Goal: Information Seeking & Learning: Check status

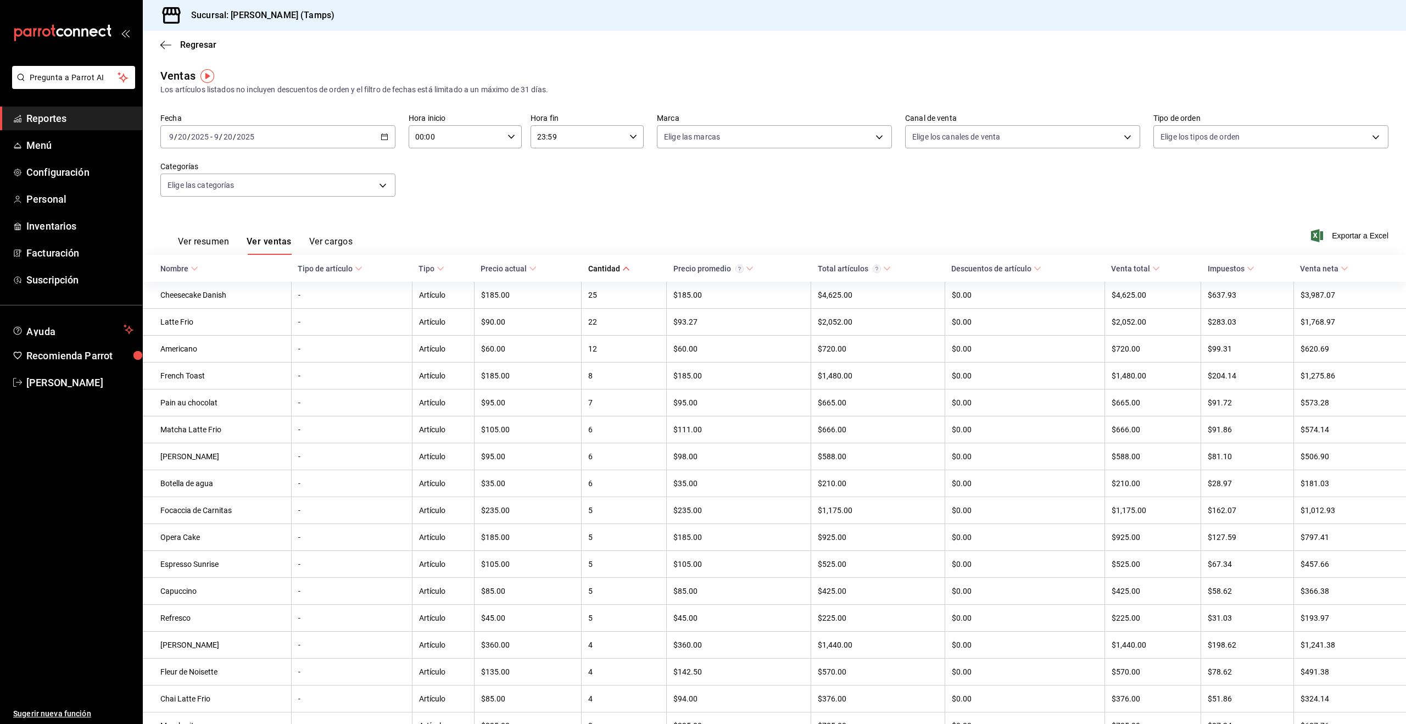
click at [78, 122] on span "Reportes" at bounding box center [79, 118] width 107 height 15
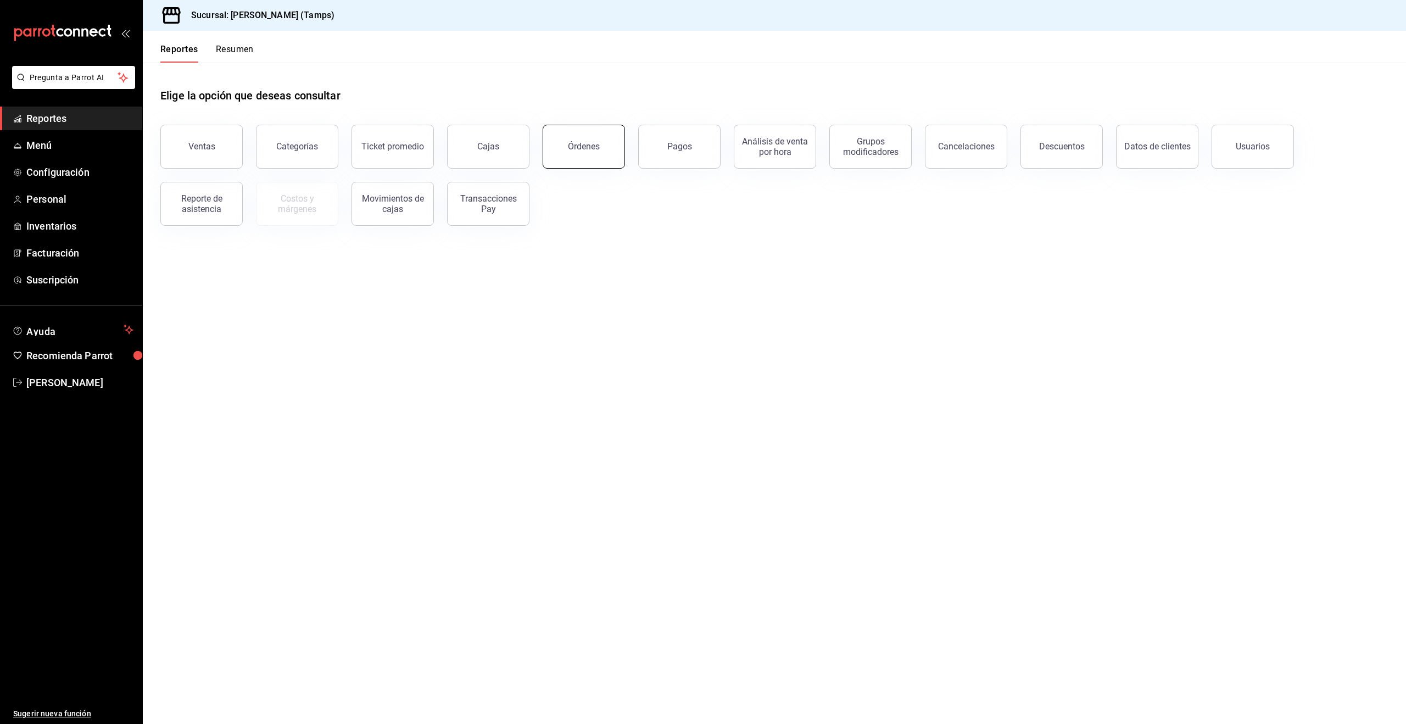
click at [590, 135] on button "Órdenes" at bounding box center [584, 147] width 82 height 44
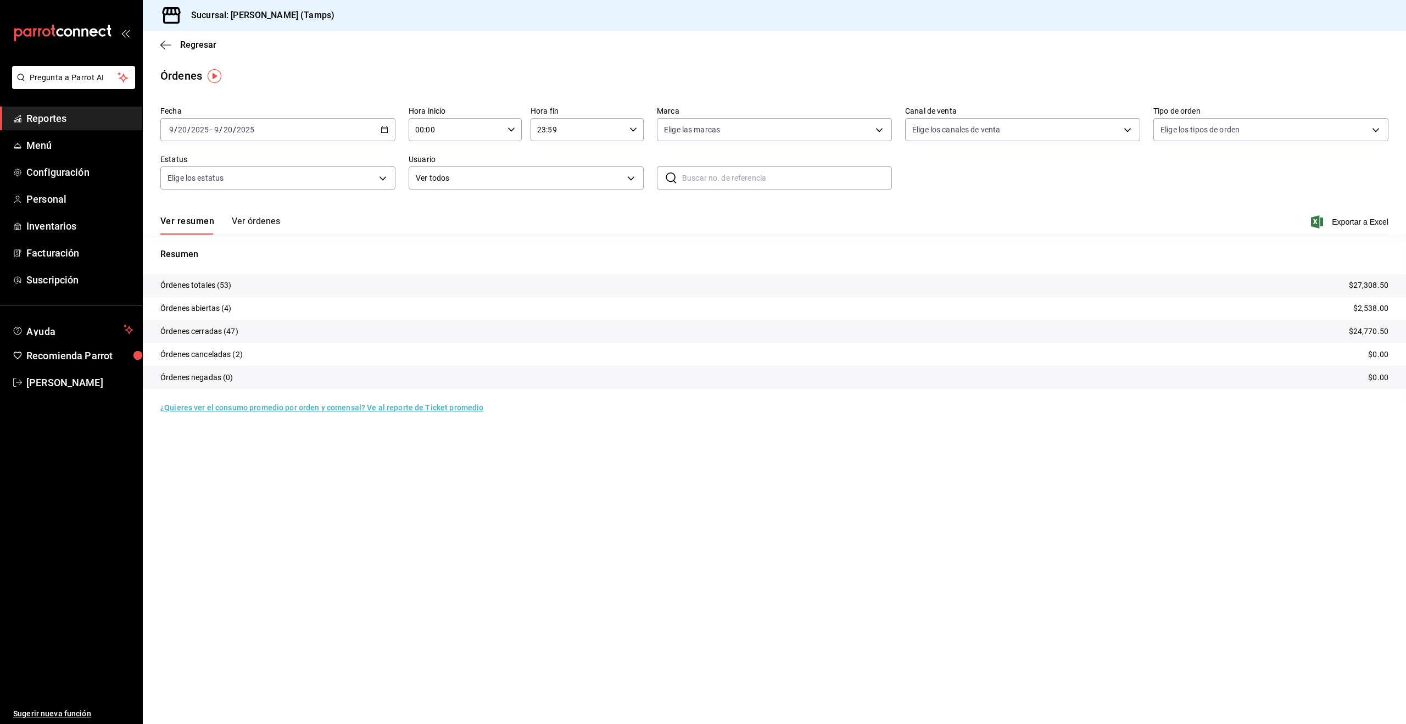
click at [251, 228] on button "Ver órdenes" at bounding box center [256, 225] width 48 height 19
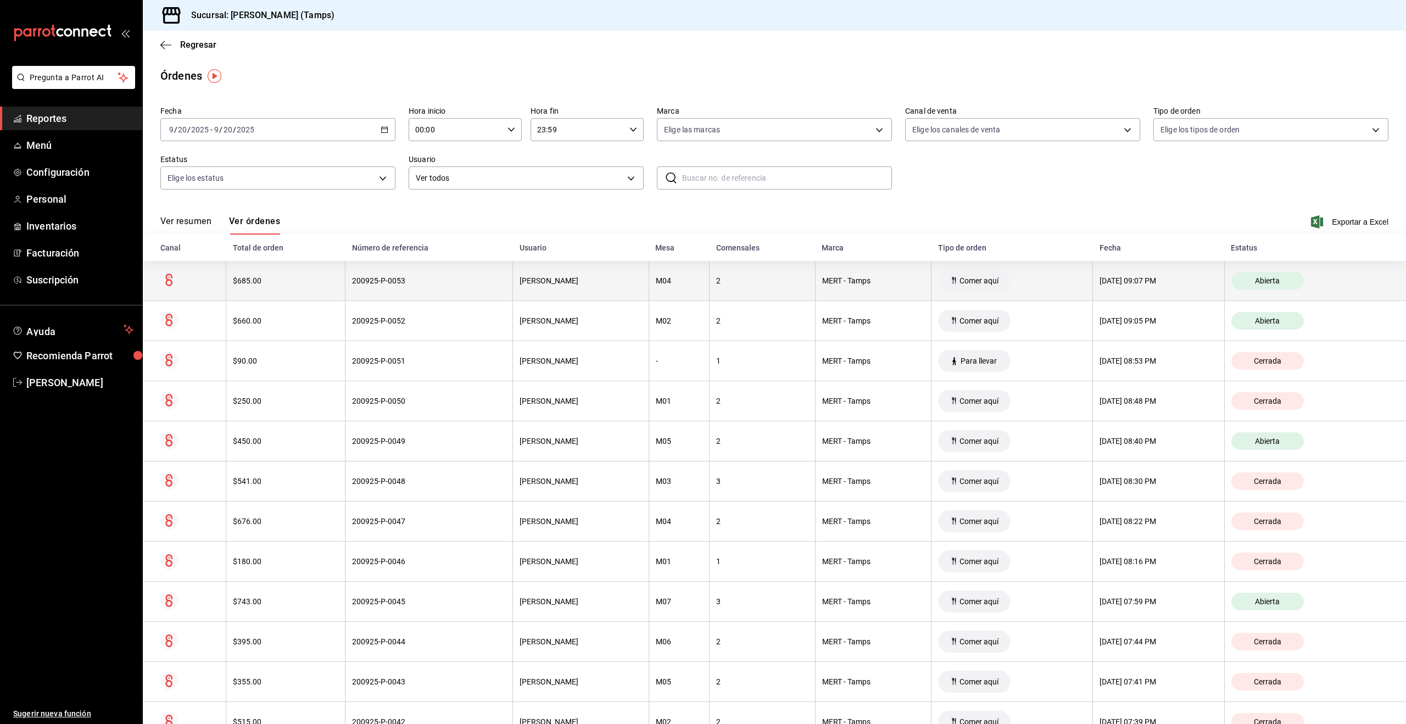
click at [822, 282] on div "MERT - Tamps" at bounding box center [873, 280] width 103 height 9
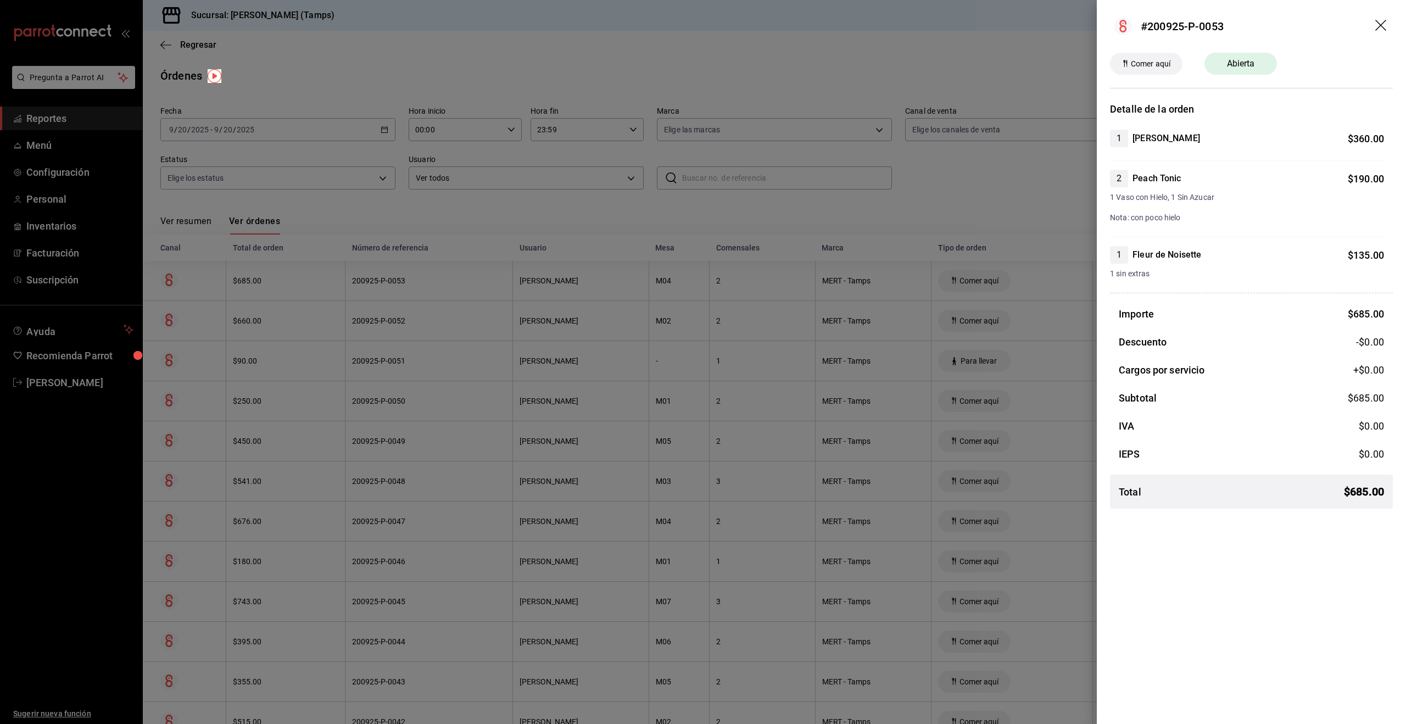
click at [689, 223] on div at bounding box center [703, 362] width 1406 height 724
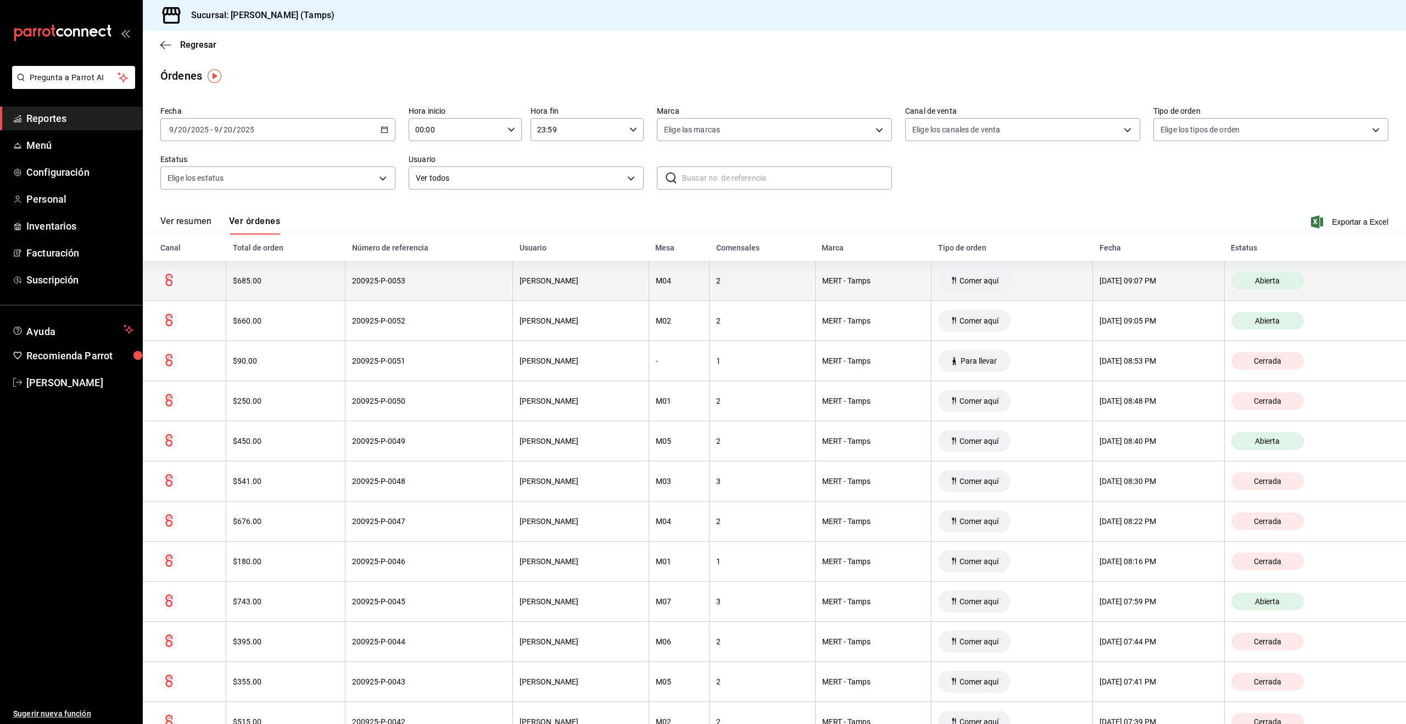
click at [893, 288] on th "MERT - Tamps" at bounding box center [873, 281] width 116 height 40
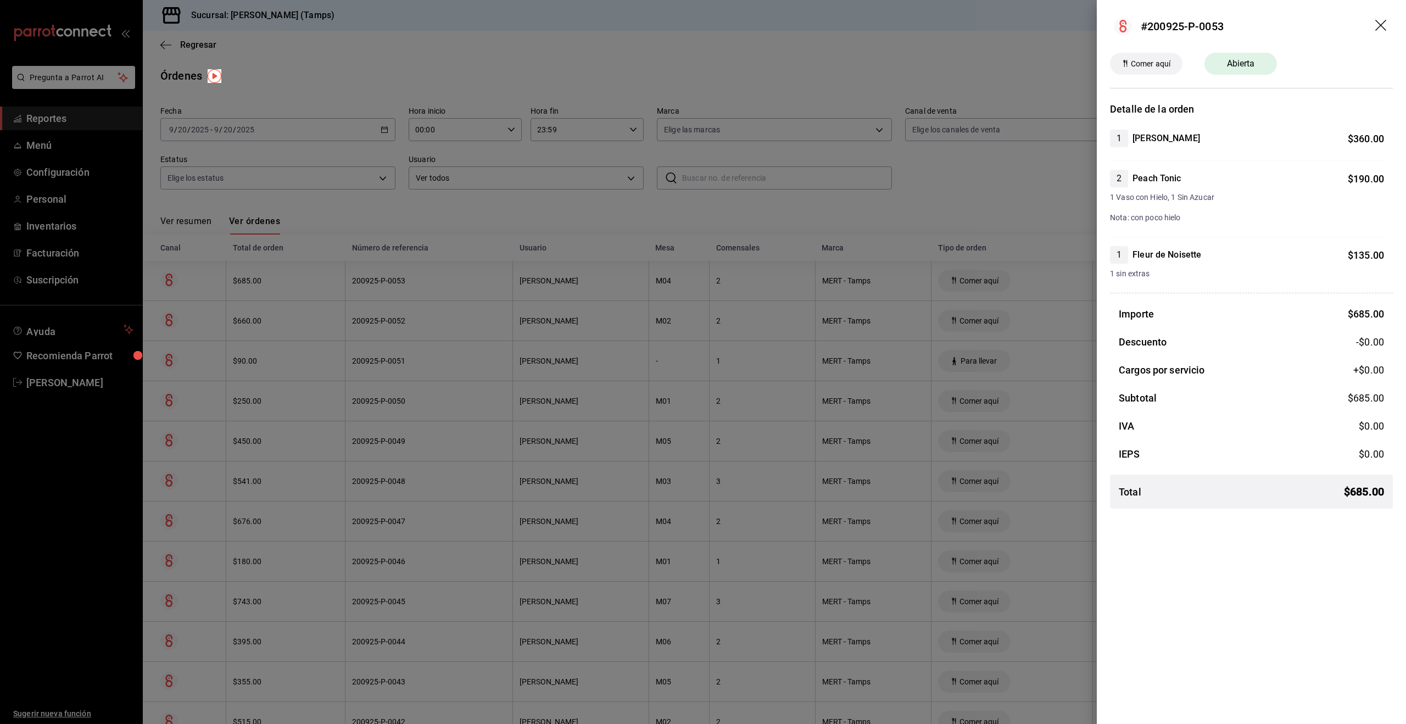
click at [1015, 183] on div at bounding box center [703, 362] width 1406 height 724
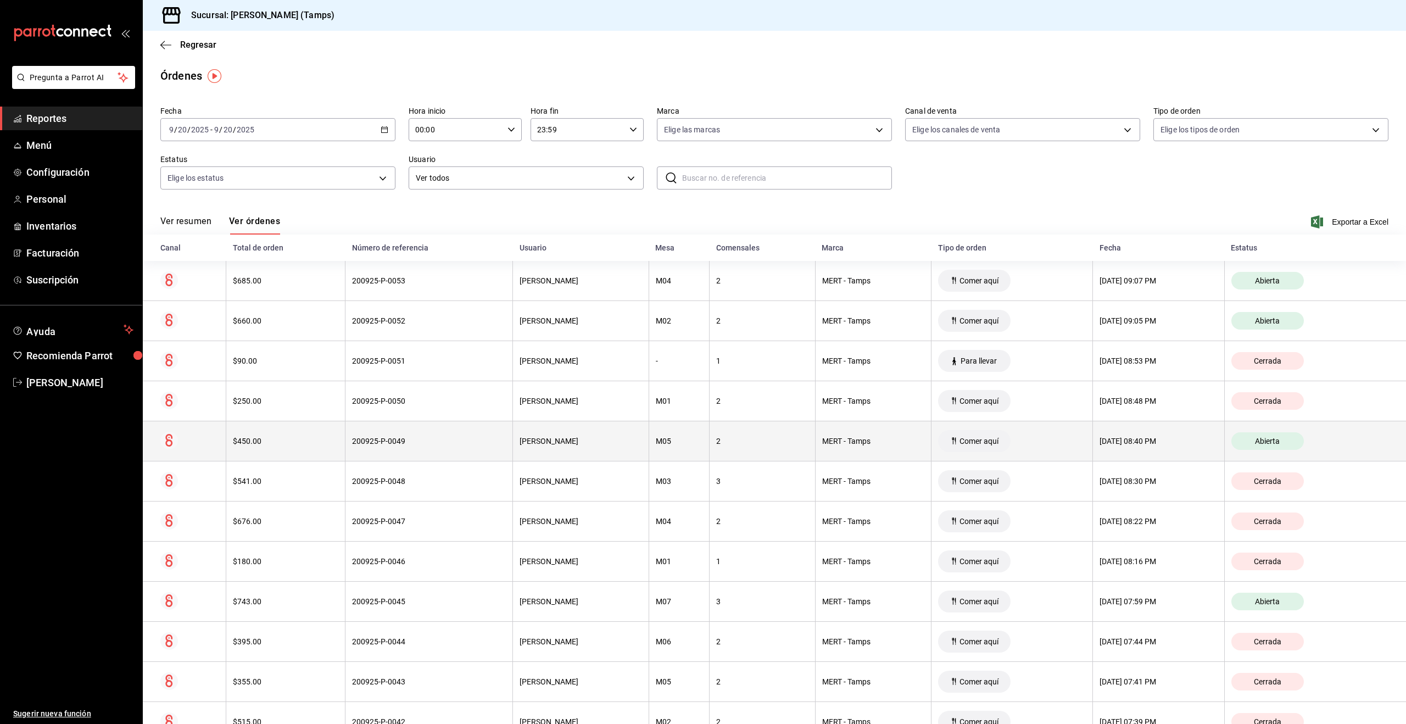
click at [1162, 429] on th "[DATE] 08:40 PM" at bounding box center [1159, 441] width 132 height 40
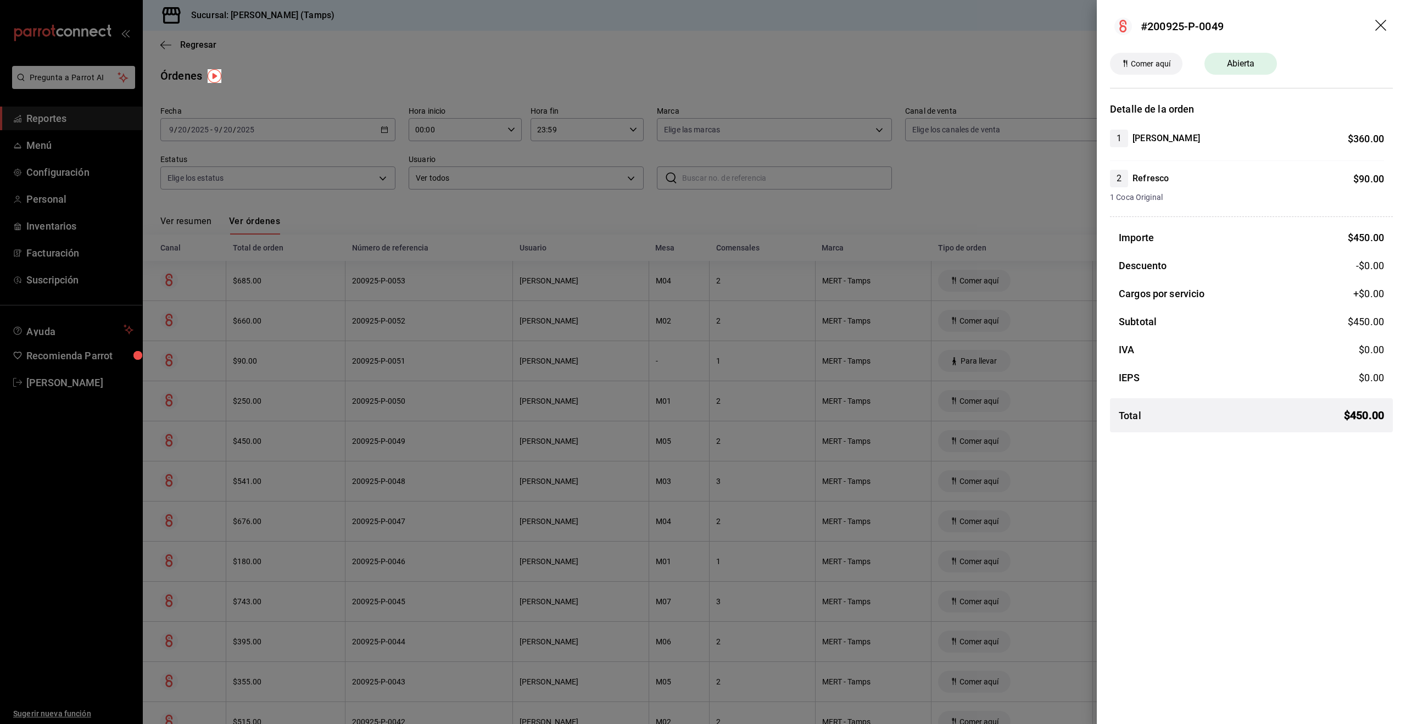
click at [1017, 170] on div at bounding box center [703, 362] width 1406 height 724
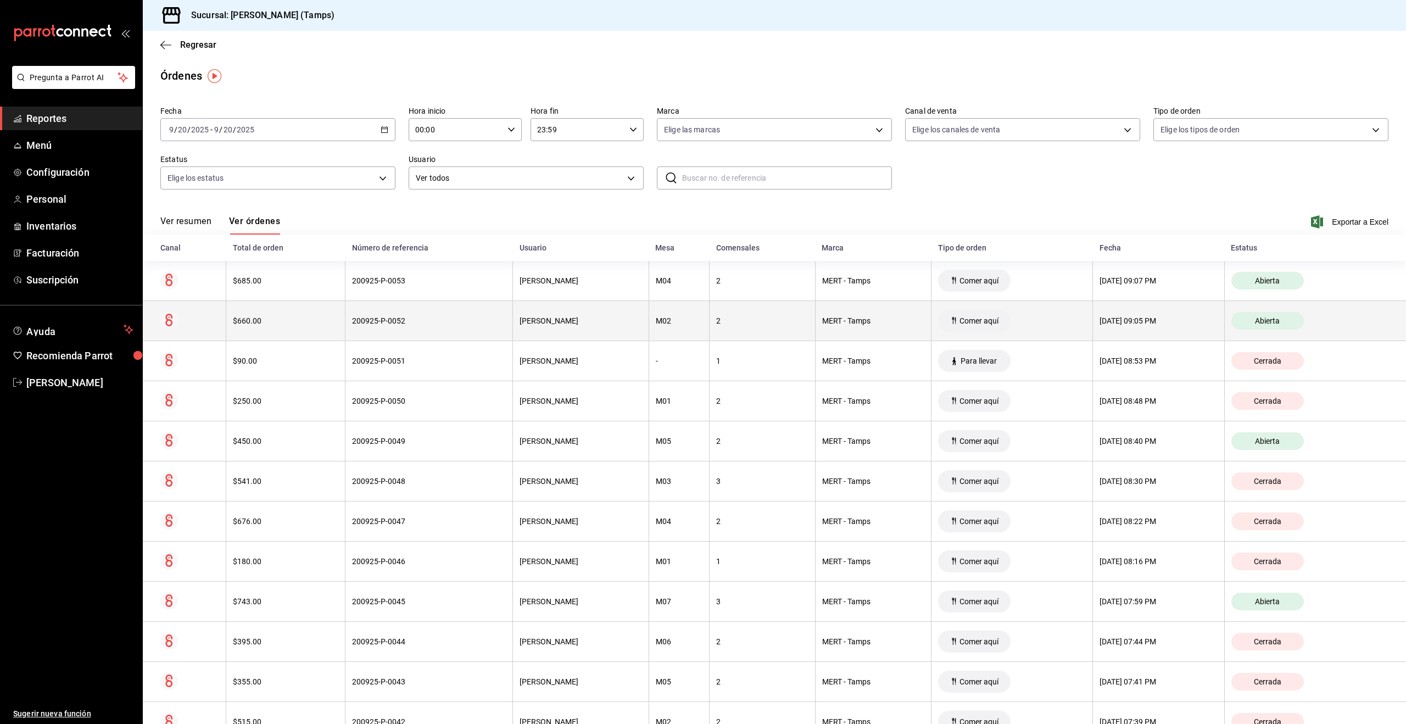
click at [1093, 325] on th "[DATE] 09:05 PM" at bounding box center [1159, 321] width 132 height 40
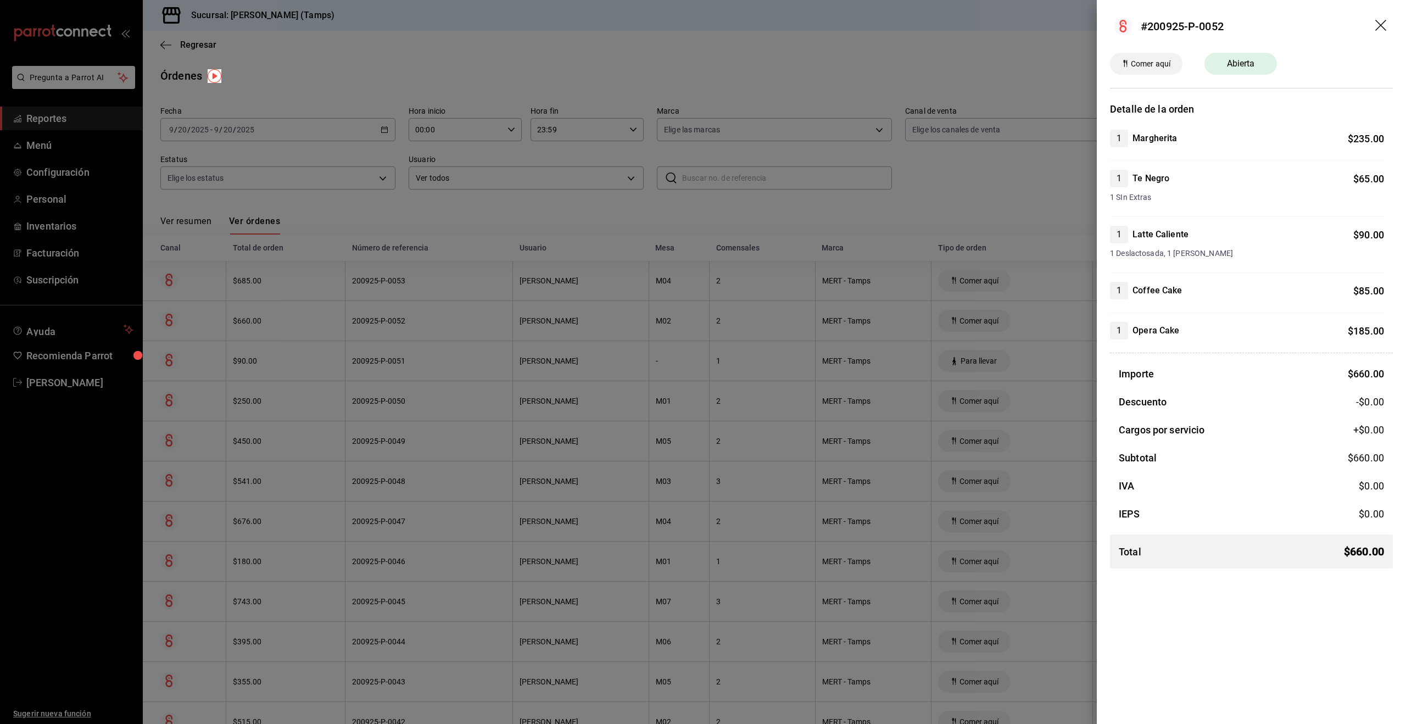
drag, startPoint x: 1049, startPoint y: 222, endPoint x: 1062, endPoint y: 269, distance: 48.0
click at [1049, 222] on div at bounding box center [703, 362] width 1406 height 724
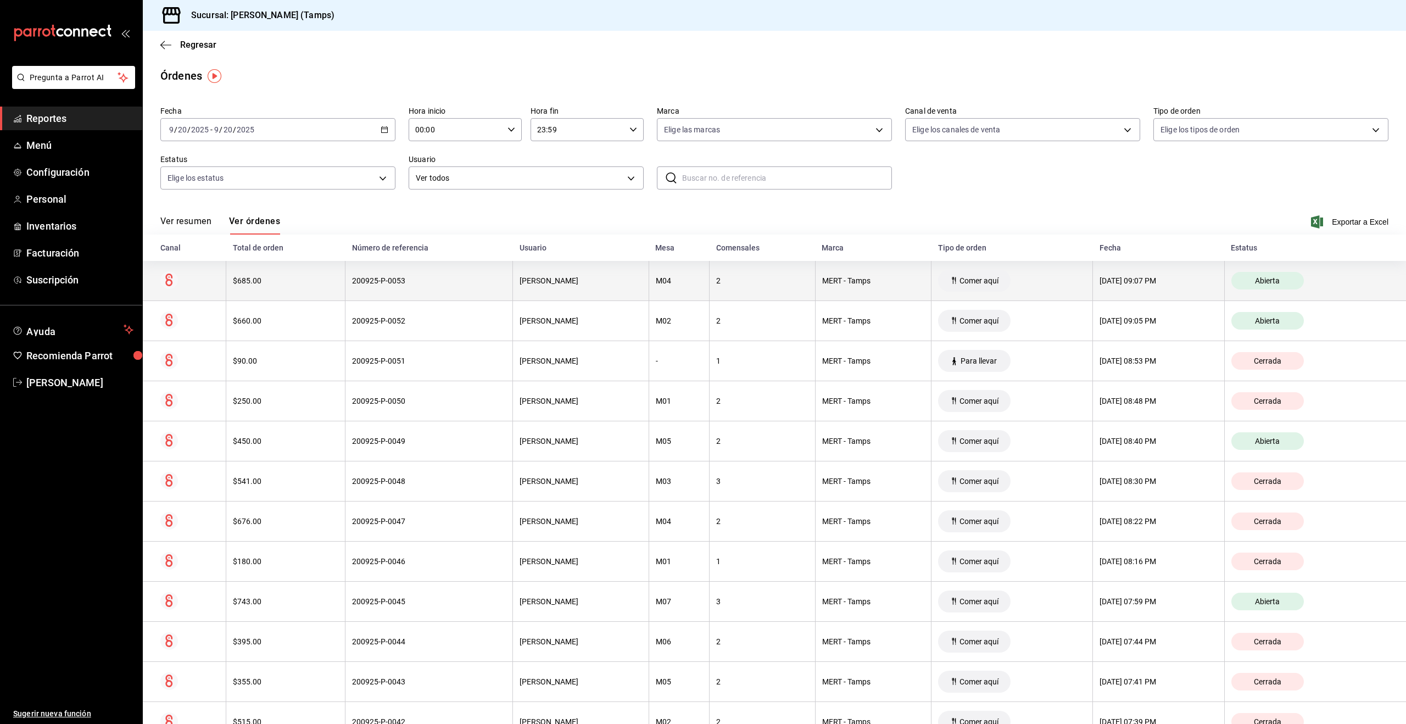
click at [1099, 281] on div "[DATE] 09:07 PM" at bounding box center [1158, 280] width 118 height 9
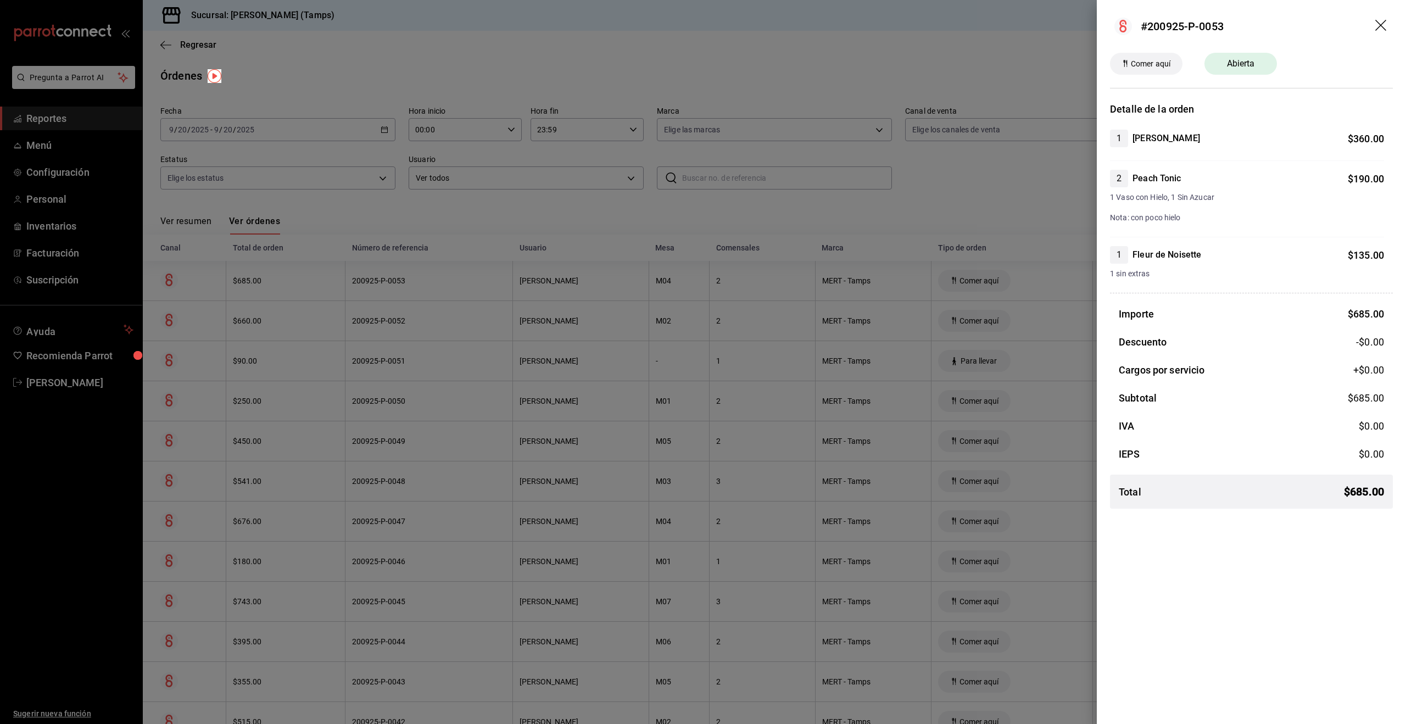
click at [1088, 209] on div at bounding box center [703, 362] width 1406 height 724
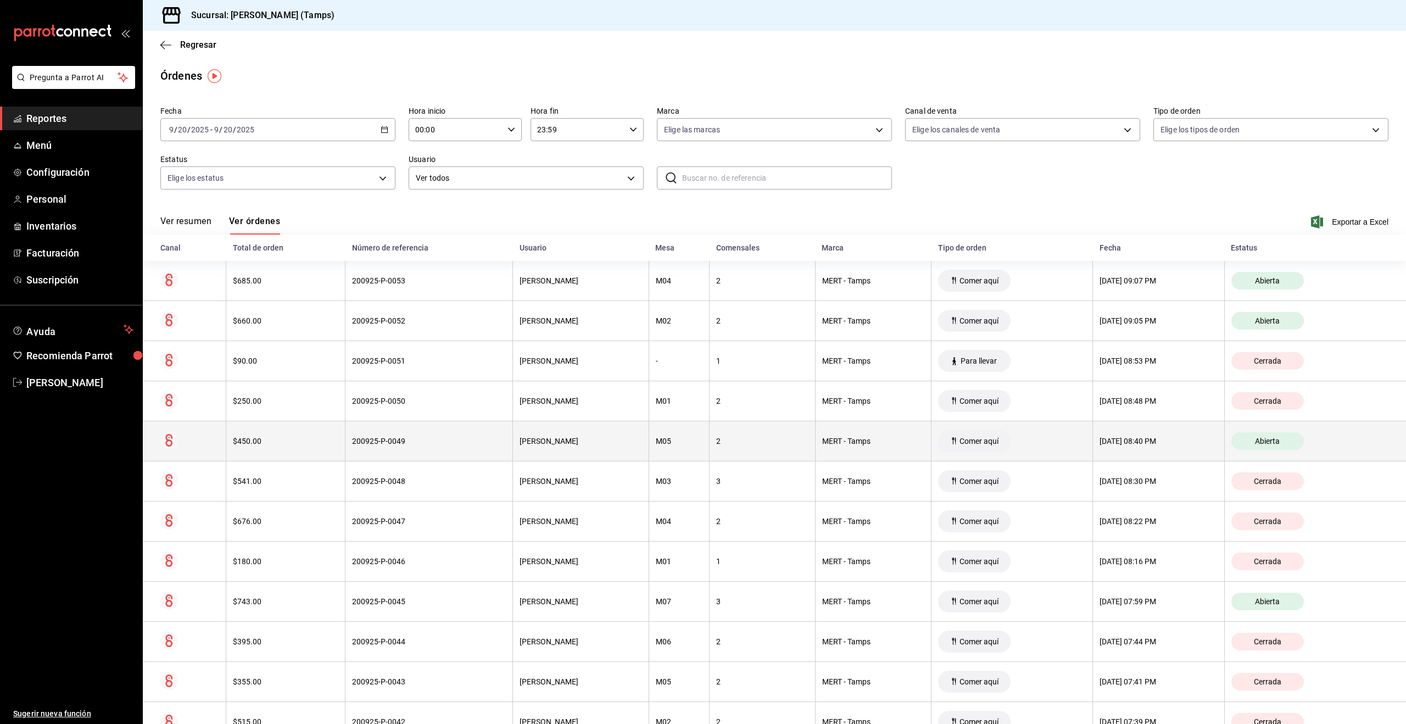
click at [1146, 446] on th "[DATE] 08:40 PM" at bounding box center [1159, 441] width 132 height 40
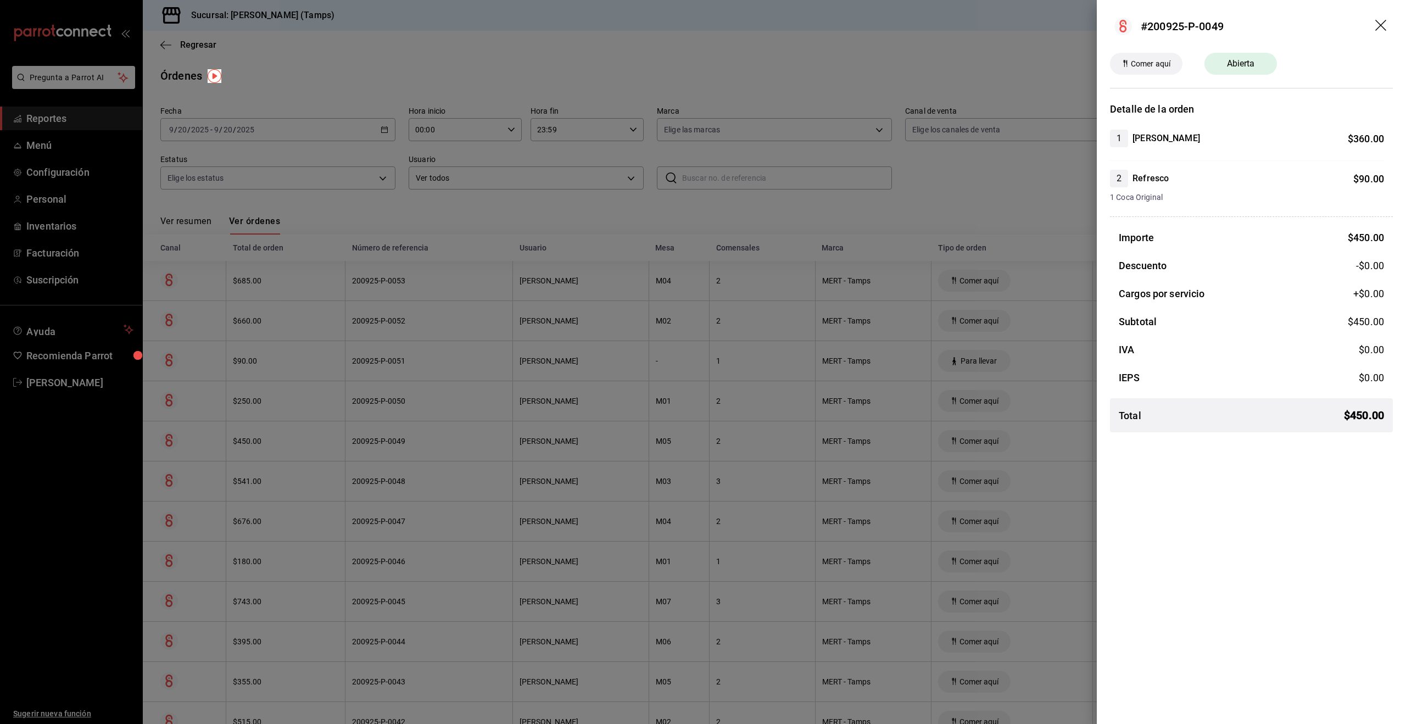
drag, startPoint x: 972, startPoint y: 181, endPoint x: 977, endPoint y: 211, distance: 31.2
click at [972, 181] on div at bounding box center [703, 362] width 1406 height 724
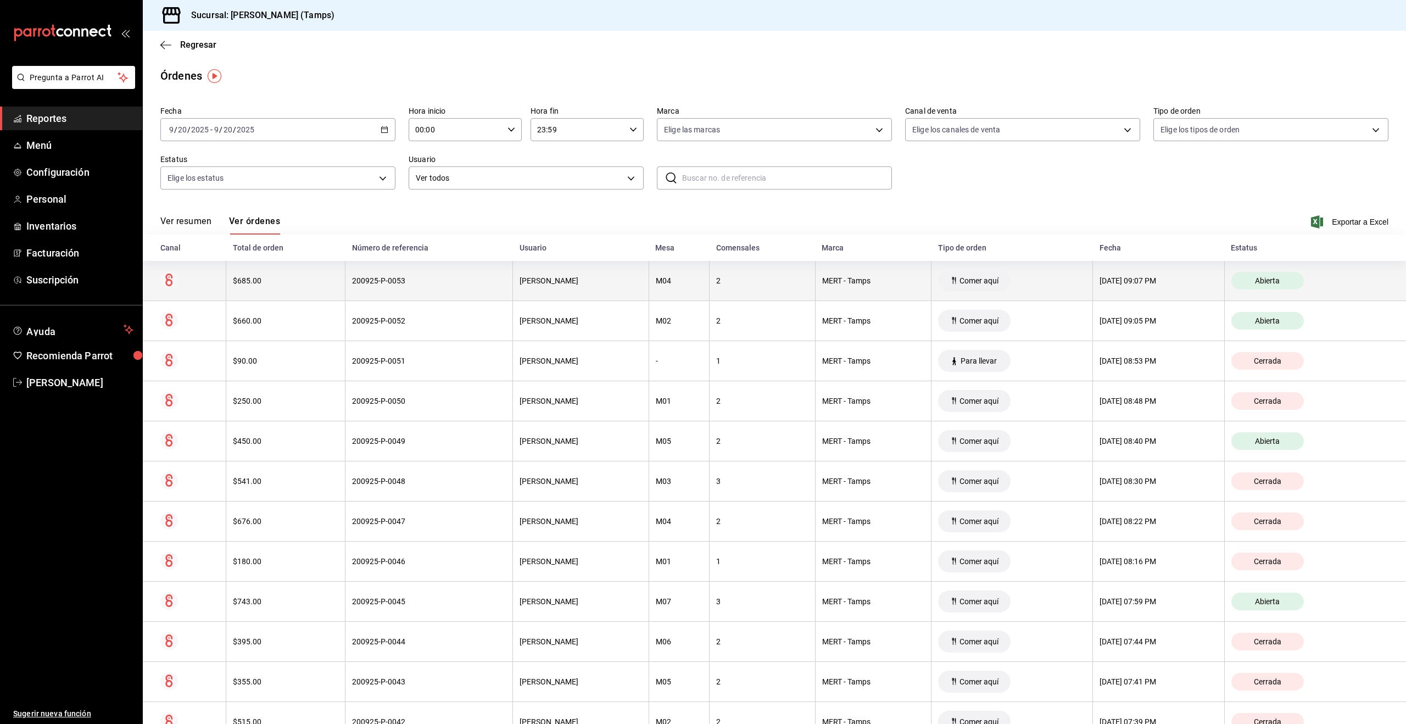
click at [847, 278] on div "MERT - Tamps" at bounding box center [873, 280] width 103 height 9
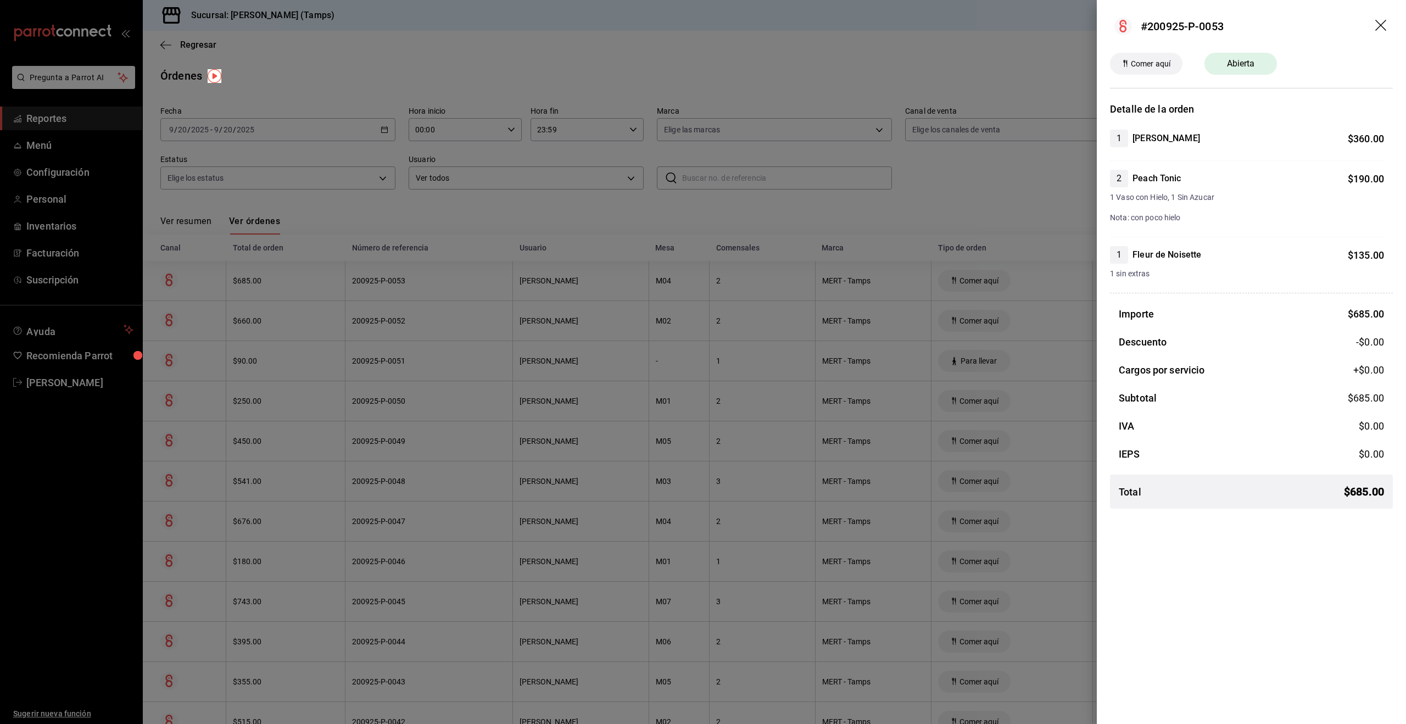
click at [862, 174] on div at bounding box center [703, 362] width 1406 height 724
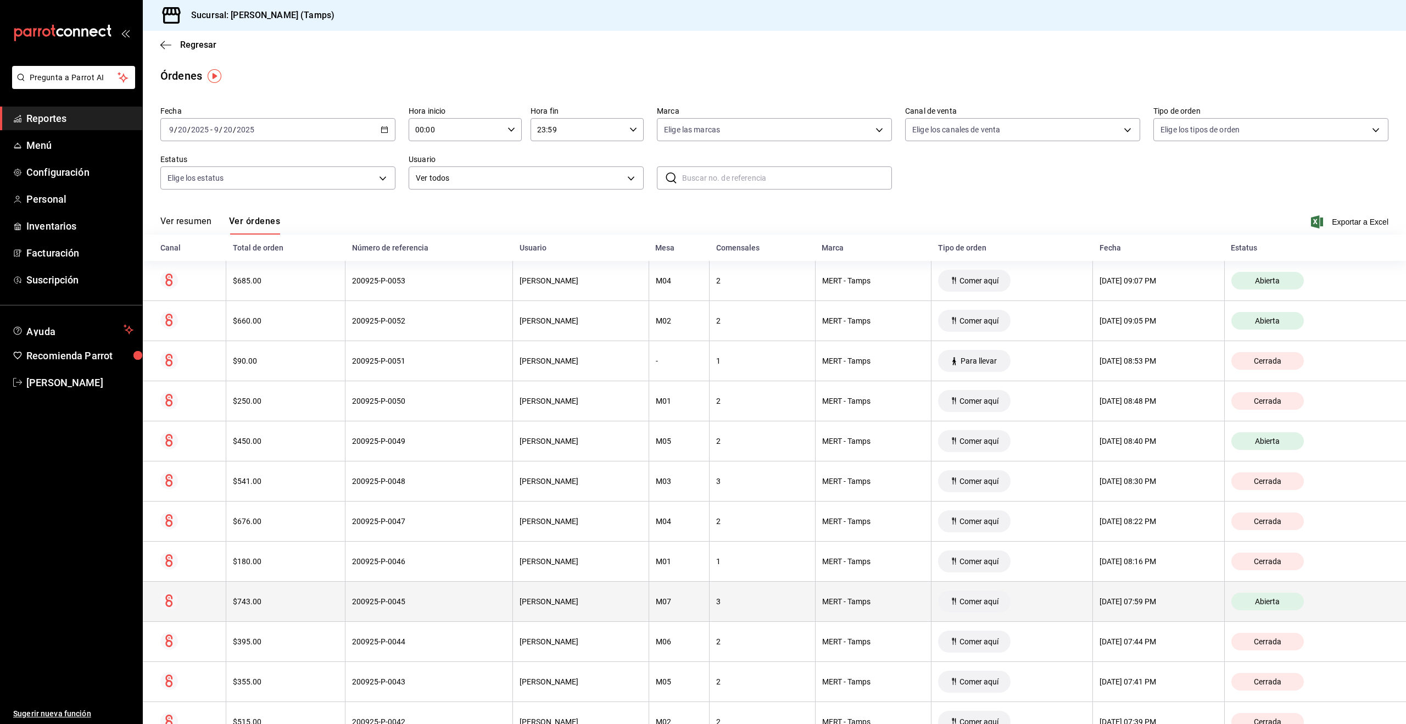
click at [1099, 599] on div "[DATE] 07:59 PM" at bounding box center [1158, 601] width 118 height 9
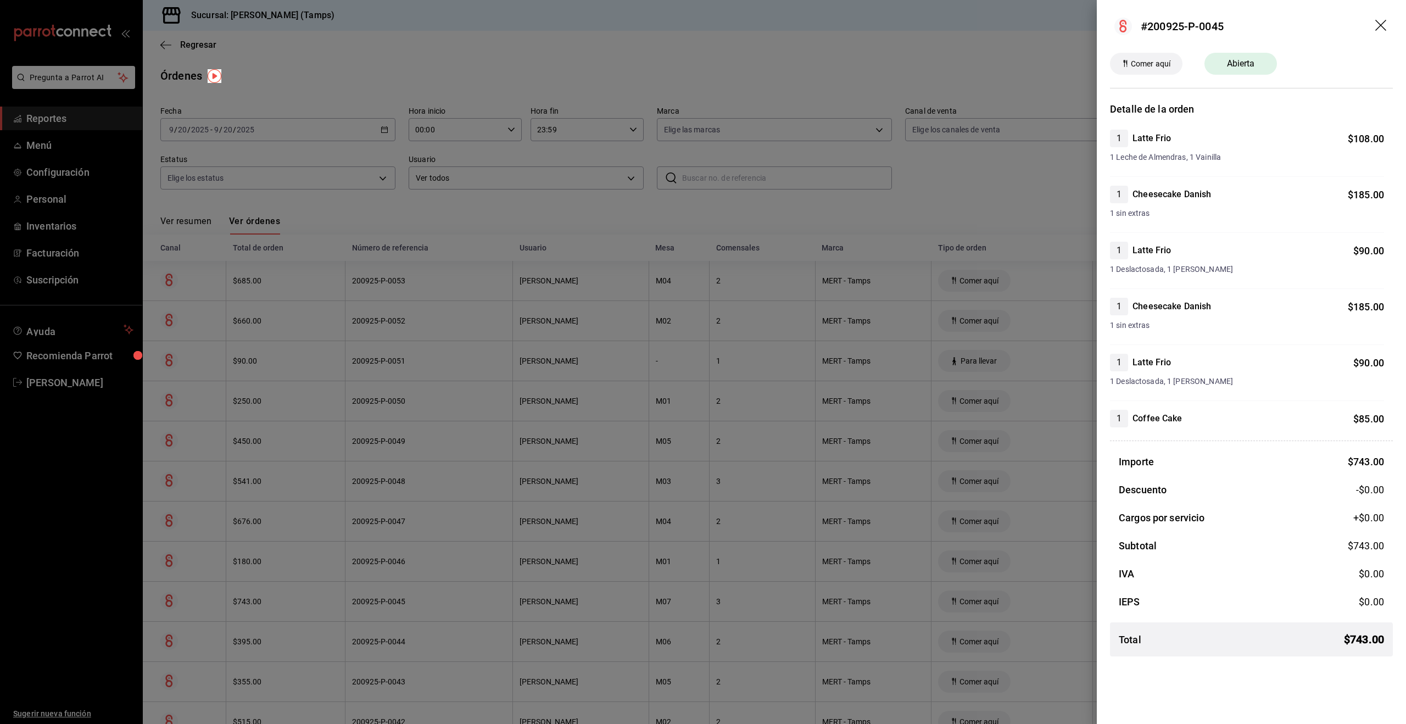
click at [980, 385] on div at bounding box center [703, 362] width 1406 height 724
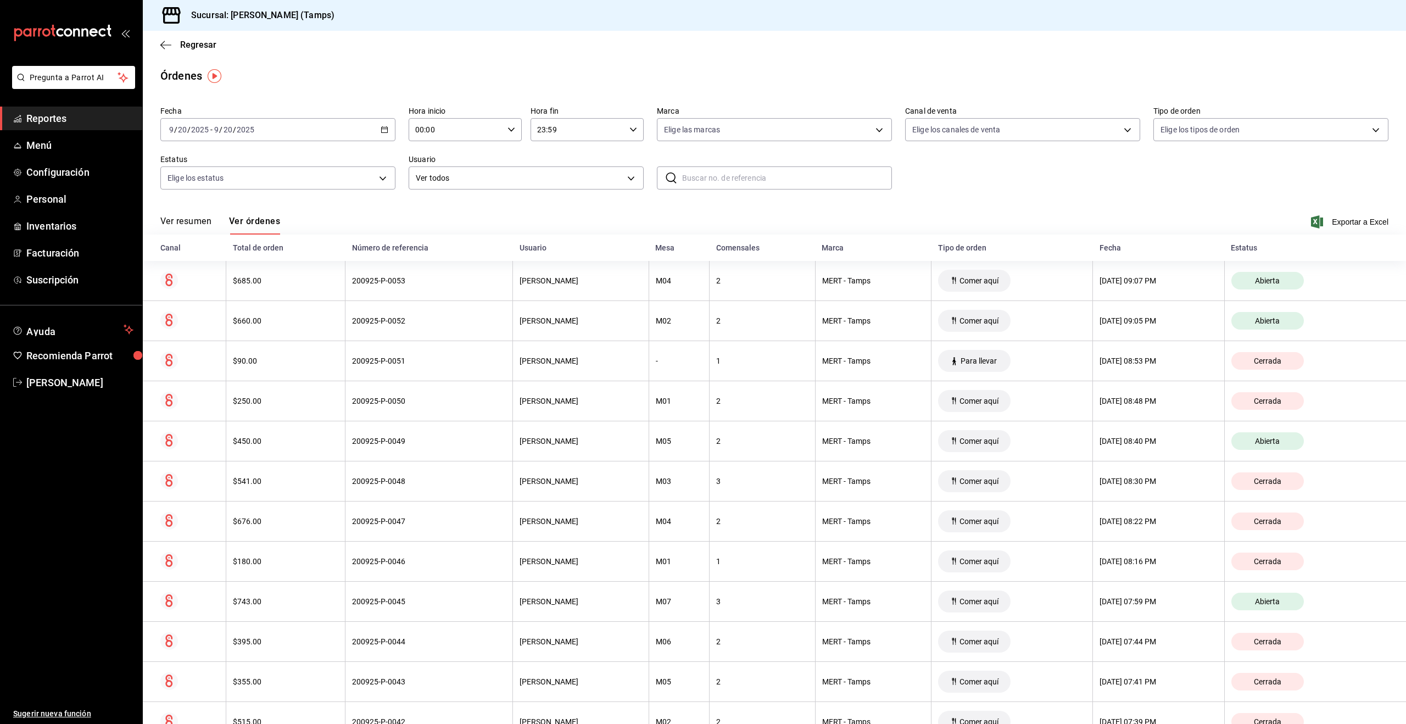
click at [55, 123] on span "Reportes" at bounding box center [79, 118] width 107 height 15
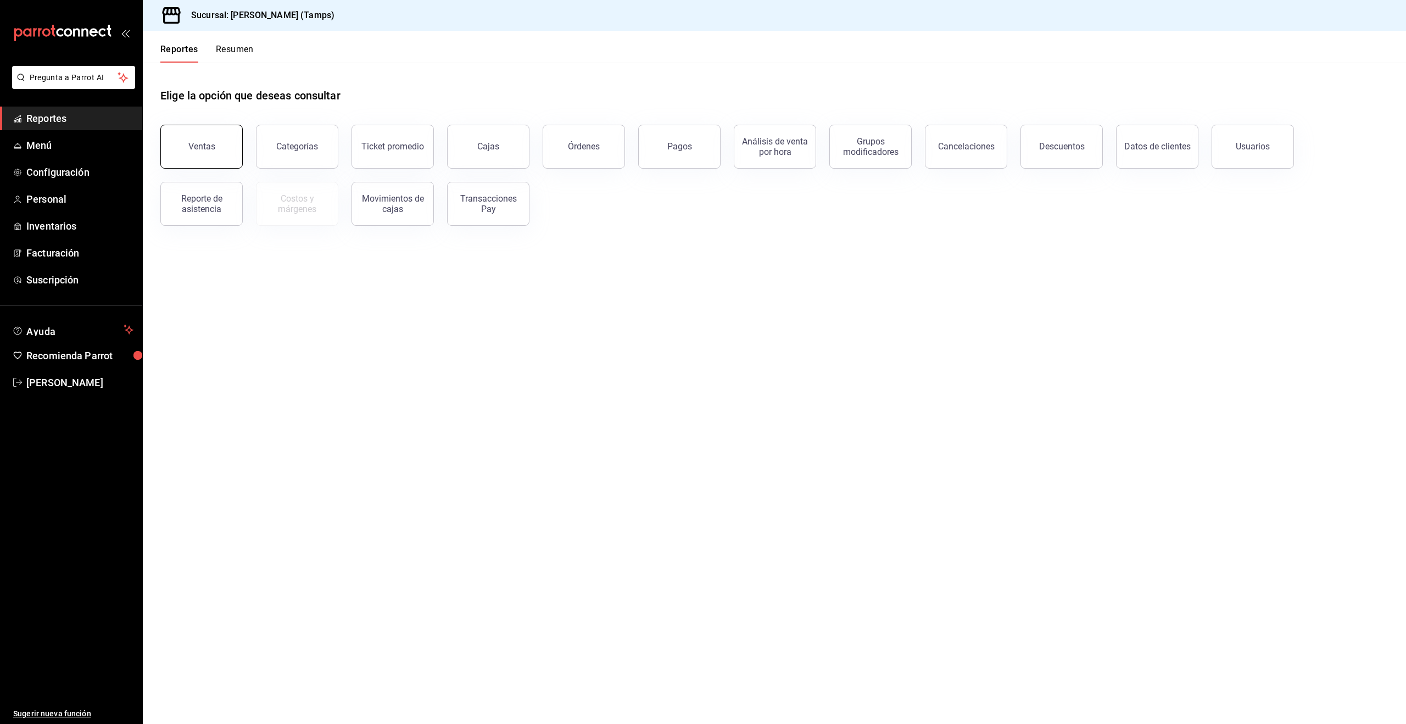
click at [210, 158] on button "Ventas" at bounding box center [201, 147] width 82 height 44
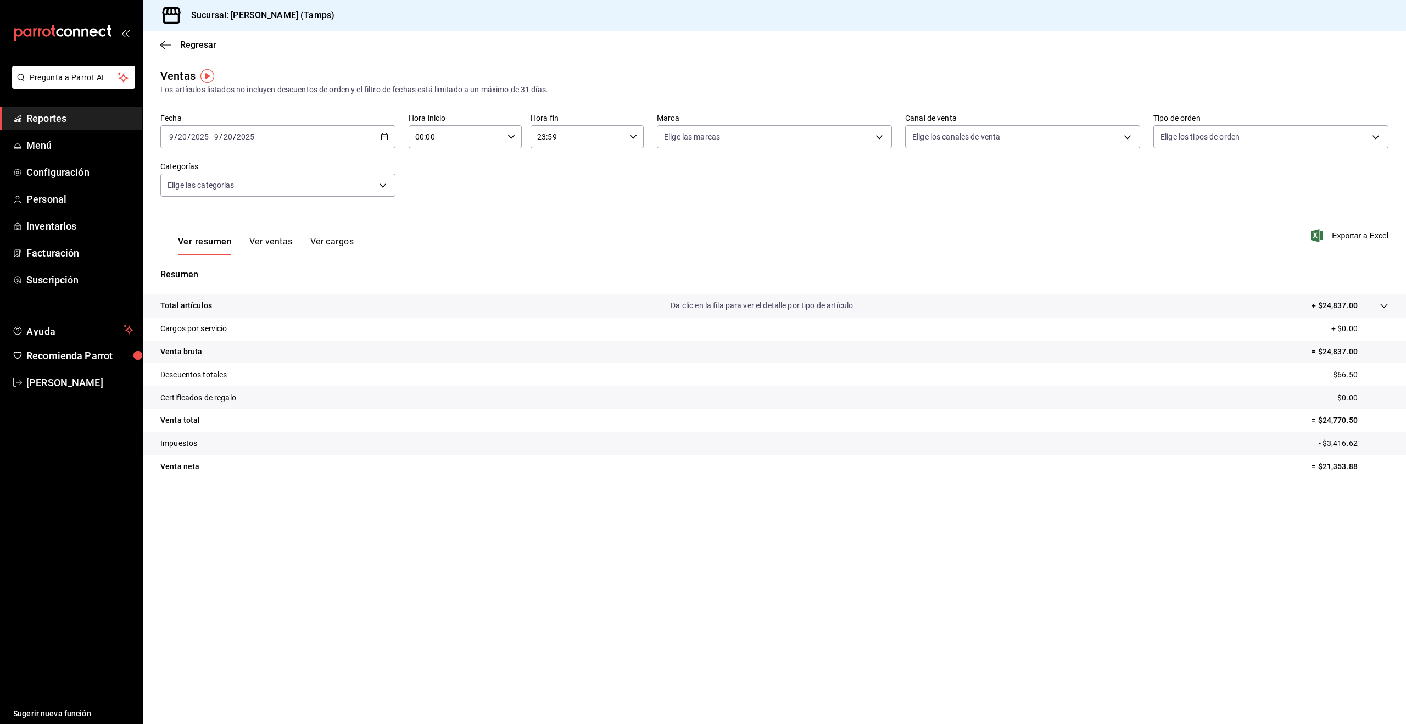
click at [43, 116] on span "Reportes" at bounding box center [79, 118] width 107 height 15
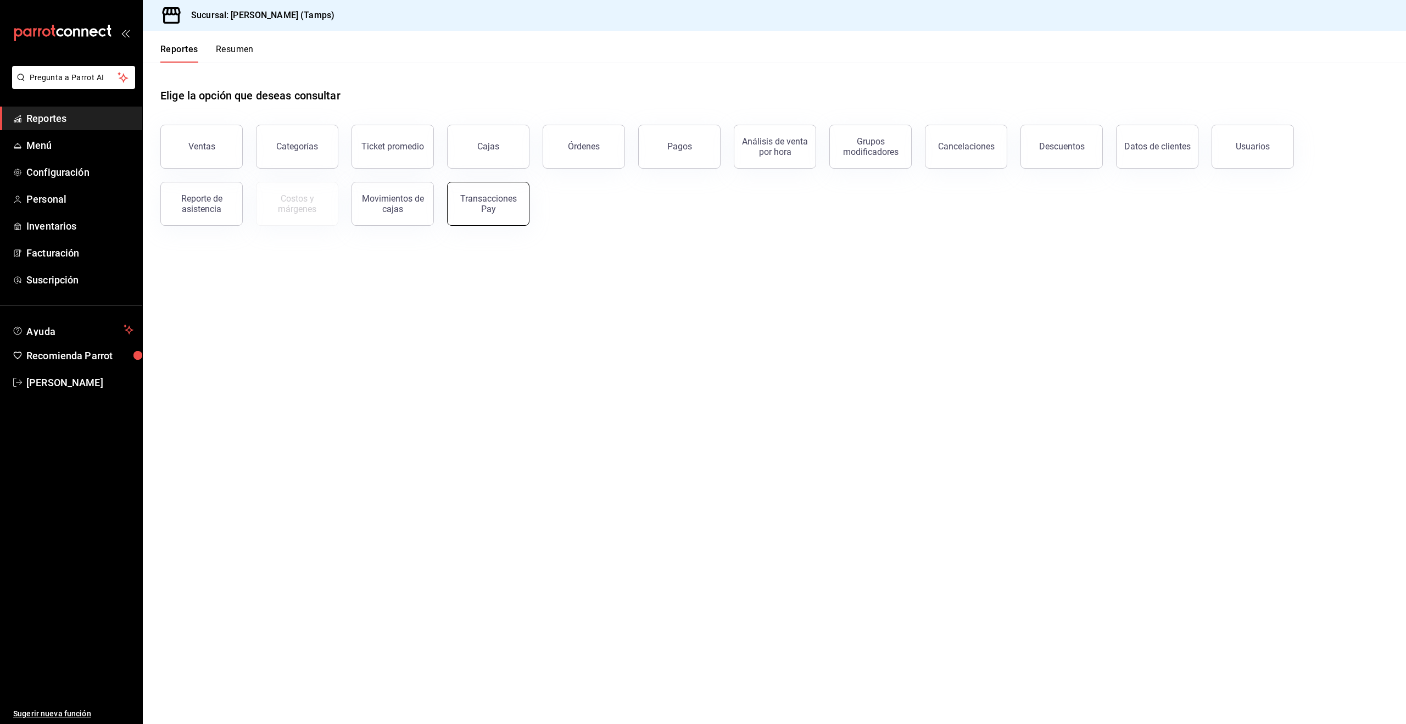
click at [500, 207] on div "Transacciones Pay" at bounding box center [488, 203] width 68 height 21
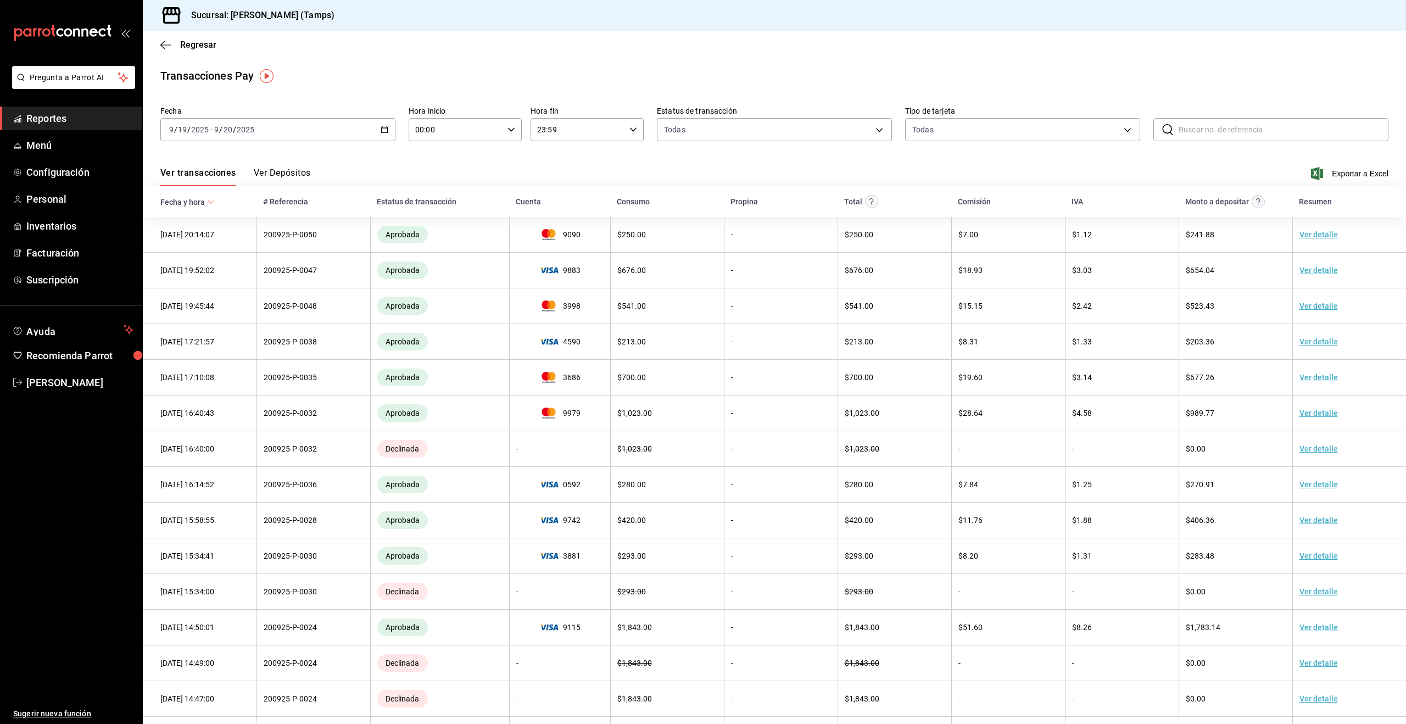
click at [46, 121] on span "Reportes" at bounding box center [79, 118] width 107 height 15
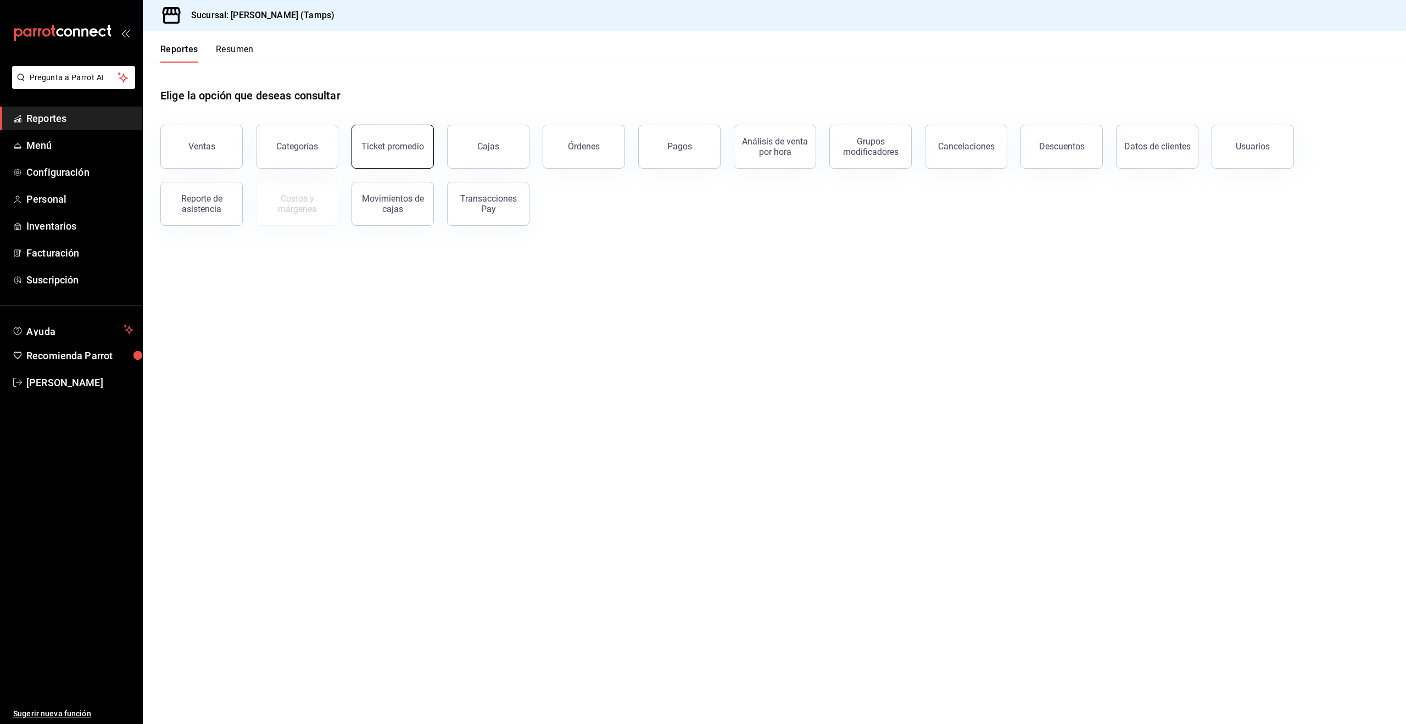
click at [388, 146] on div "Ticket promedio" at bounding box center [392, 146] width 63 height 10
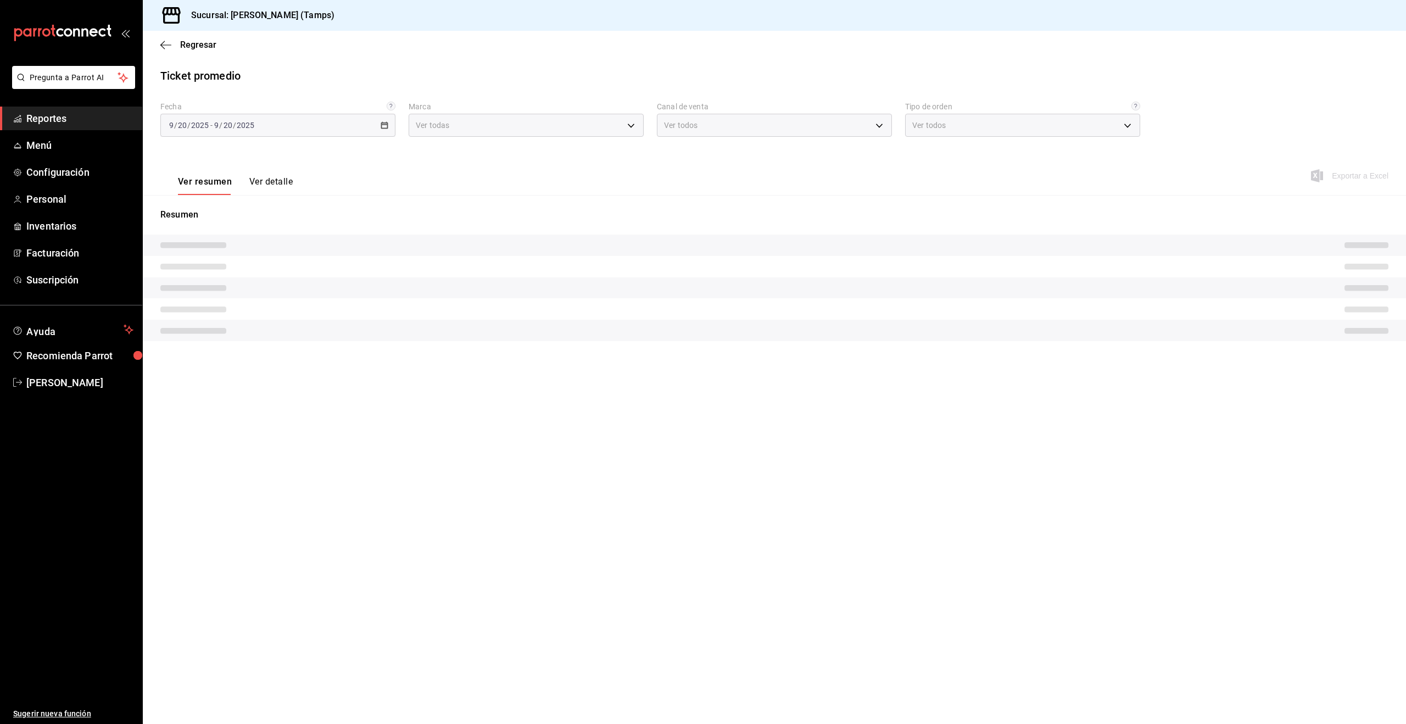
type input "aabb2f99-a08b-4925-a0d5-2645b0ebf612"
type input "PARROT,UBER_EATS,RAPPI,DIDI_FOOD,ONLINE"
type input "5abe6549-b54f-4aba-a4dd-7f5457b2cdee,2830902e-cd04-4869-95d8-e1d53a9bc203,7bd9d…"
click at [273, 184] on button "Ver detalle" at bounding box center [270, 185] width 43 height 19
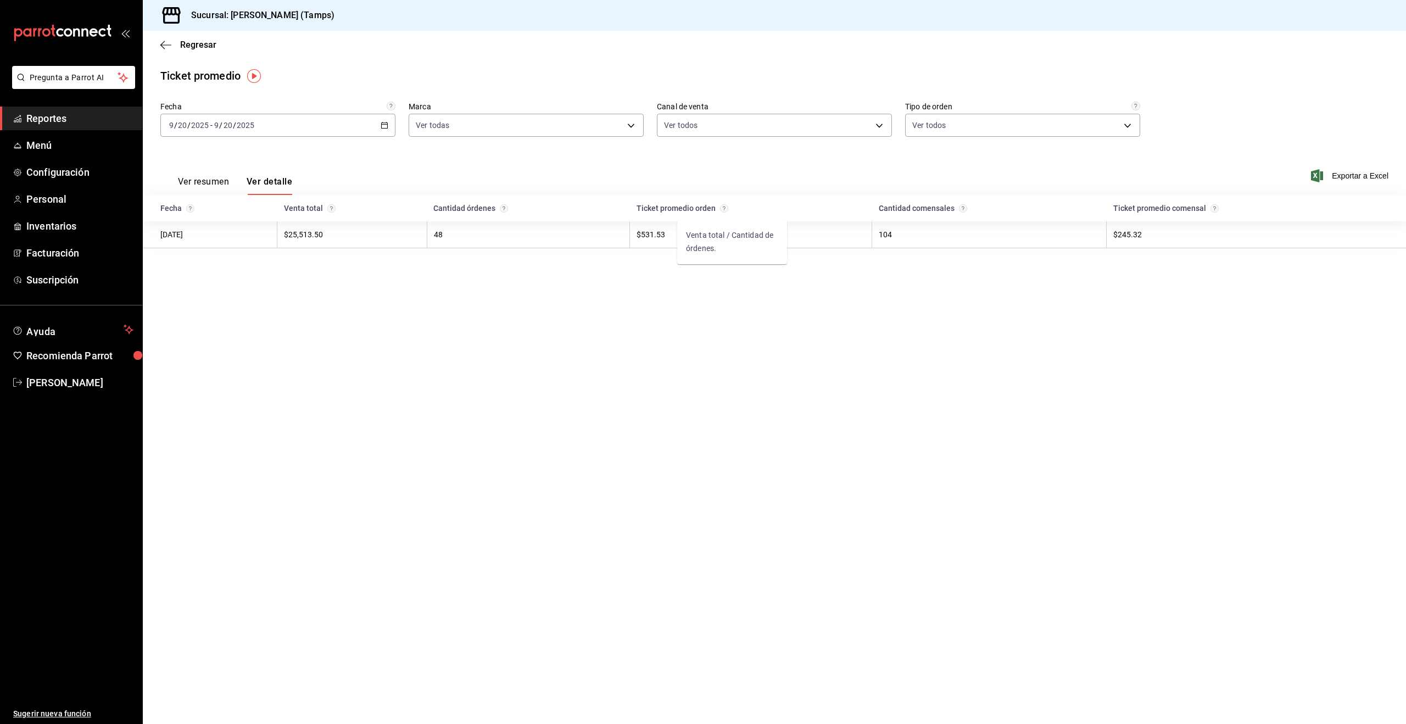
click at [728, 209] on circle "Venta total / Cantidad de órdenes." at bounding box center [724, 208] width 8 height 8
click at [590, 188] on div "Ver resumen Ver detalle Exportar a Excel" at bounding box center [774, 172] width 1263 height 45
click at [42, 147] on span "Menú" at bounding box center [79, 145] width 107 height 15
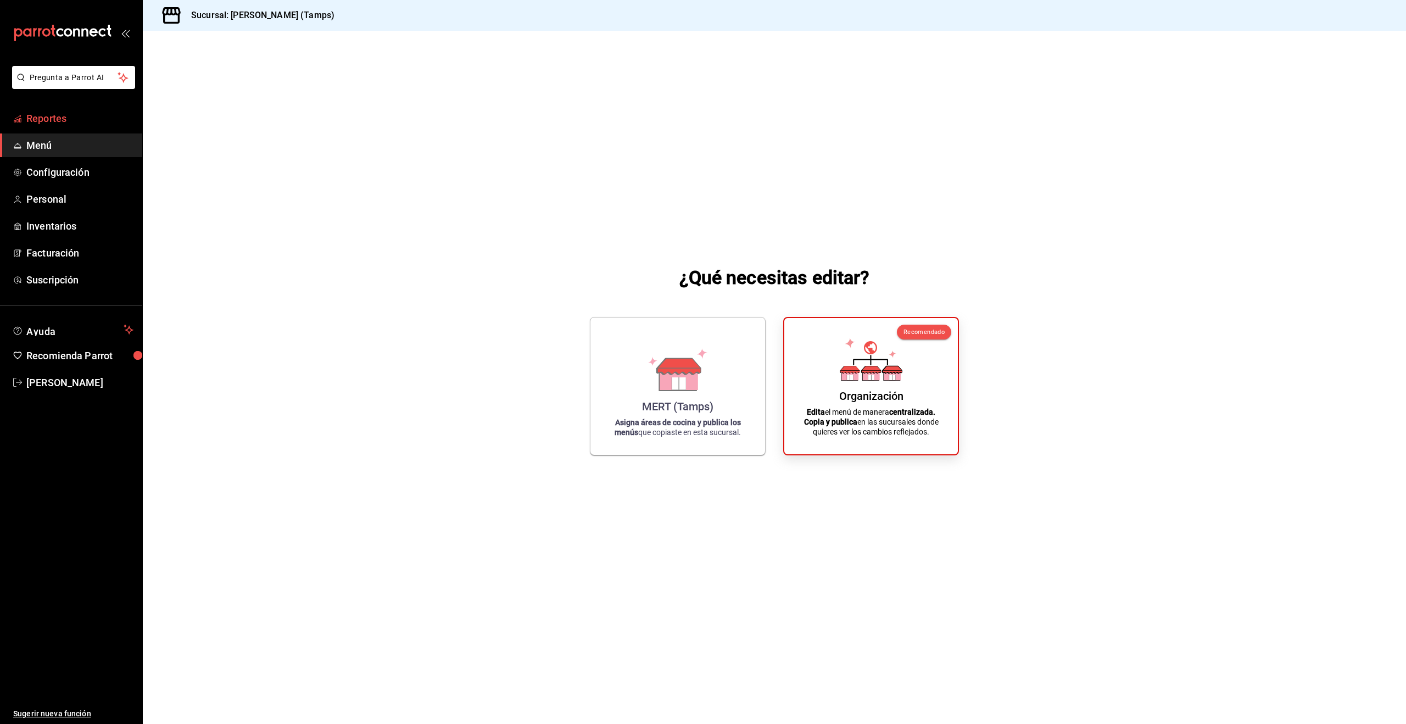
click at [45, 112] on span "Reportes" at bounding box center [79, 118] width 107 height 15
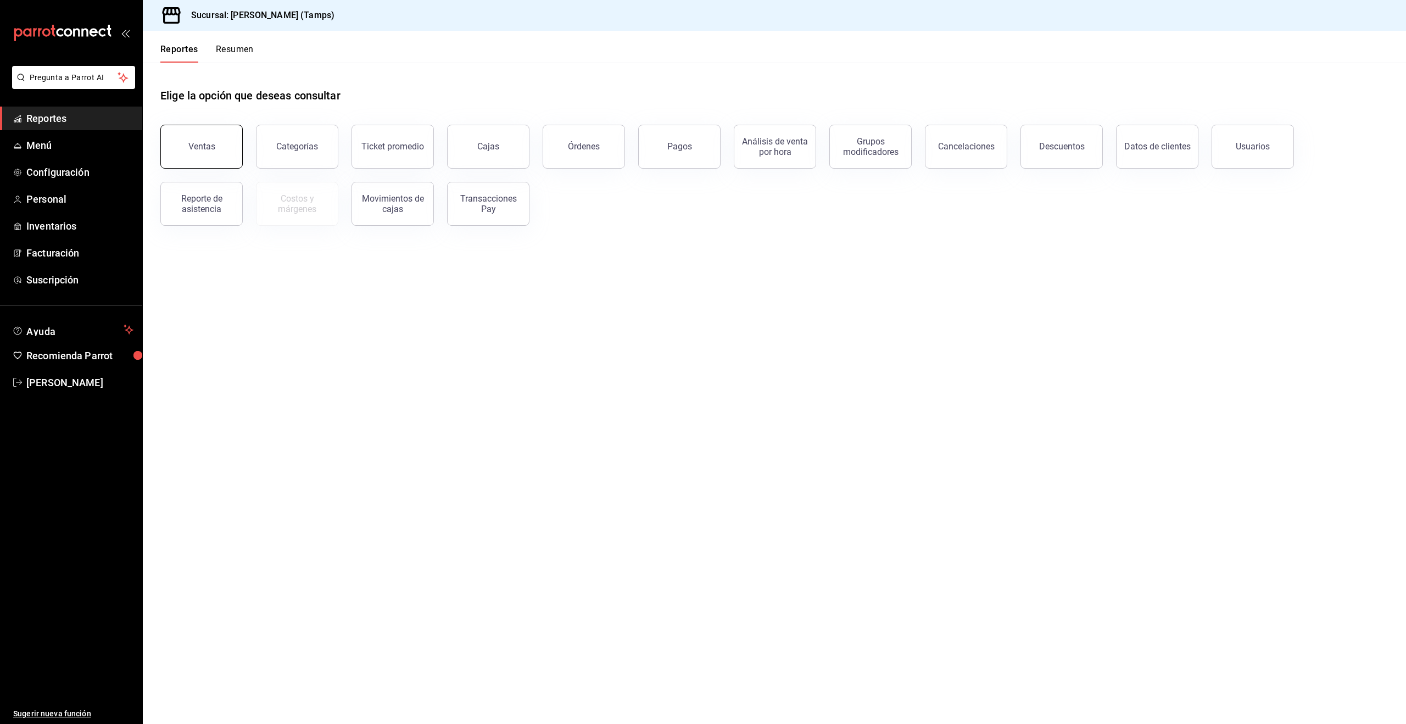
click at [200, 149] on div "Ventas" at bounding box center [201, 146] width 27 height 10
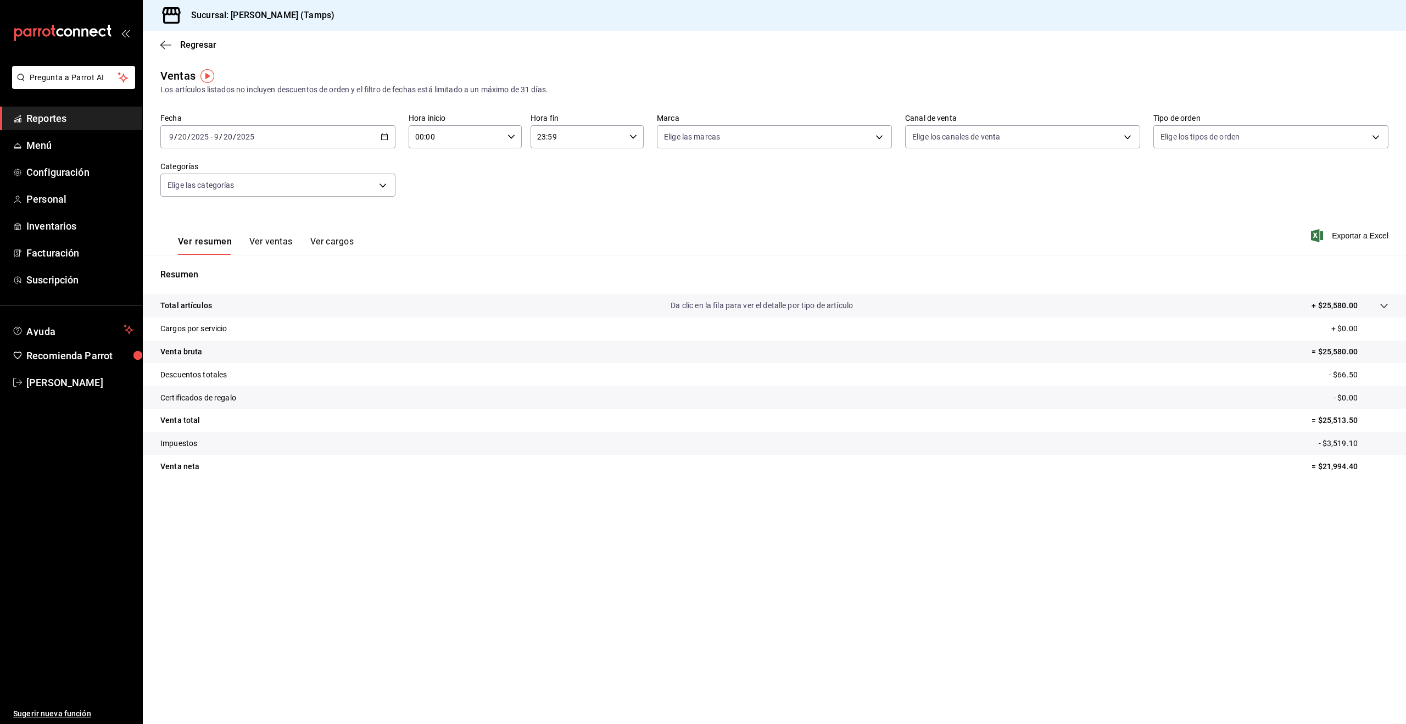
click at [267, 239] on button "Ver ventas" at bounding box center [270, 245] width 43 height 19
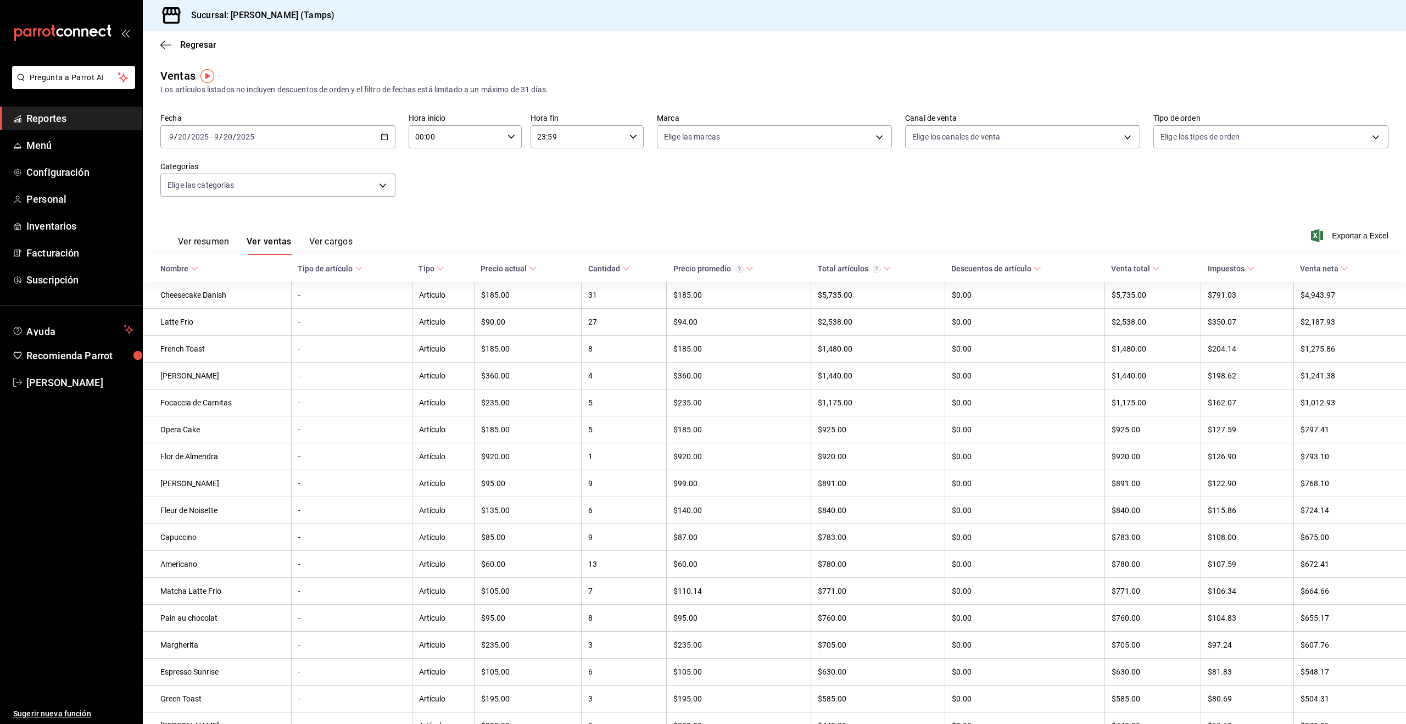
click at [187, 271] on div "Nombre" at bounding box center [174, 268] width 28 height 9
click at [605, 271] on div "Cantidad" at bounding box center [604, 268] width 32 height 9
click at [605, 271] on div "Cantidad" at bounding box center [596, 268] width 32 height 9
click at [961, 137] on body "Pregunta a Parrot AI Reportes Menú Configuración Personal Inventarios Facturaci…" at bounding box center [703, 362] width 1406 height 724
drag, startPoint x: 1224, startPoint y: 175, endPoint x: 1221, endPoint y: 158, distance: 16.7
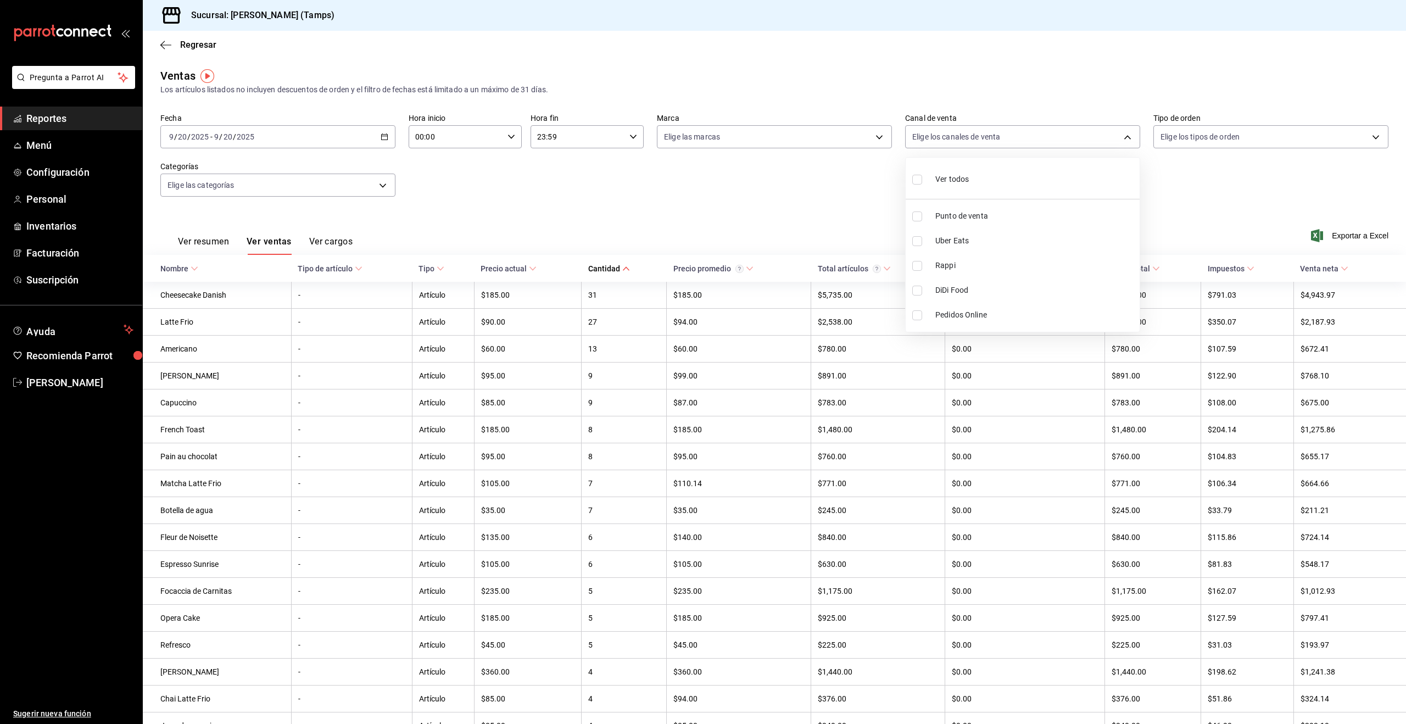
click at [1224, 173] on div at bounding box center [703, 362] width 1406 height 724
click at [1210, 138] on body "Pregunta a Parrot AI Reportes Menú Configuración Personal Inventarios Facturaci…" at bounding box center [703, 362] width 1406 height 724
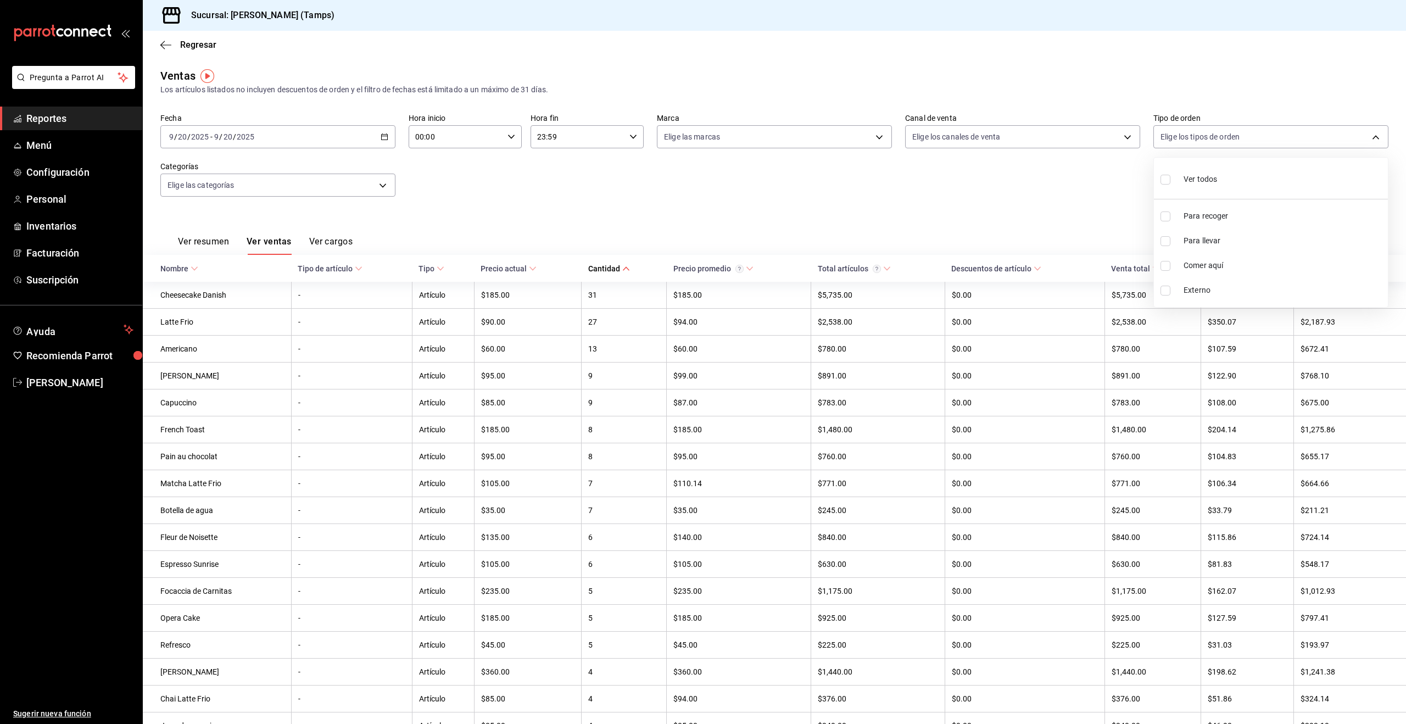
drag, startPoint x: 1034, startPoint y: 210, endPoint x: 619, endPoint y: 125, distance: 423.6
click at [1033, 209] on div at bounding box center [703, 362] width 1406 height 724
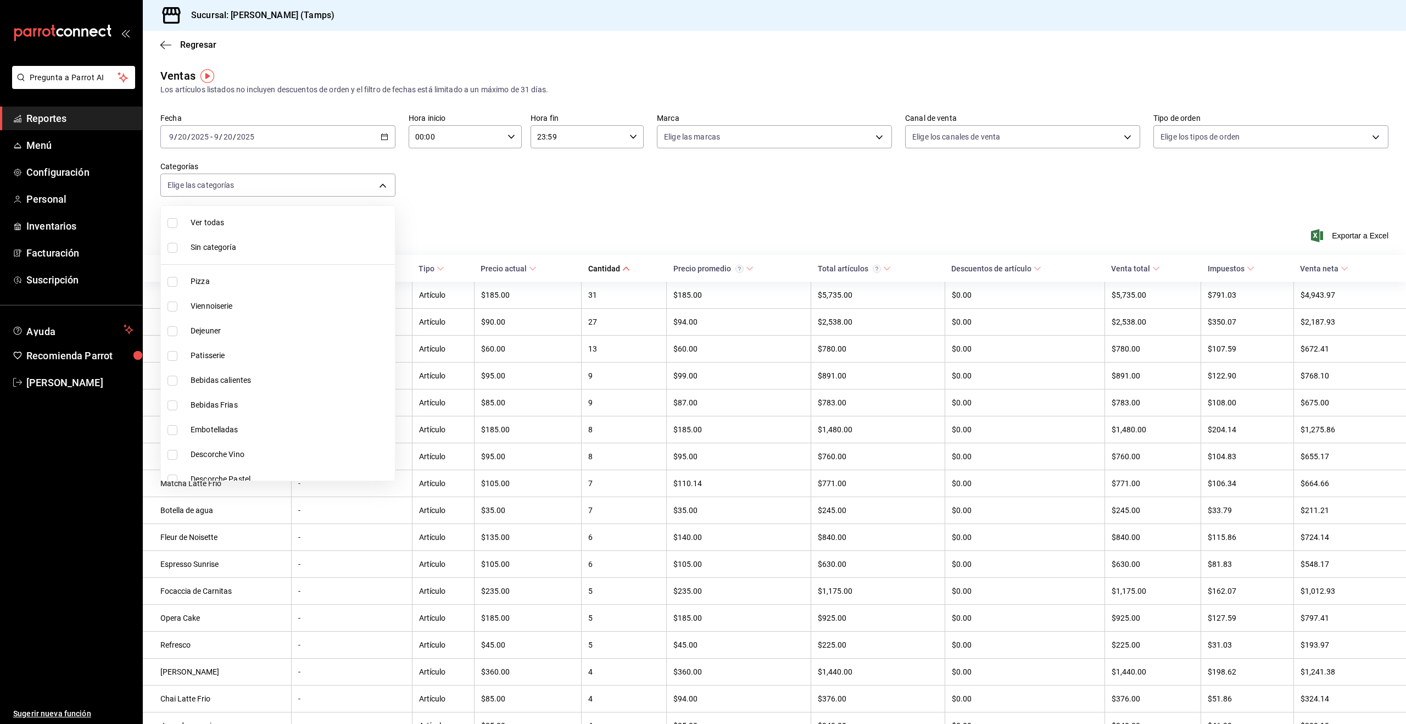
click at [249, 195] on body "Pregunta a Parrot AI Reportes Menú Configuración Personal Inventarios Facturaci…" at bounding box center [703, 362] width 1406 height 724
click at [221, 327] on span "Dejeuner" at bounding box center [291, 331] width 200 height 12
type input "10bfac13-b4c2-4a1b-b135-fb10e595f821"
checkbox input "true"
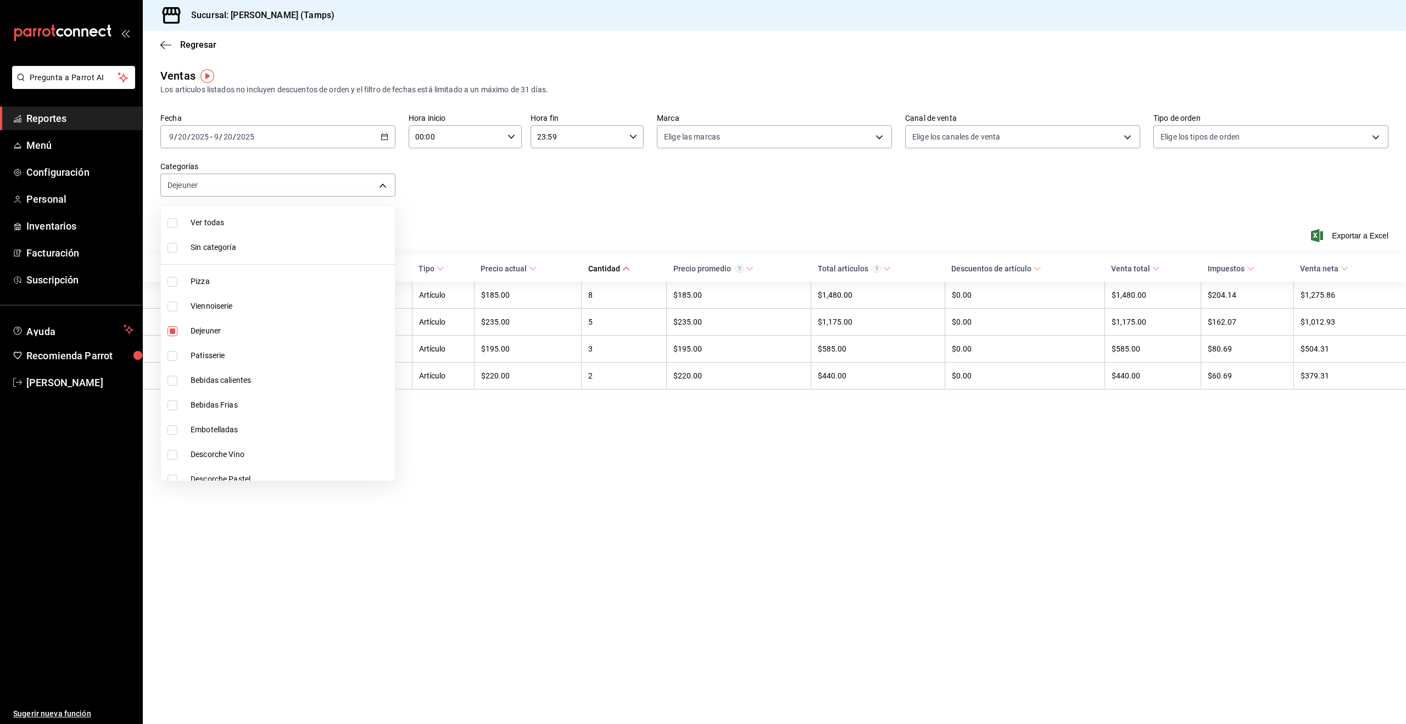
click at [659, 482] on div at bounding box center [703, 362] width 1406 height 724
click at [340, 241] on button "Ver cargos" at bounding box center [331, 245] width 44 height 19
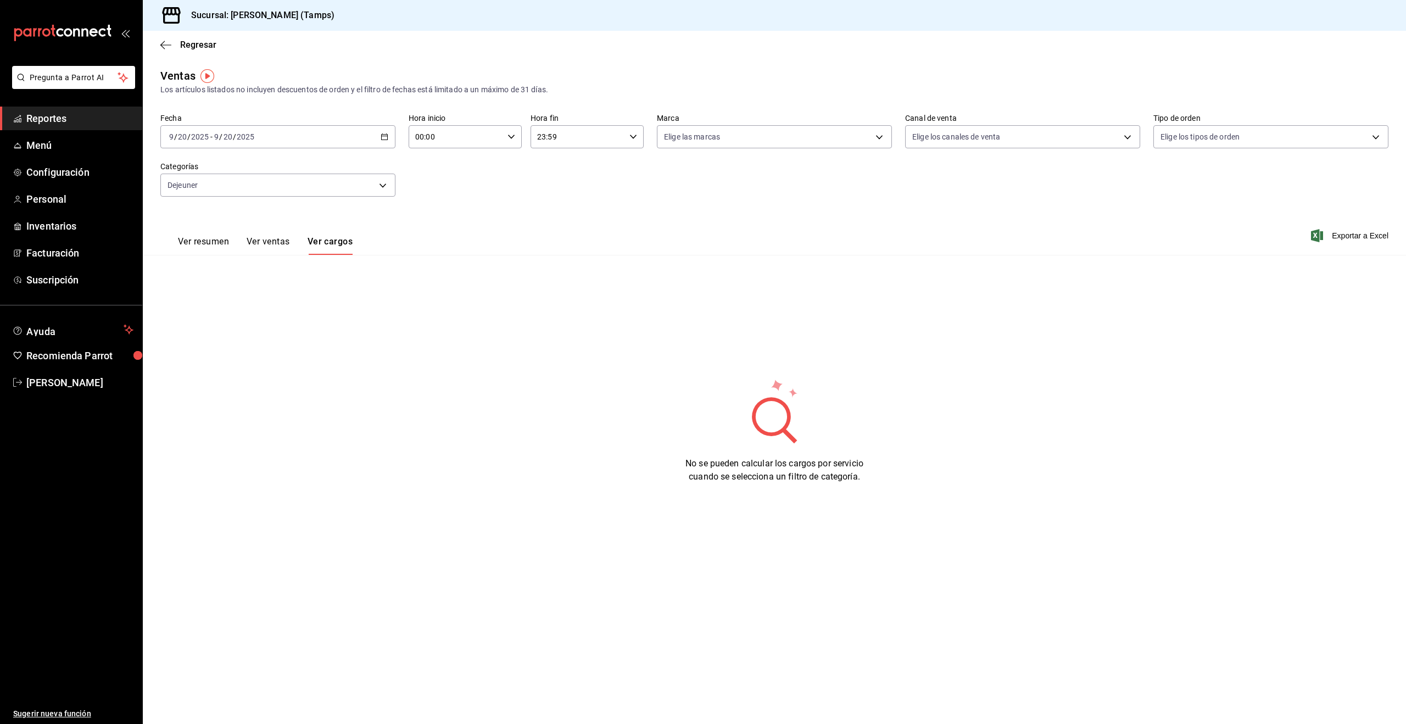
drag, startPoint x: 276, startPoint y: 243, endPoint x: 260, endPoint y: 242, distance: 16.5
click at [276, 243] on button "Ver ventas" at bounding box center [268, 245] width 43 height 19
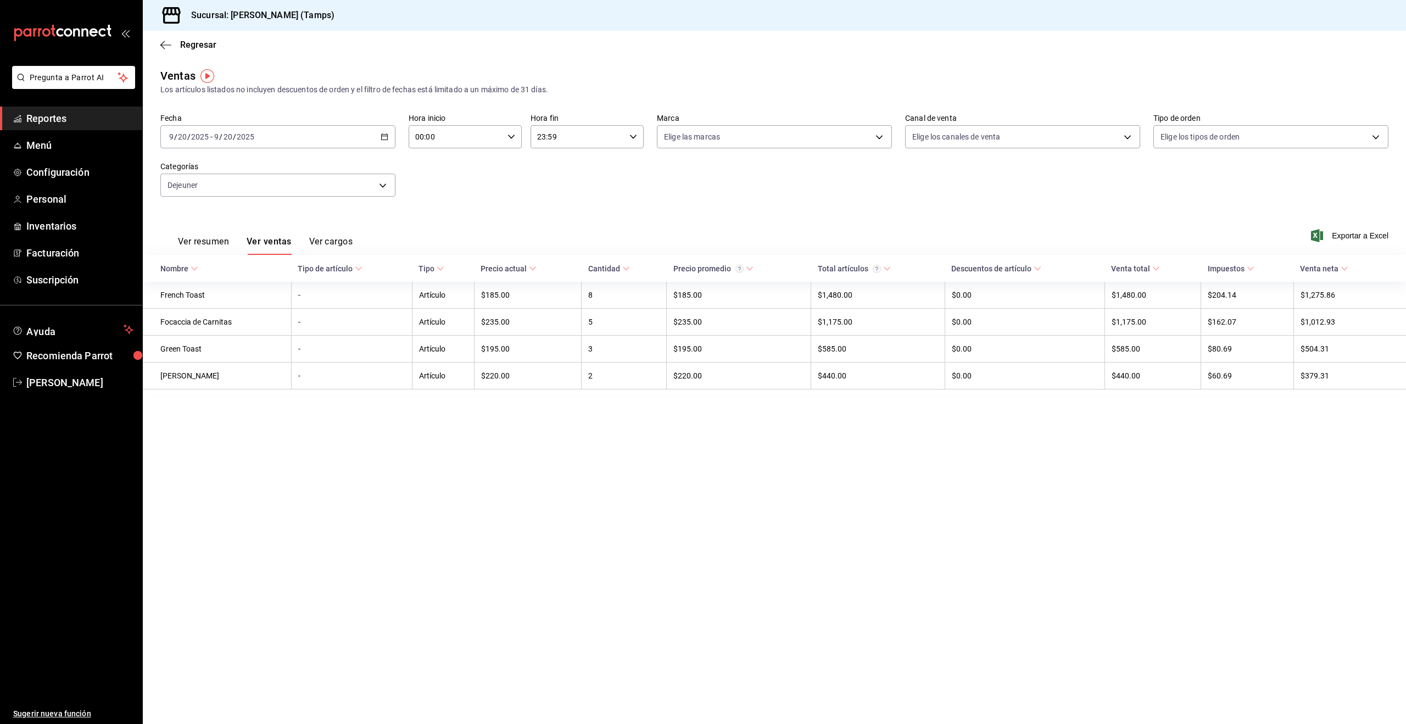
click at [209, 241] on button "Ver resumen" at bounding box center [203, 245] width 51 height 19
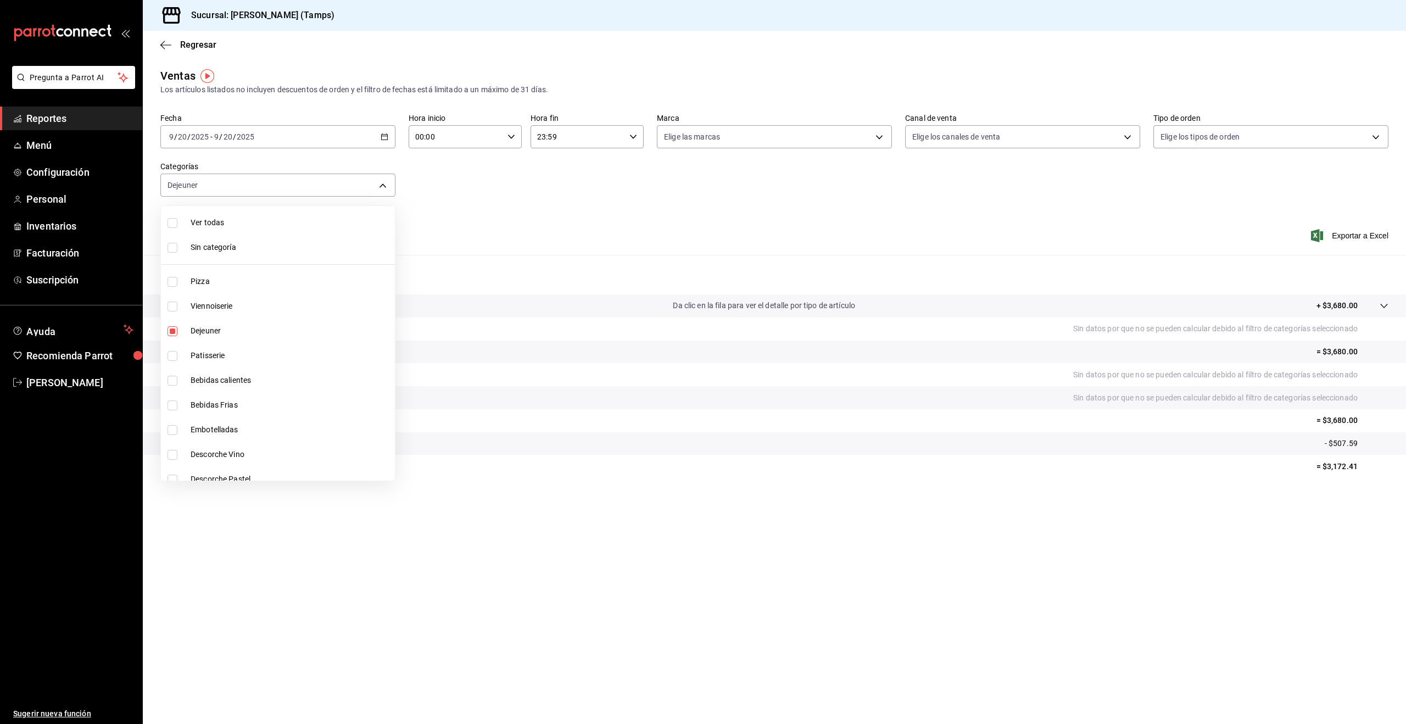
click at [277, 187] on body "Pregunta a Parrot AI Reportes Menú Configuración Personal Inventarios Facturaci…" at bounding box center [703, 362] width 1406 height 724
drag, startPoint x: 169, startPoint y: 326, endPoint x: 175, endPoint y: 317, distance: 10.2
click at [170, 326] on input "checkbox" at bounding box center [172, 331] width 10 height 10
checkbox input "false"
click at [171, 282] on input "checkbox" at bounding box center [172, 282] width 10 height 10
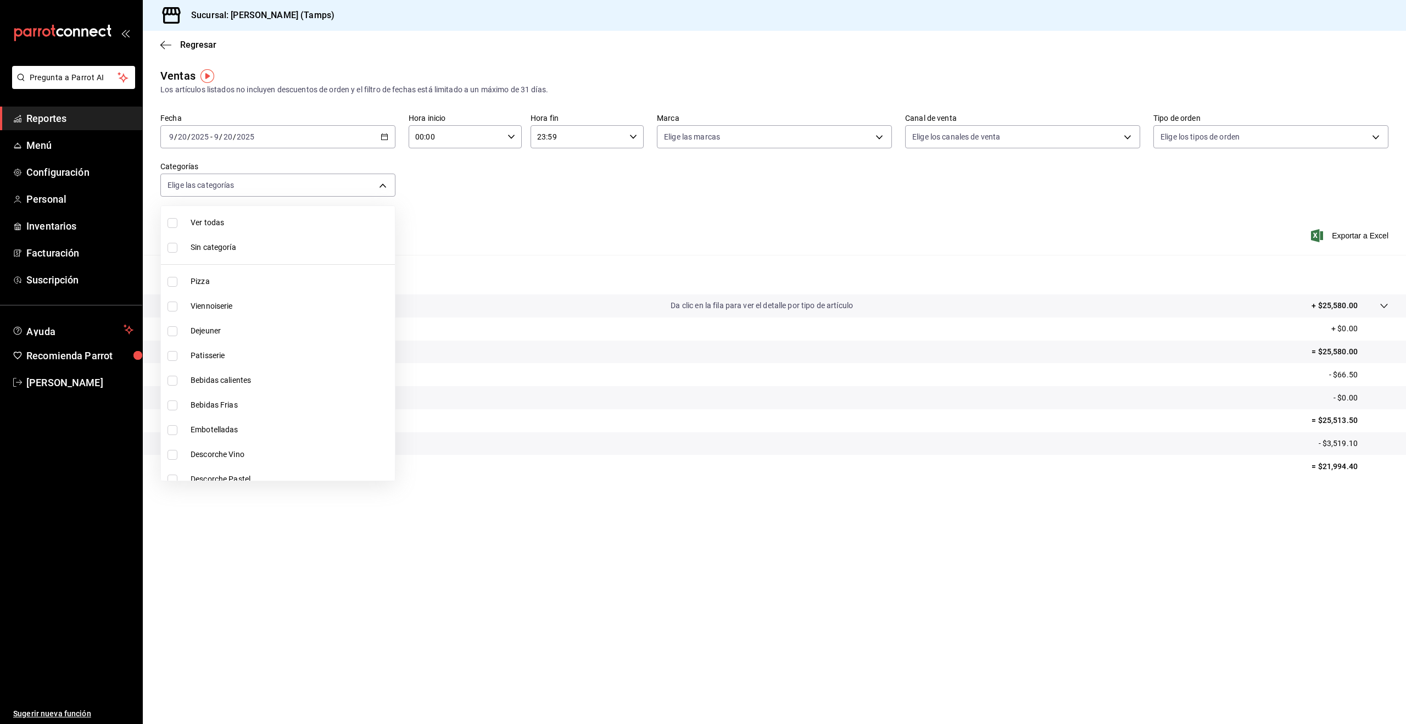
checkbox input "true"
type input "3aad665d-287e-4f88-bb03-3deafd90f4fb"
click at [192, 278] on span "Pizza" at bounding box center [291, 282] width 200 height 12
checkbox input "false"
click at [193, 303] on span "Viennoiserie" at bounding box center [291, 306] width 200 height 12
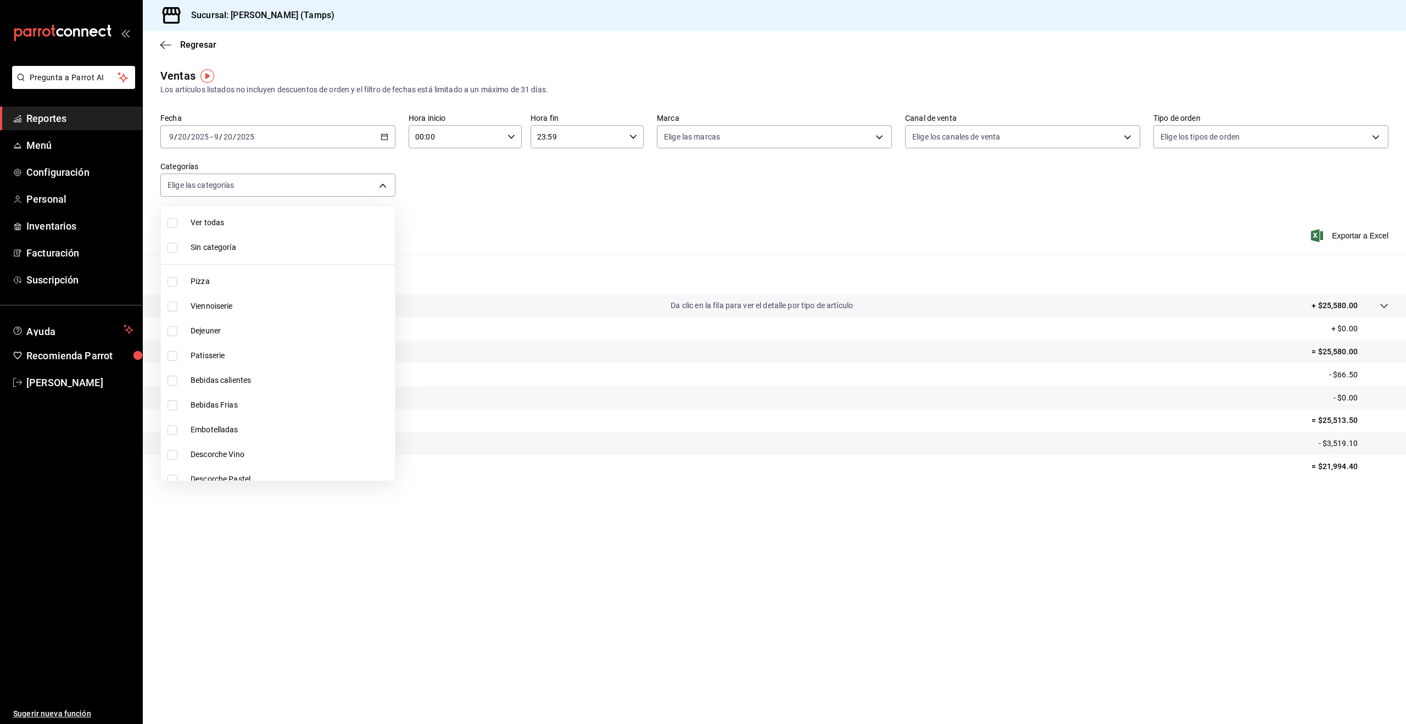
type input "d5ddb0b9-e0bd-4bcd-b21d-a3dd4e41f774"
checkbox input "true"
drag, startPoint x: 187, startPoint y: 306, endPoint x: 196, endPoint y: 349, distance: 43.7
click at [187, 310] on li "Viennoiserie" at bounding box center [278, 306] width 234 height 25
checkbox input "false"
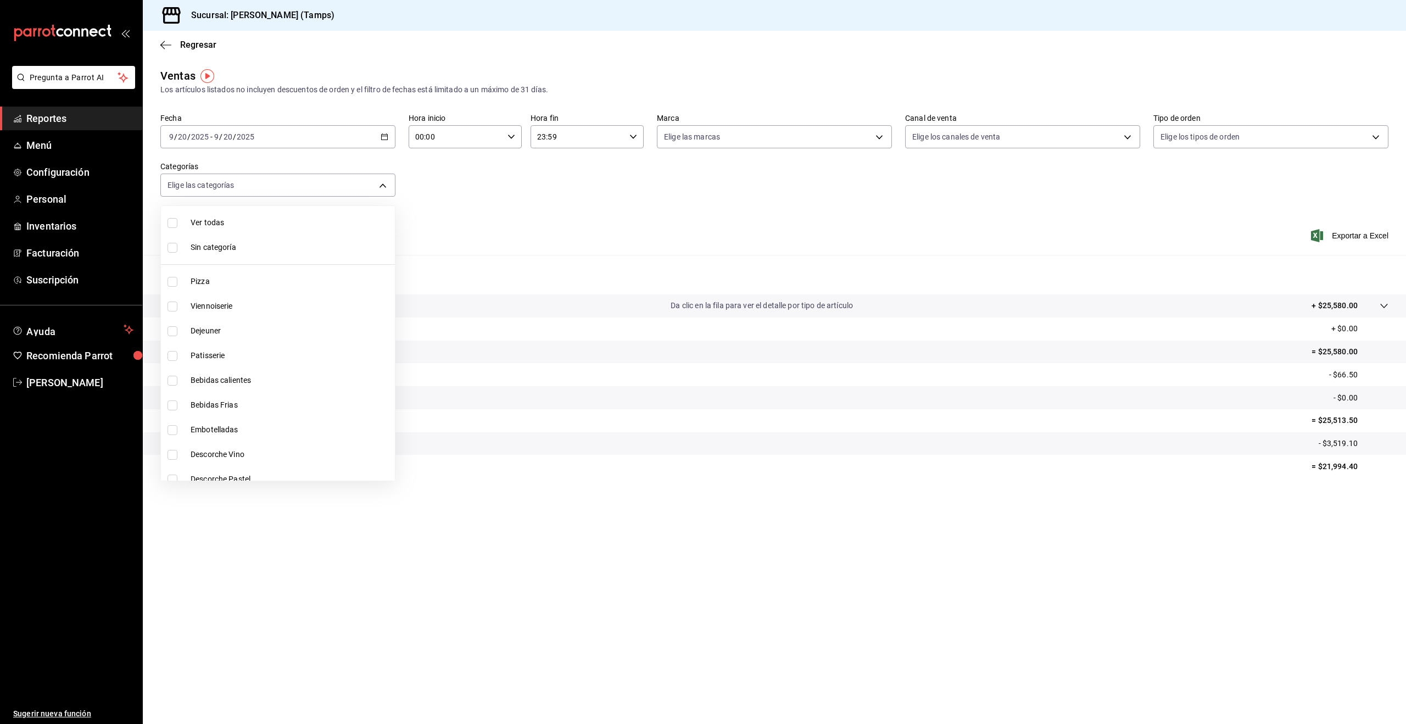
click at [197, 353] on span "Patisserie" at bounding box center [291, 356] width 200 height 12
type input "3f9b507d-6059-413d-9ffc-e70c06ad6f81"
drag, startPoint x: 171, startPoint y: 357, endPoint x: 186, endPoint y: 386, distance: 32.4
click at [171, 359] on input "checkbox" at bounding box center [172, 356] width 10 height 10
checkbox input "false"
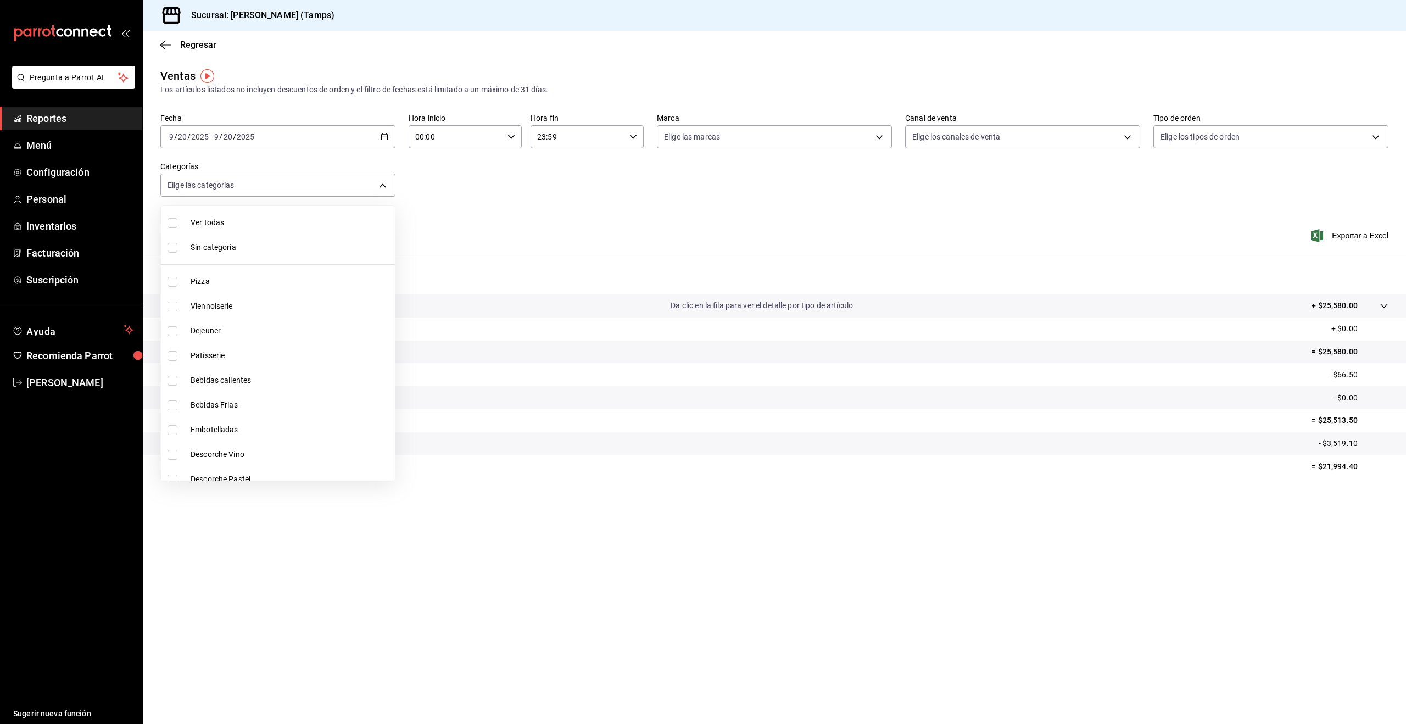
click at [183, 381] on li "Bebidas calientes" at bounding box center [278, 380] width 234 height 25
type input "3cd34fa2-dae3-4abe-a936-9b84eef667a0"
drag, startPoint x: 181, startPoint y: 384, endPoint x: 181, endPoint y: 396, distance: 12.6
click at [181, 384] on label at bounding box center [174, 381] width 14 height 10
click at [177, 384] on input "checkbox" at bounding box center [172, 381] width 10 height 10
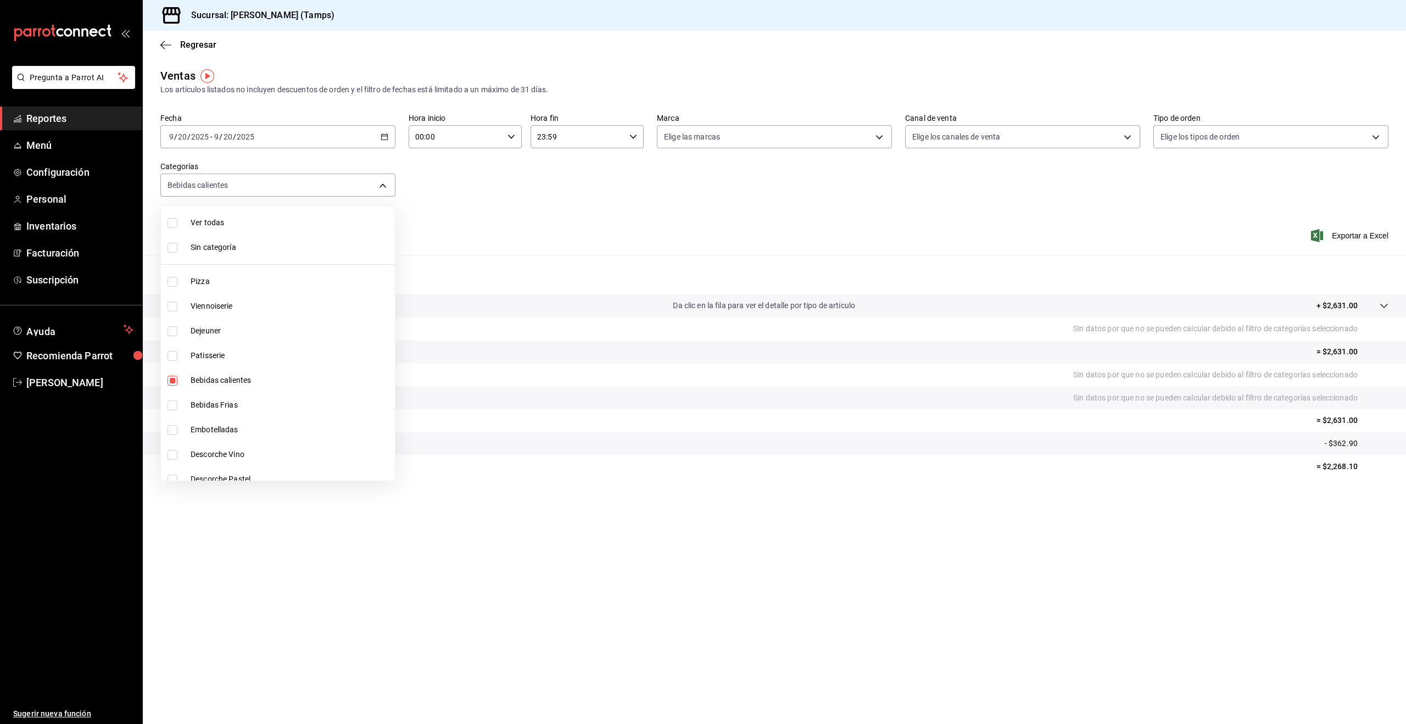
checkbox input "true"
type input "3cd34fa2-dae3-4abe-a936-9b84eef667a0"
drag, startPoint x: 175, startPoint y: 401, endPoint x: 177, endPoint y: 392, distance: 9.5
click at [175, 401] on input "checkbox" at bounding box center [172, 405] width 10 height 10
checkbox input "true"
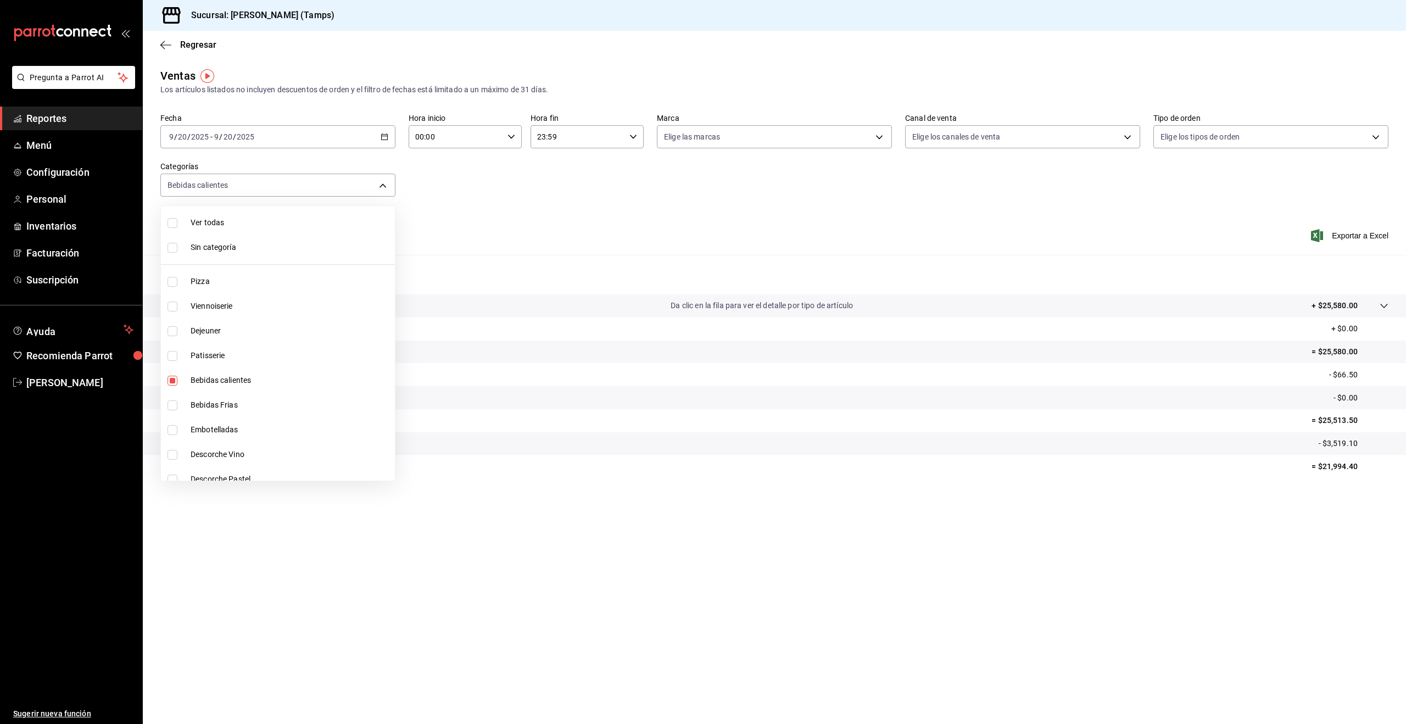
type input "3cd34fa2-dae3-4abe-a936-9b84eef667a0,af1a668a-c7c7-4587-b874-d14a30f67762"
click at [174, 384] on input "checkbox" at bounding box center [172, 381] width 10 height 10
checkbox input "false"
type input "af1a668a-c7c7-4587-b874-d14a30f67762"
click at [181, 404] on label at bounding box center [174, 405] width 14 height 10
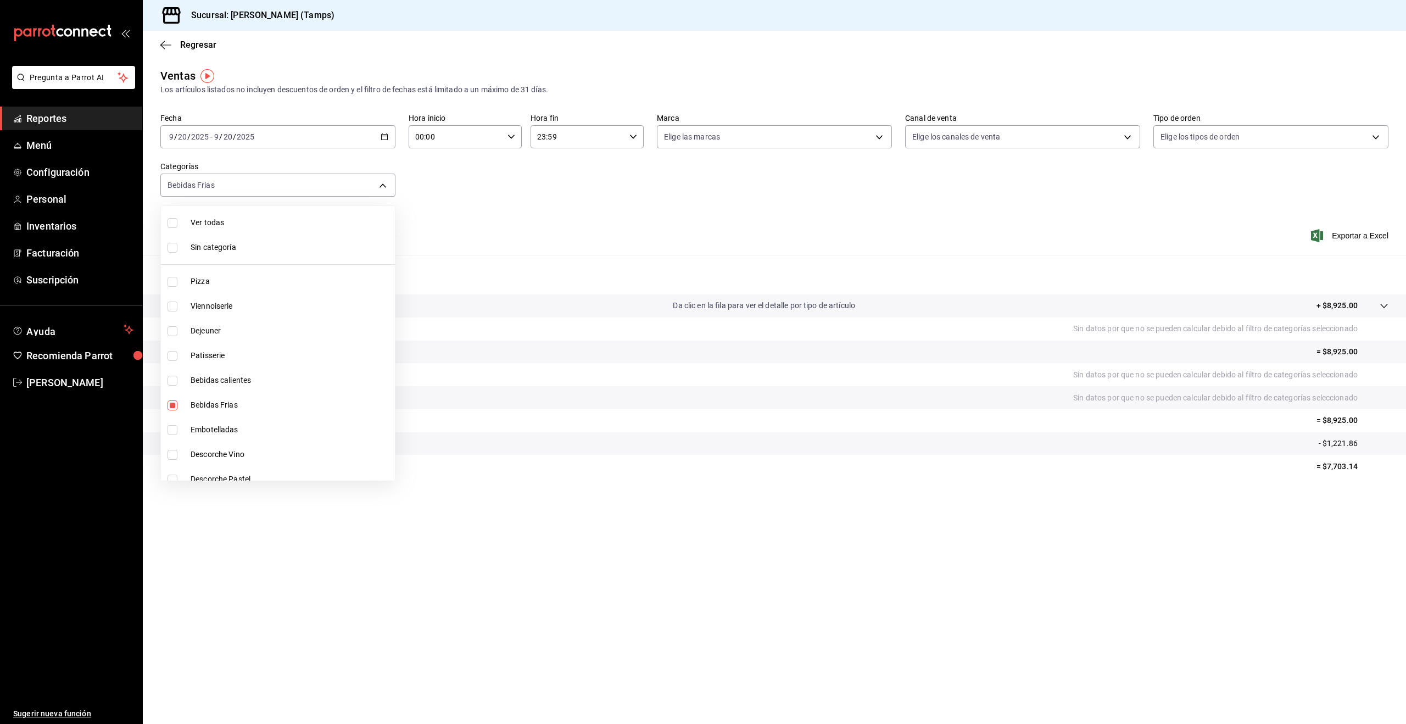
click at [177, 404] on input "checkbox" at bounding box center [172, 405] width 10 height 10
checkbox input "true"
type input "af1a668a-c7c7-4587-b874-d14a30f67762"
click at [175, 404] on input "checkbox" at bounding box center [172, 405] width 10 height 10
checkbox input "false"
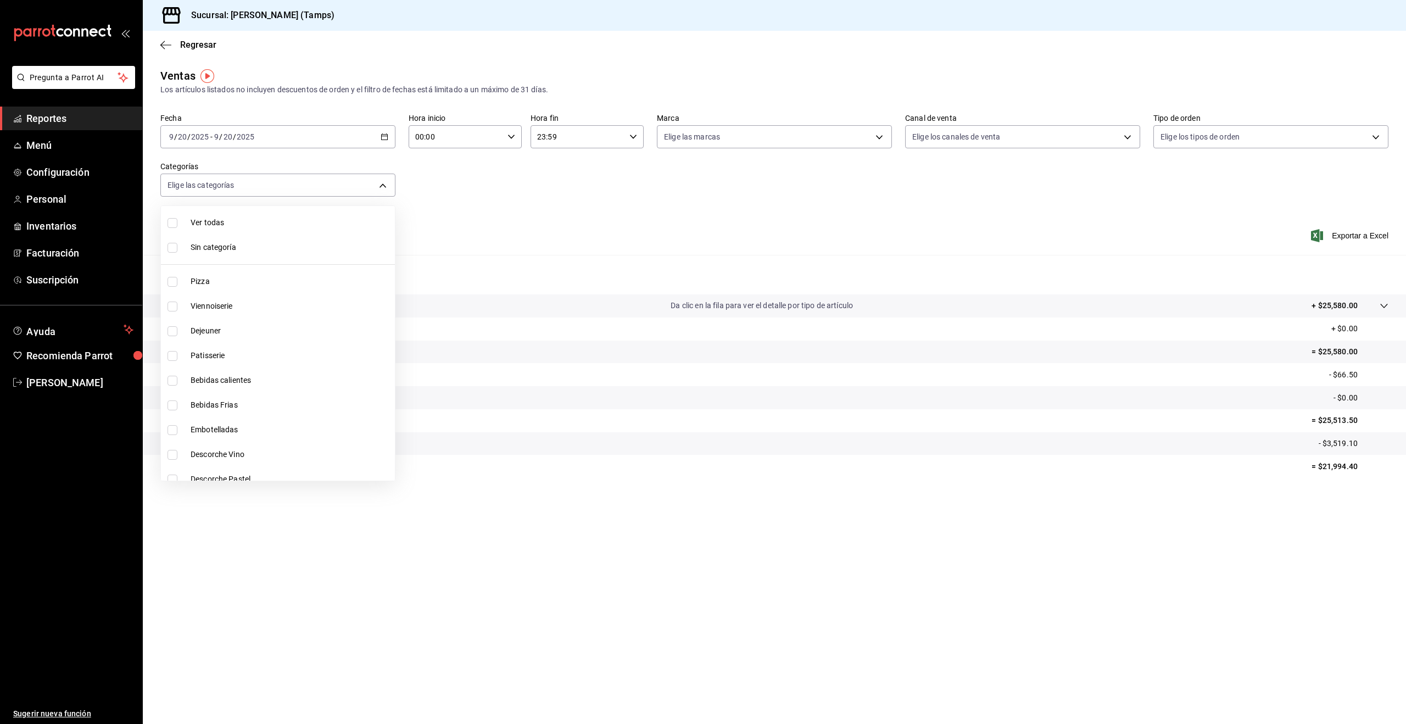
click at [177, 406] on label at bounding box center [174, 405] width 14 height 10
click at [177, 406] on input "checkbox" at bounding box center [172, 405] width 10 height 10
checkbox input "false"
click at [172, 404] on input "checkbox" at bounding box center [172, 405] width 10 height 10
checkbox input "true"
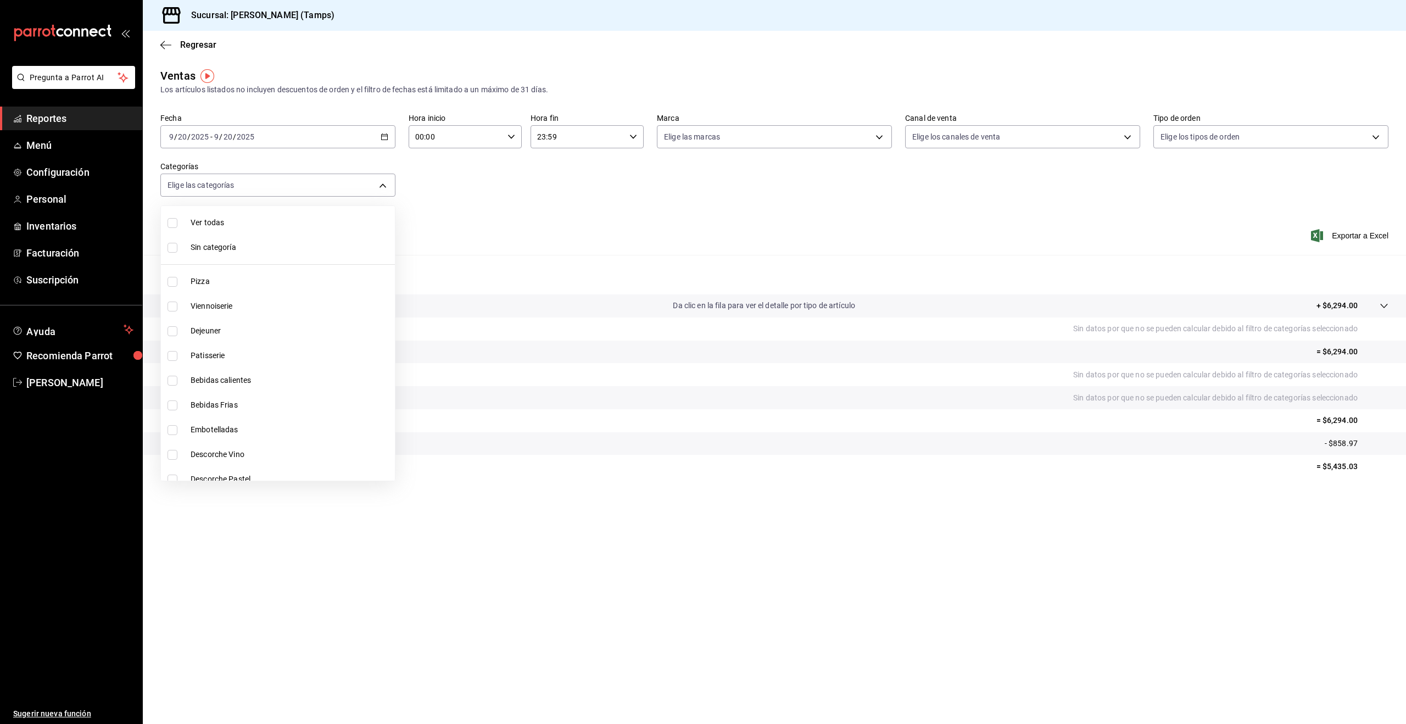
type input "af1a668a-c7c7-4587-b874-d14a30f67762"
click at [459, 231] on div at bounding box center [703, 362] width 1406 height 724
drag, startPoint x: 227, startPoint y: 184, endPoint x: 227, endPoint y: 190, distance: 5.5
click at [227, 184] on body "Pregunta a Parrot AI Reportes Menú Configuración Personal Inventarios Facturaci…" at bounding box center [703, 362] width 1406 height 724
click at [262, 413] on li "Bebidas Frias" at bounding box center [278, 405] width 234 height 25
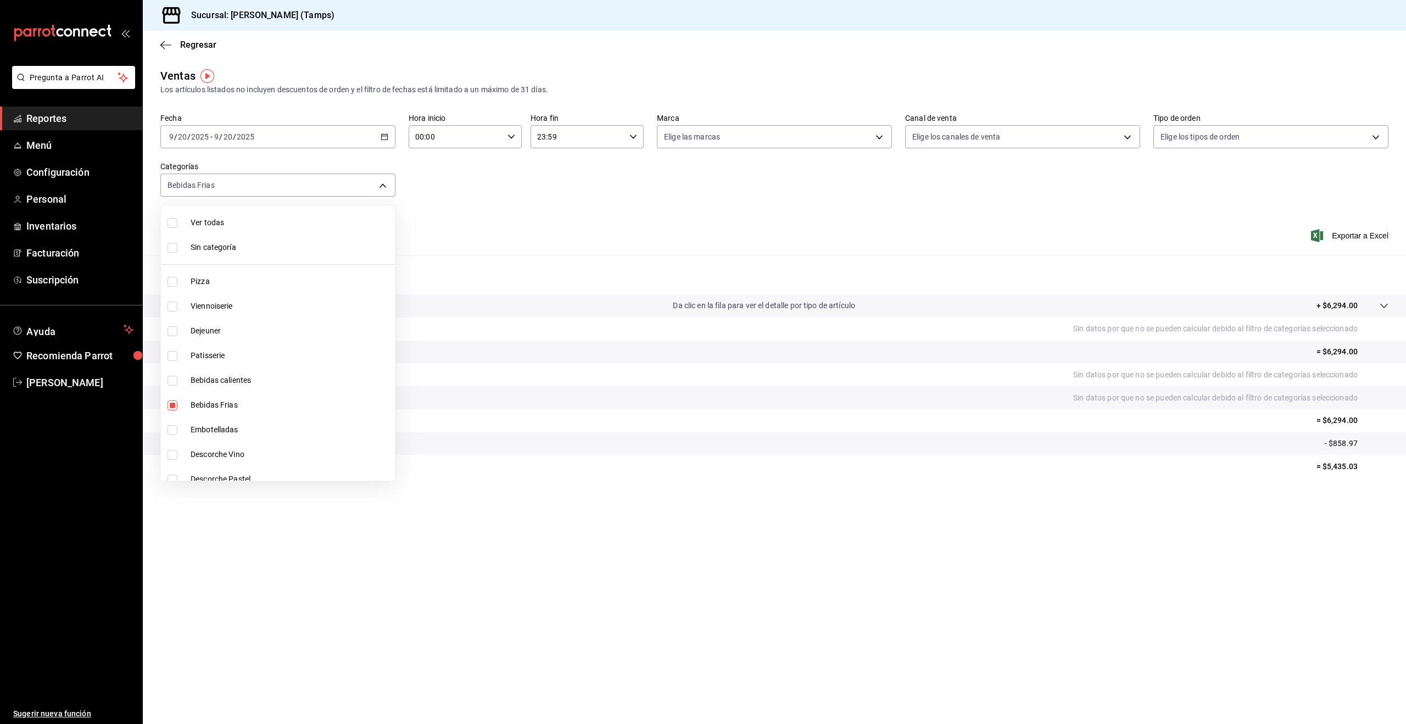
checkbox input "false"
click at [249, 428] on span "Embotelladas" at bounding box center [291, 430] width 200 height 12
type input "41473a81-5f8a-478f-a1fe-db2527d8ece1"
checkbox input "true"
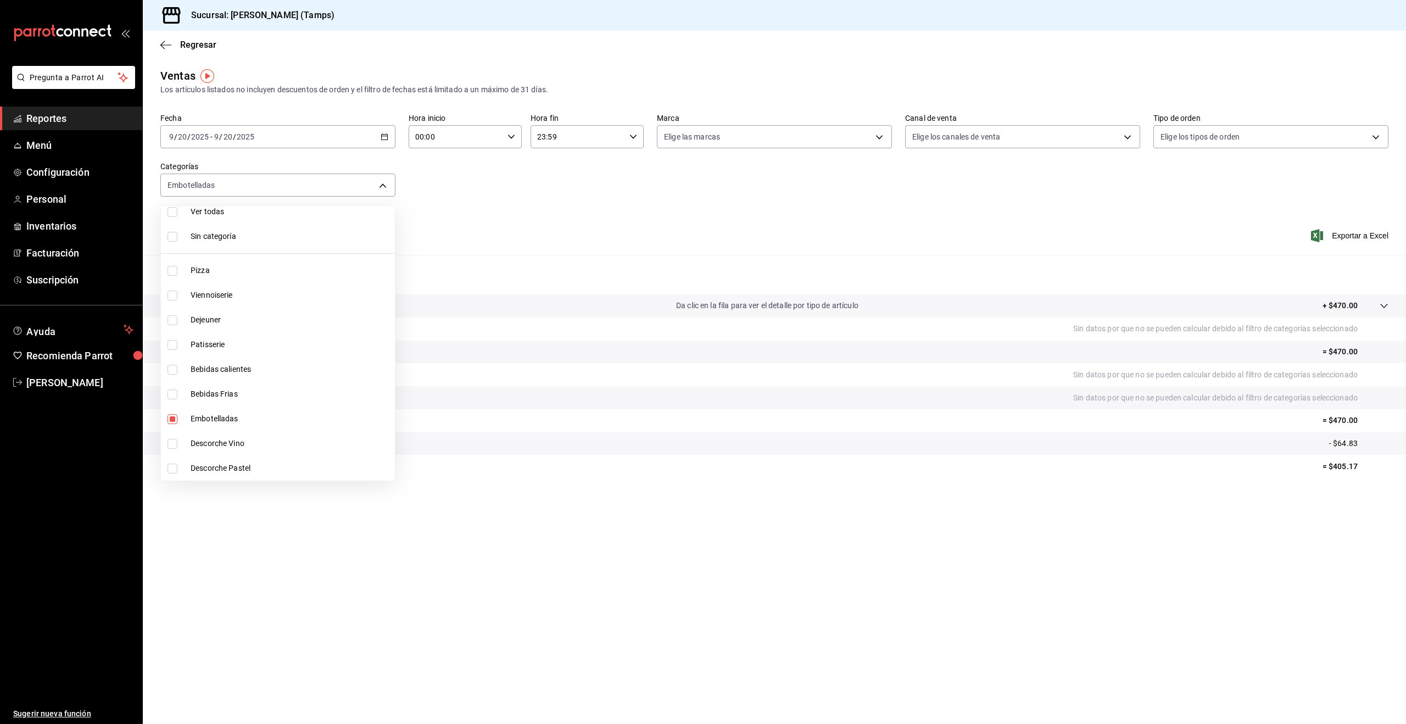
click at [244, 400] on li "Bebidas Frias" at bounding box center [278, 394] width 234 height 25
type input "41473a81-5f8a-478f-a1fe-db2527d8ece1,af1a668a-c7c7-4587-b874-d14a30f67762"
checkbox input "true"
click at [211, 373] on span "Bebidas calientes" at bounding box center [291, 370] width 200 height 12
type input "41473a81-5f8a-478f-a1fe-db2527d8ece1,af1a668a-c7c7-4587-b874-d14a30f67762,3cd34…"
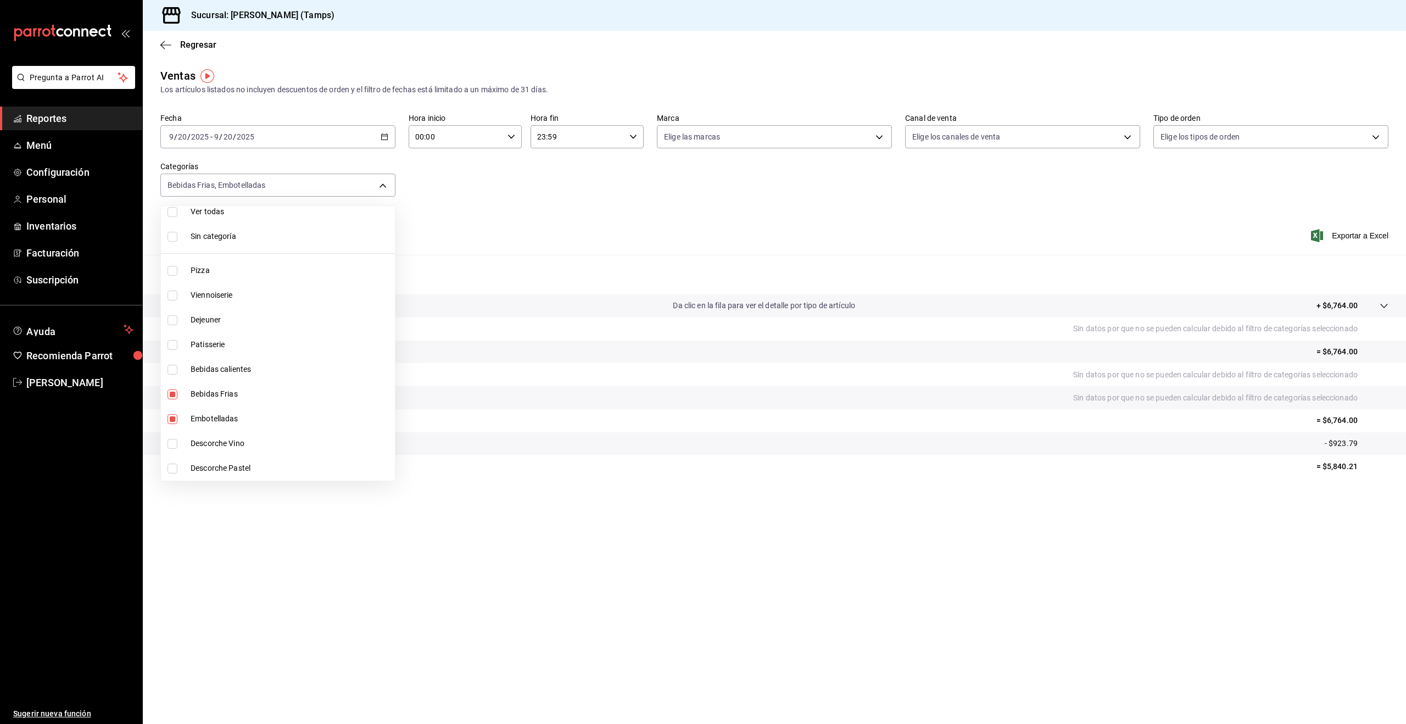
checkbox input "true"
click at [175, 416] on input "checkbox" at bounding box center [172, 419] width 10 height 10
checkbox input "false"
type input "af1a668a-c7c7-4587-b874-d14a30f67762,3cd34fa2-dae3-4abe-a936-9b84eef667a0"
click at [171, 392] on input "checkbox" at bounding box center [172, 394] width 10 height 10
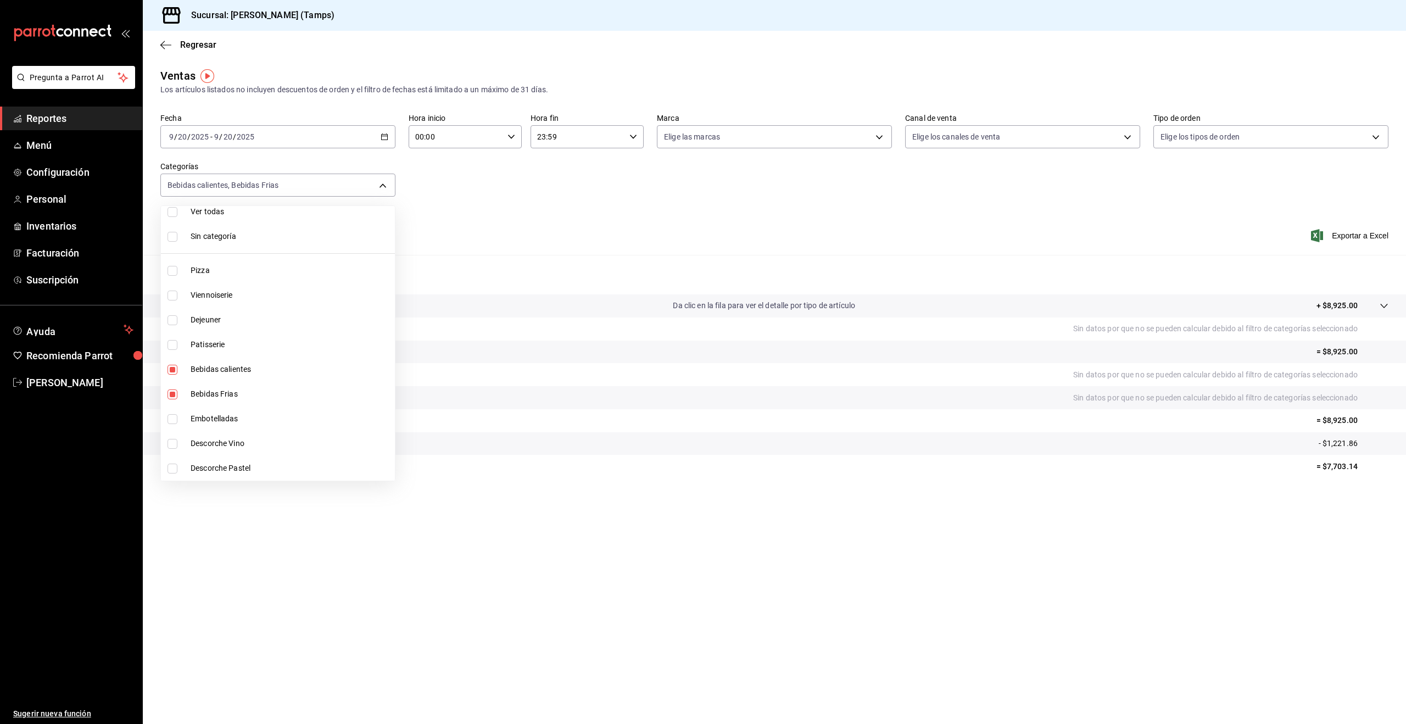
checkbox input "false"
type input "3cd34fa2-dae3-4abe-a936-9b84eef667a0"
click at [172, 372] on input "checkbox" at bounding box center [172, 370] width 10 height 10
checkbox input "false"
click at [167, 300] on li "Viennoiserie" at bounding box center [278, 295] width 234 height 25
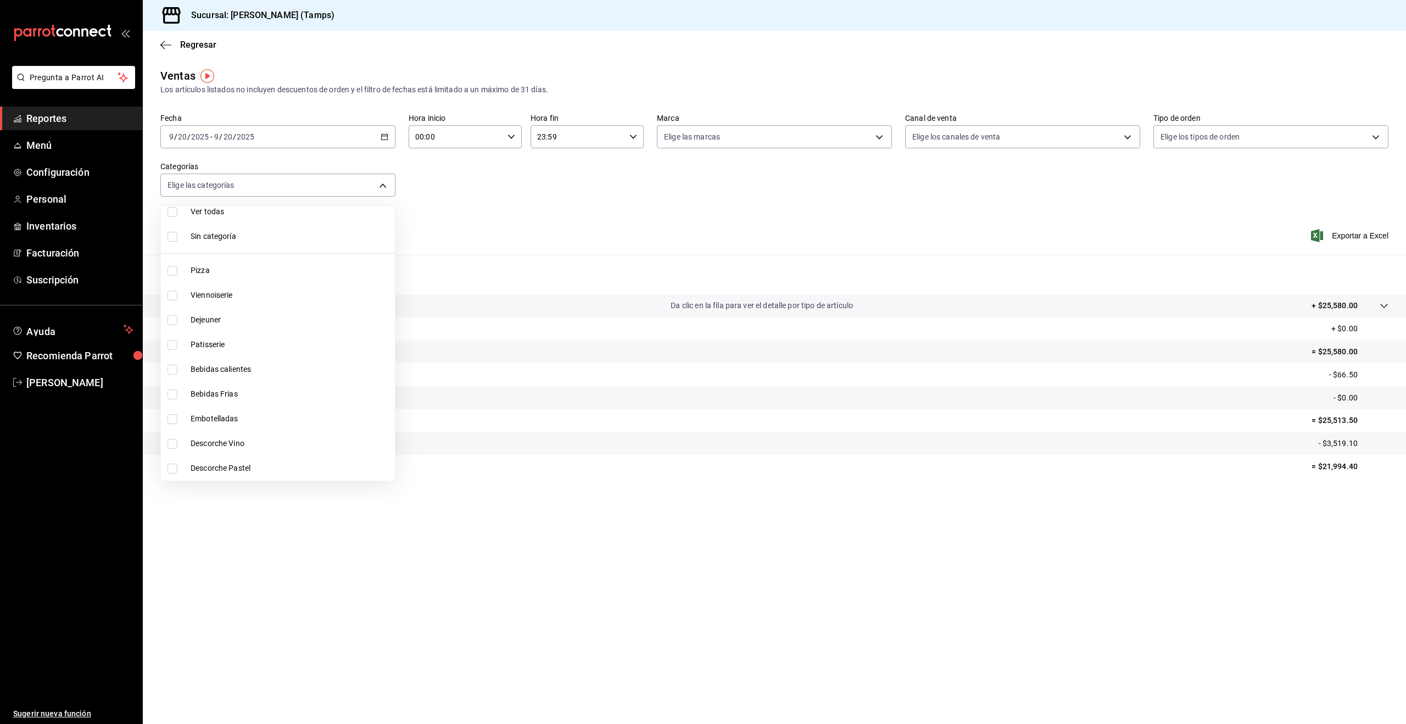
type input "d5ddb0b9-e0bd-4bcd-b21d-a3dd4e41f774"
checkbox input "true"
drag, startPoint x: 201, startPoint y: 318, endPoint x: 196, endPoint y: 337, distance: 19.3
click at [201, 318] on span "Dejeuner" at bounding box center [291, 320] width 200 height 12
type input "d5ddb0b9-e0bd-4bcd-b21d-a3dd4e41f774,10bfac13-b4c2-4a1b-b135-fb10e595f821"
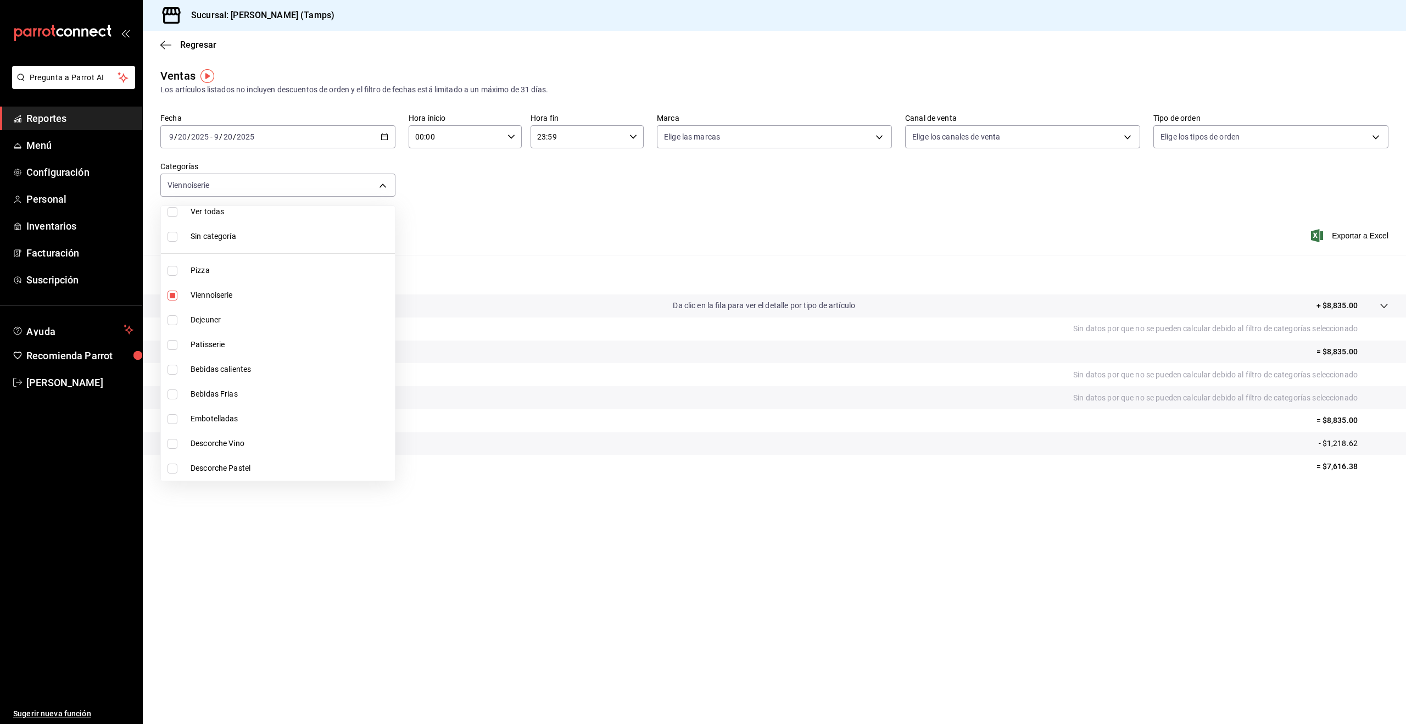
checkbox input "true"
click at [195, 345] on span "Patisserie" at bounding box center [291, 345] width 200 height 12
type input "d5ddb0b9-e0bd-4bcd-b21d-a3dd4e41f774,10bfac13-b4c2-4a1b-b135-fb10e595f821,3f9b5…"
click at [180, 341] on label at bounding box center [174, 345] width 14 height 10
click at [177, 341] on input "checkbox" at bounding box center [172, 345] width 10 height 10
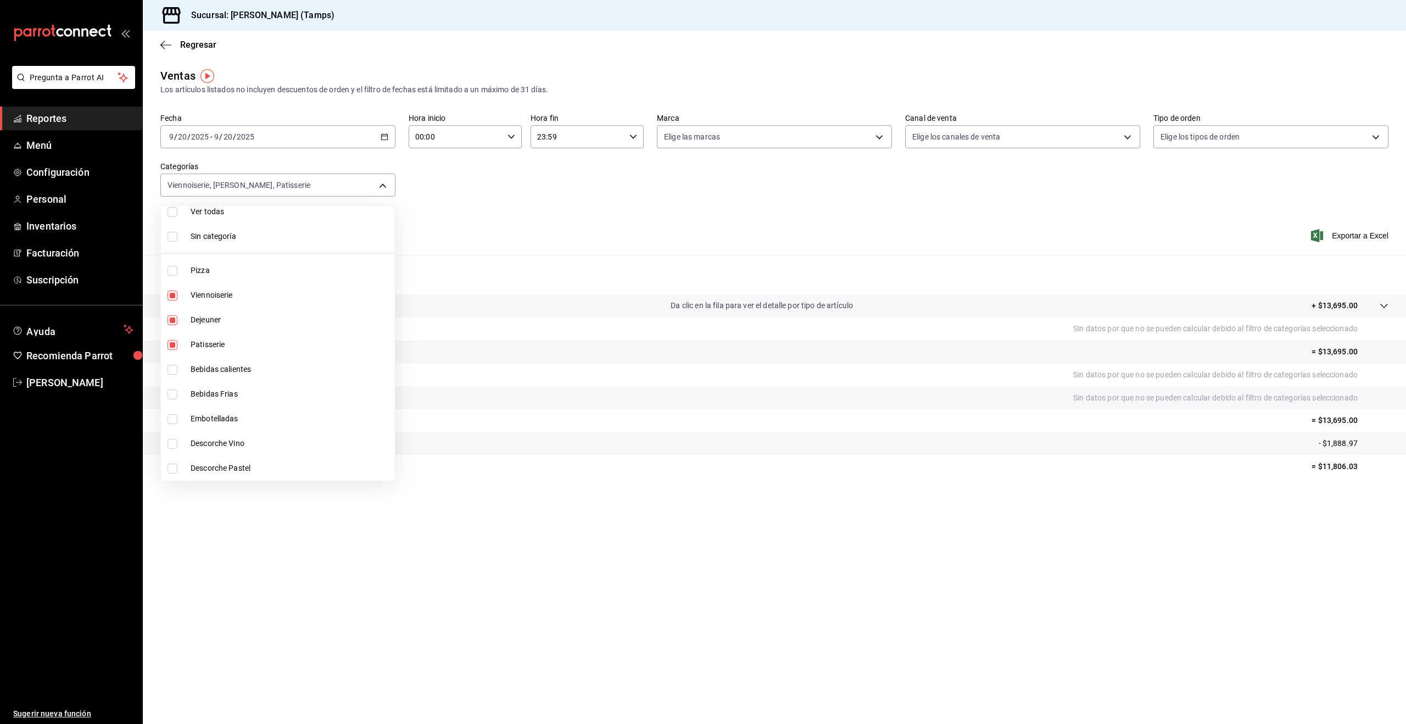
checkbox input "true"
type input "d5ddb0b9-e0bd-4bcd-b21d-a3dd4e41f774,10bfac13-b4c2-4a1b-b135-fb10e595f821,3f9b5…"
drag, startPoint x: 174, startPoint y: 297, endPoint x: 174, endPoint y: 307, distance: 9.9
click at [174, 297] on input "checkbox" at bounding box center [172, 295] width 10 height 10
checkbox input "false"
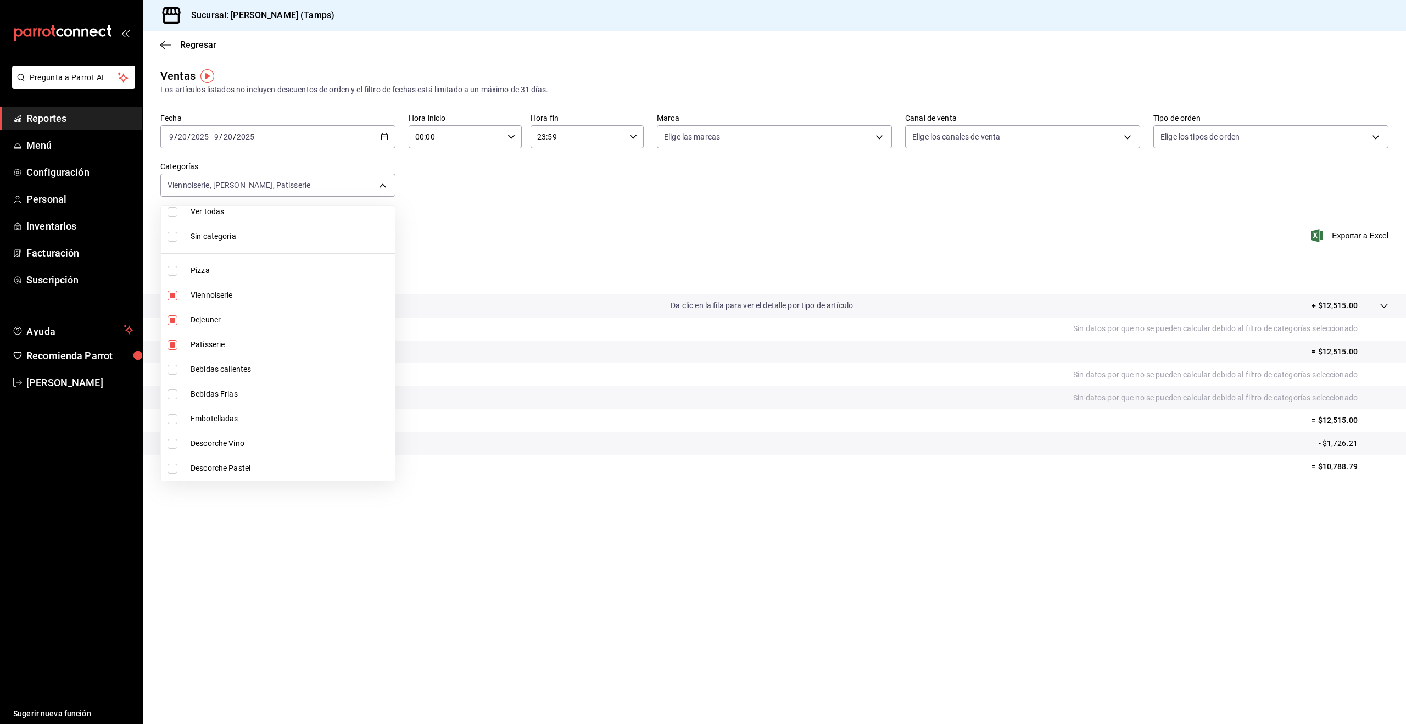
type input "10bfac13-b4c2-4a1b-b135-fb10e595f821,3f9b507d-6059-413d-9ffc-e70c06ad6f81"
click at [172, 344] on input "checkbox" at bounding box center [172, 345] width 10 height 10
checkbox input "false"
type input "10bfac13-b4c2-4a1b-b135-fb10e595f821"
drag, startPoint x: 908, startPoint y: 225, endPoint x: 892, endPoint y: 222, distance: 16.1
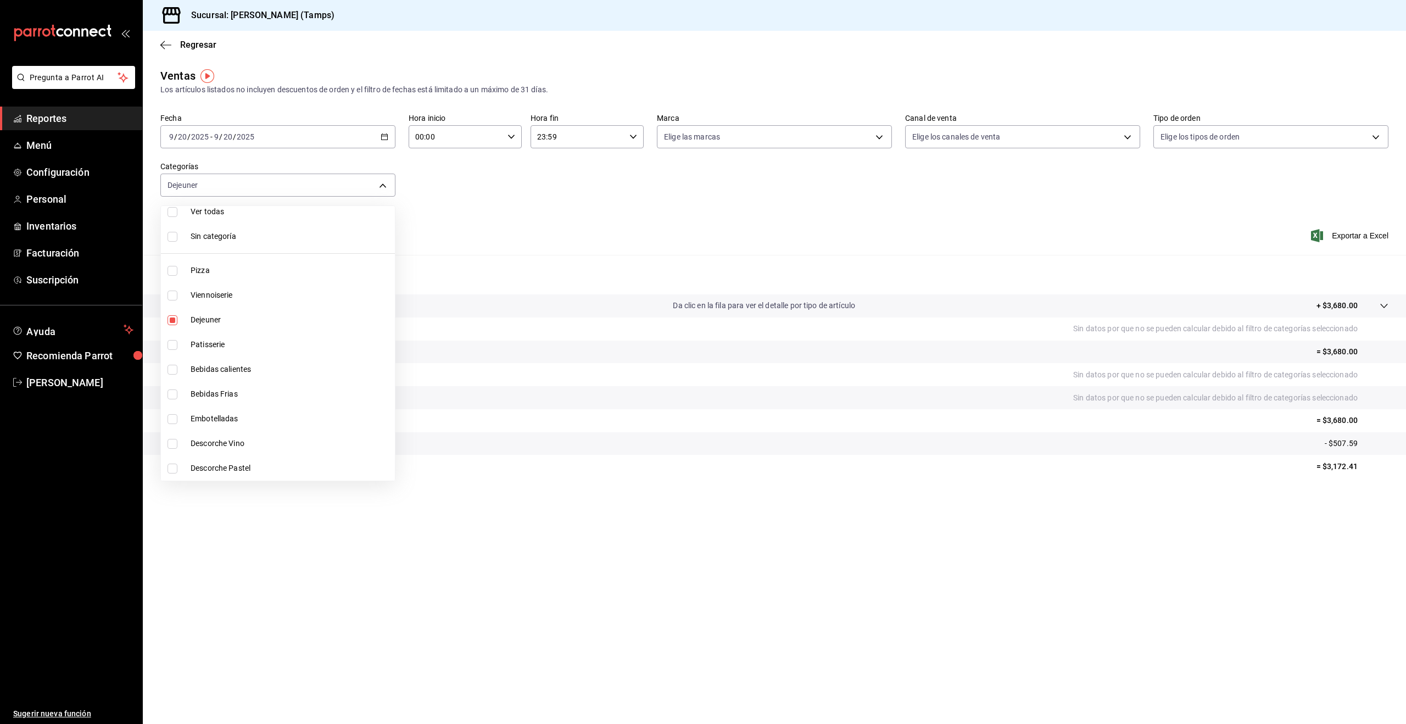
click at [908, 225] on div at bounding box center [703, 362] width 1406 height 724
click at [215, 243] on button "Ver resumen" at bounding box center [205, 245] width 54 height 19
click at [224, 187] on body "Pregunta a Parrot AI Reportes Menú Configuración Personal Inventarios Facturaci…" at bounding box center [703, 362] width 1406 height 724
drag, startPoint x: 174, startPoint y: 322, endPoint x: 178, endPoint y: 303, distance: 20.2
click at [174, 322] on li "Dejeuner" at bounding box center [278, 330] width 234 height 25
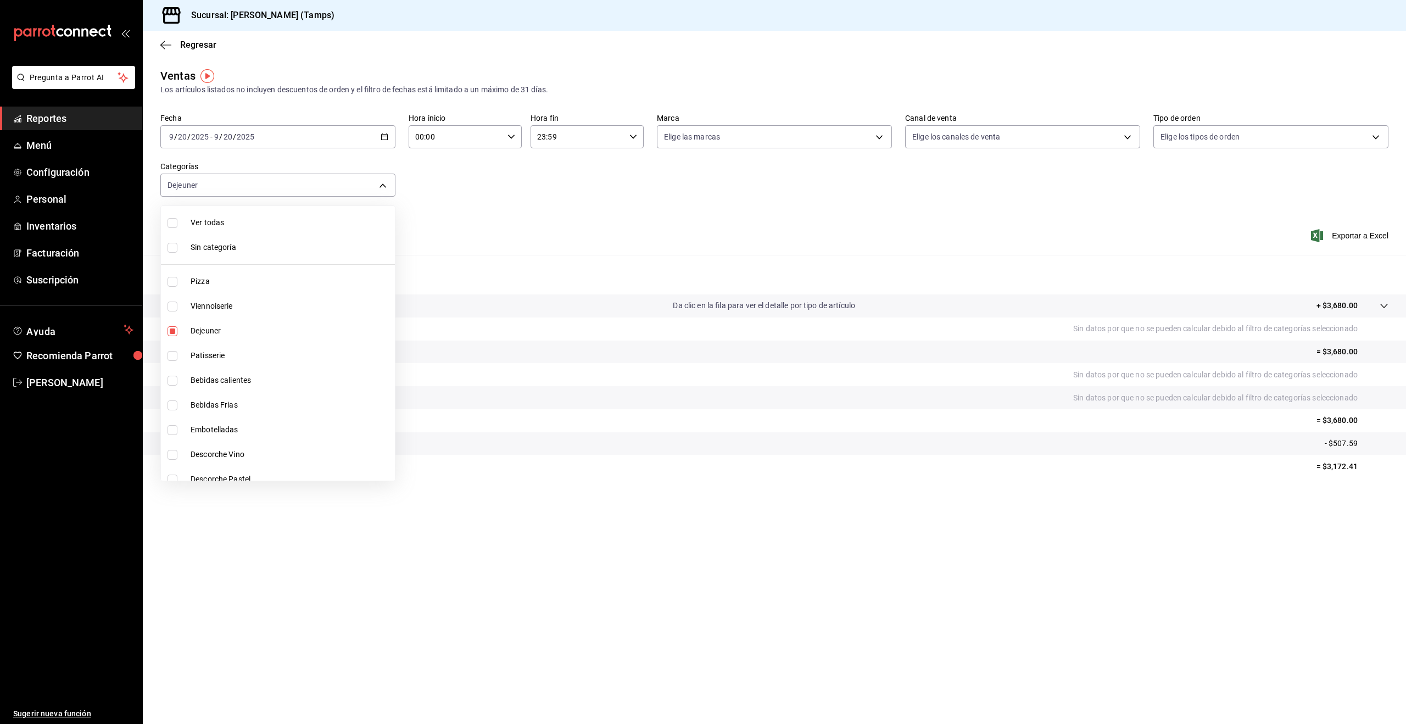
checkbox input "false"
click at [175, 227] on input "checkbox" at bounding box center [172, 223] width 10 height 10
checkbox input "true"
type input "3aad665d-287e-4f88-bb03-3deafd90f4fb,d5ddb0b9-e0bd-4bcd-b21d-a3dd4e41f774,10bfa…"
checkbox input "true"
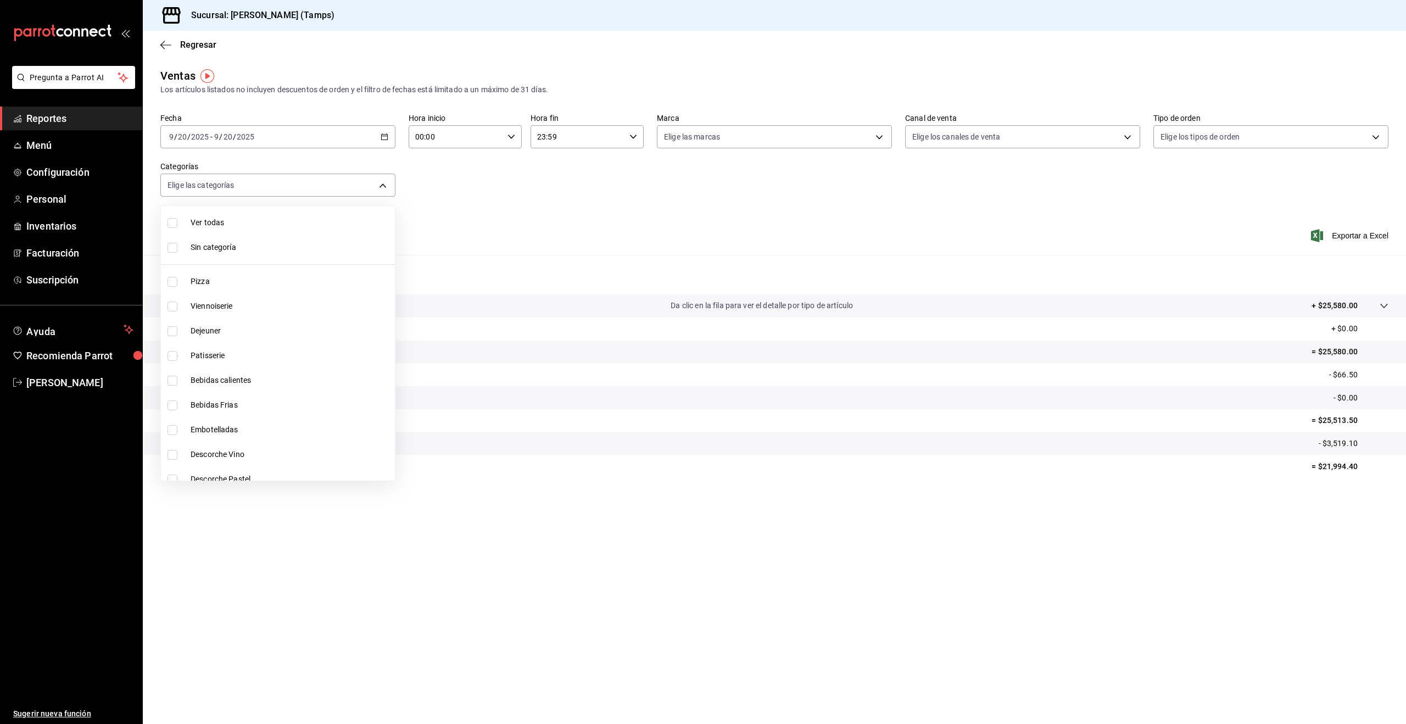
checkbox input "true"
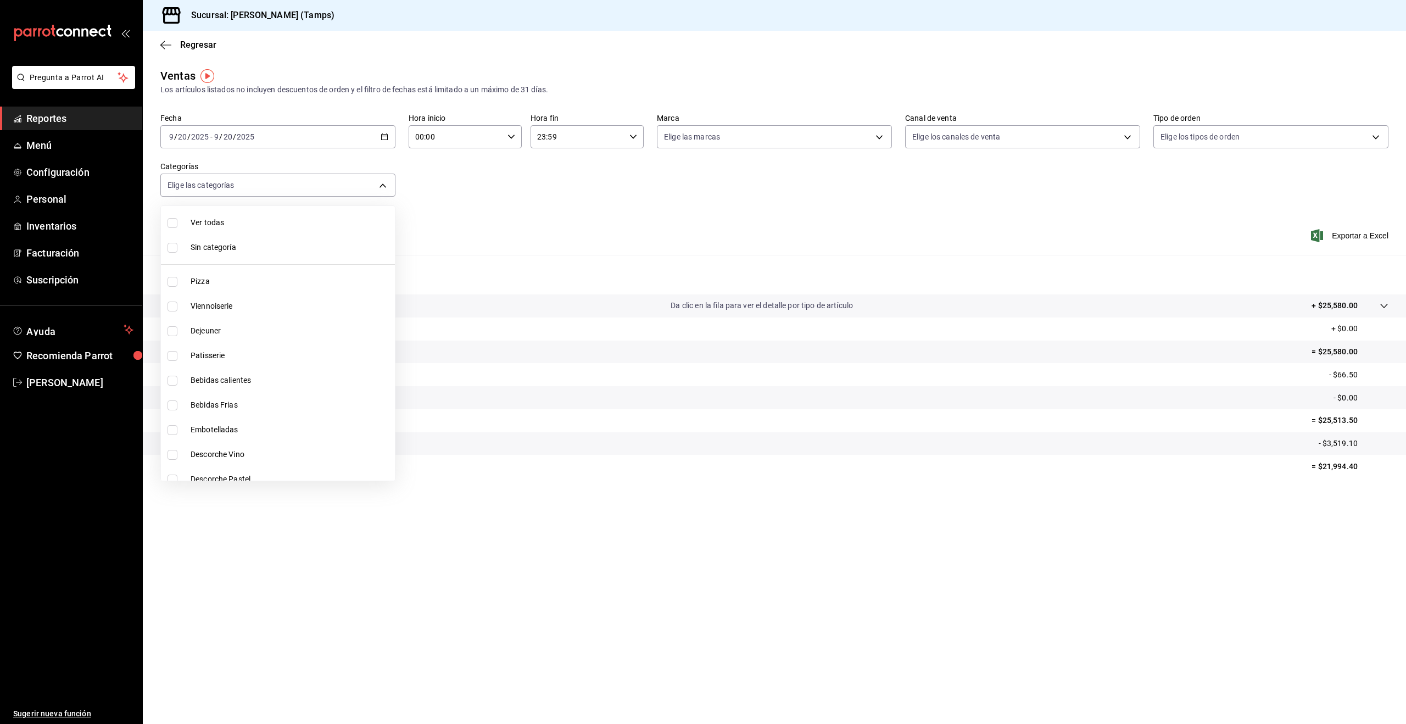
checkbox input "true"
click at [193, 229] on li "Ver todas" at bounding box center [278, 222] width 234 height 25
checkbox input "false"
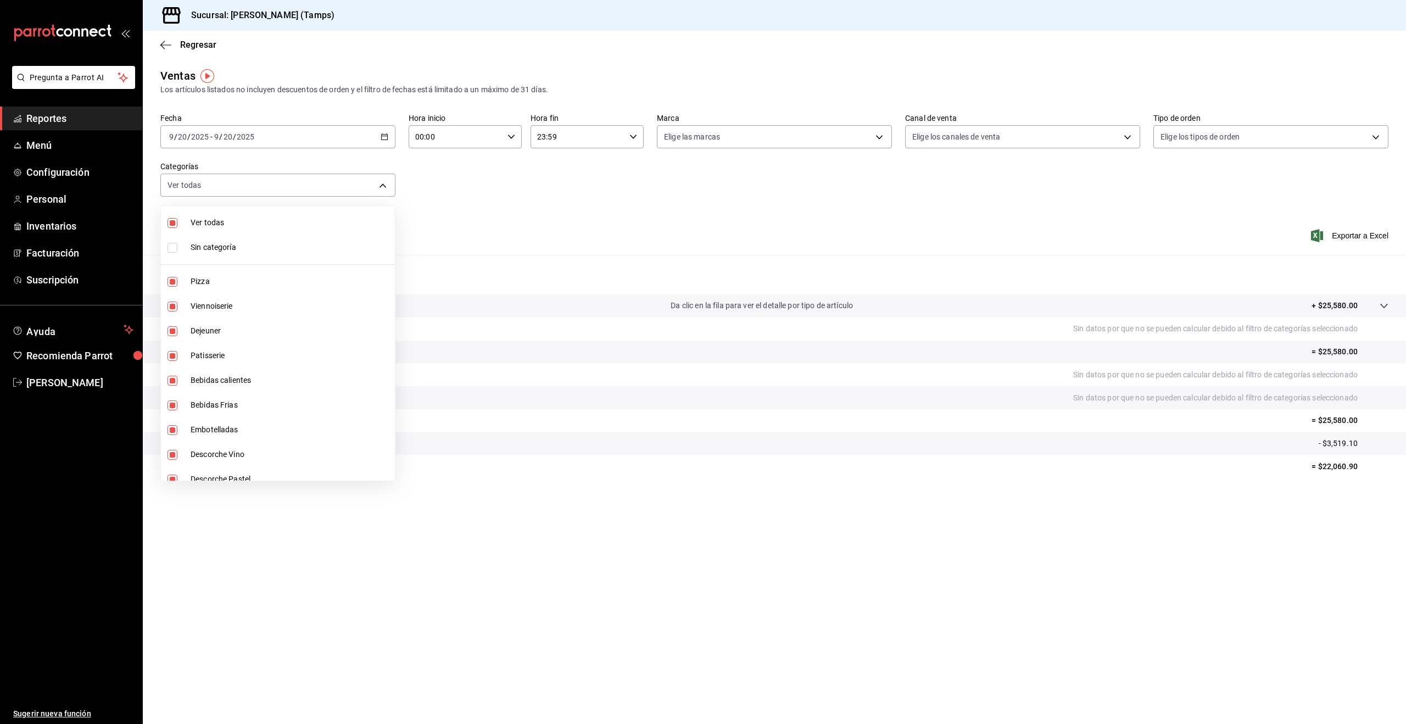
checkbox input "false"
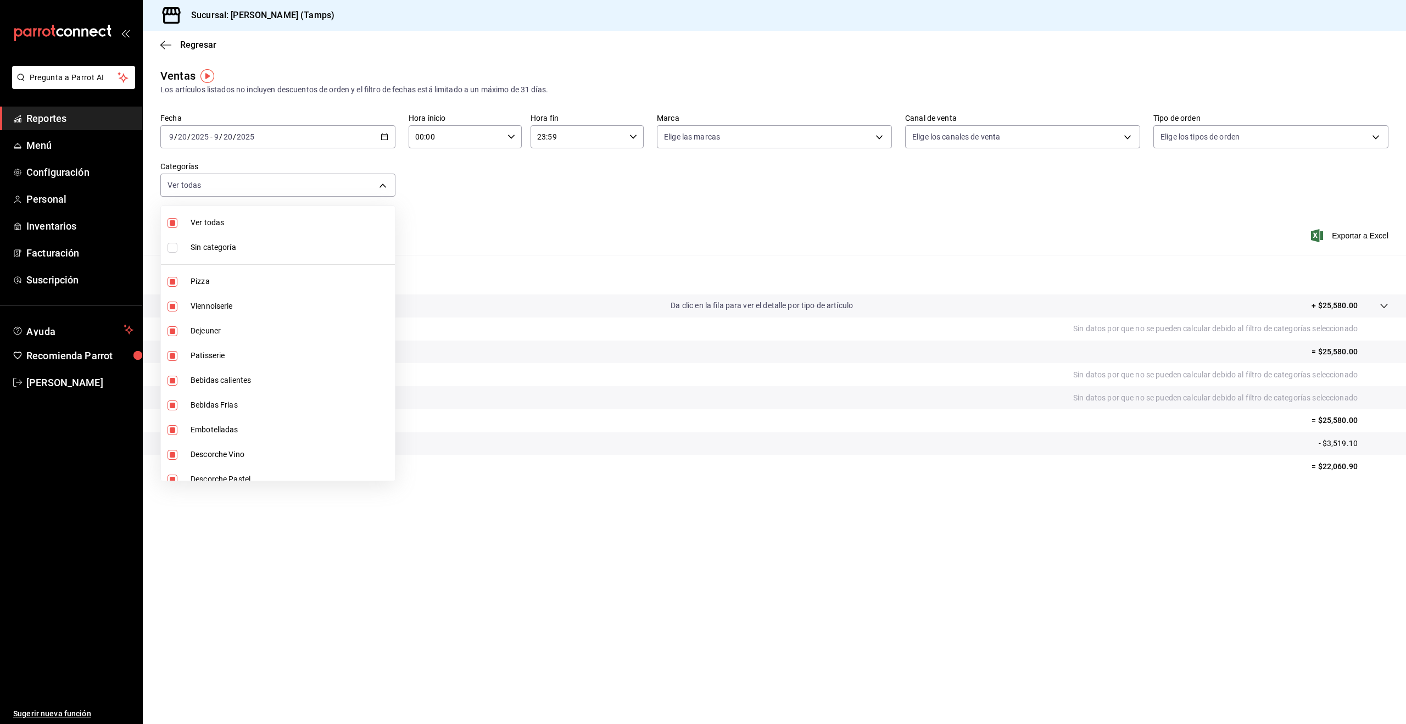
checkbox input "false"
click at [213, 226] on span "Ver todas" at bounding box center [291, 223] width 200 height 12
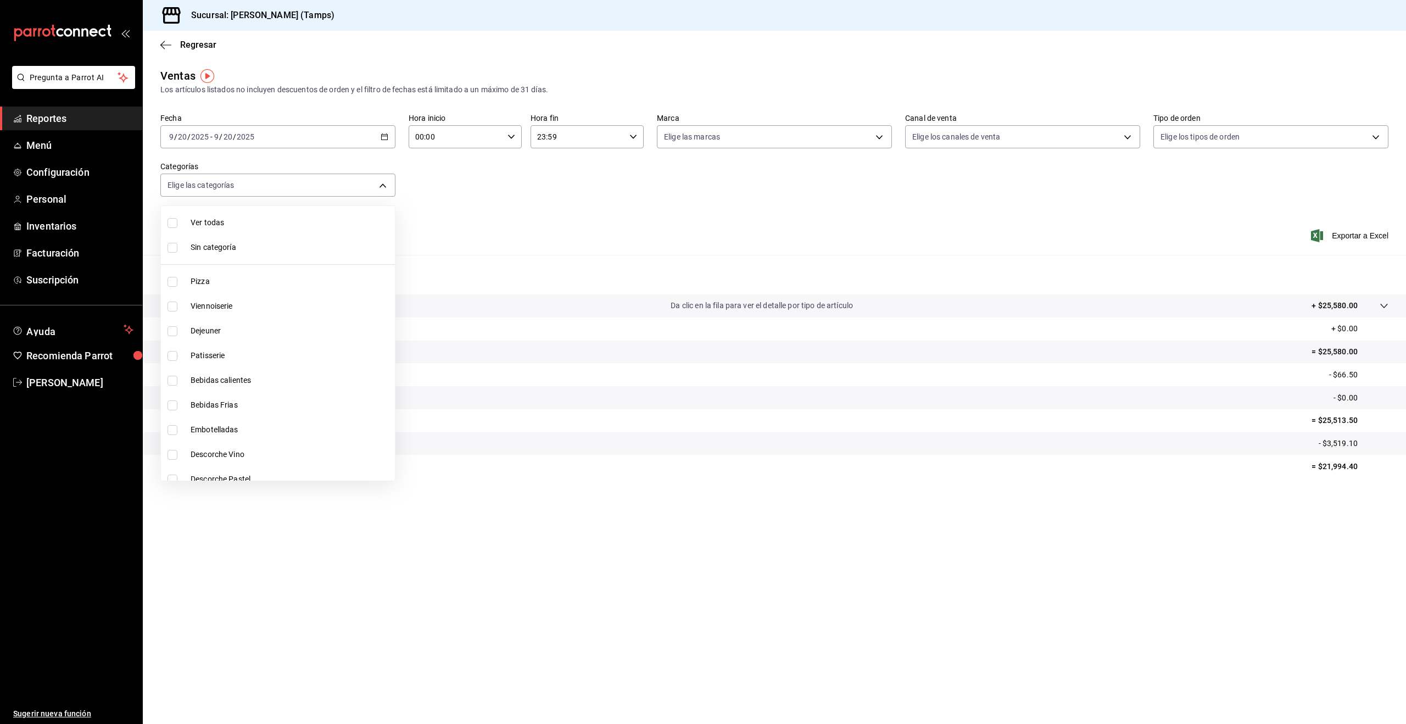
type input "3aad665d-287e-4f88-bb03-3deafd90f4fb,d5ddb0b9-e0bd-4bcd-b21d-a3dd4e41f774,10bfa…"
checkbox input "true"
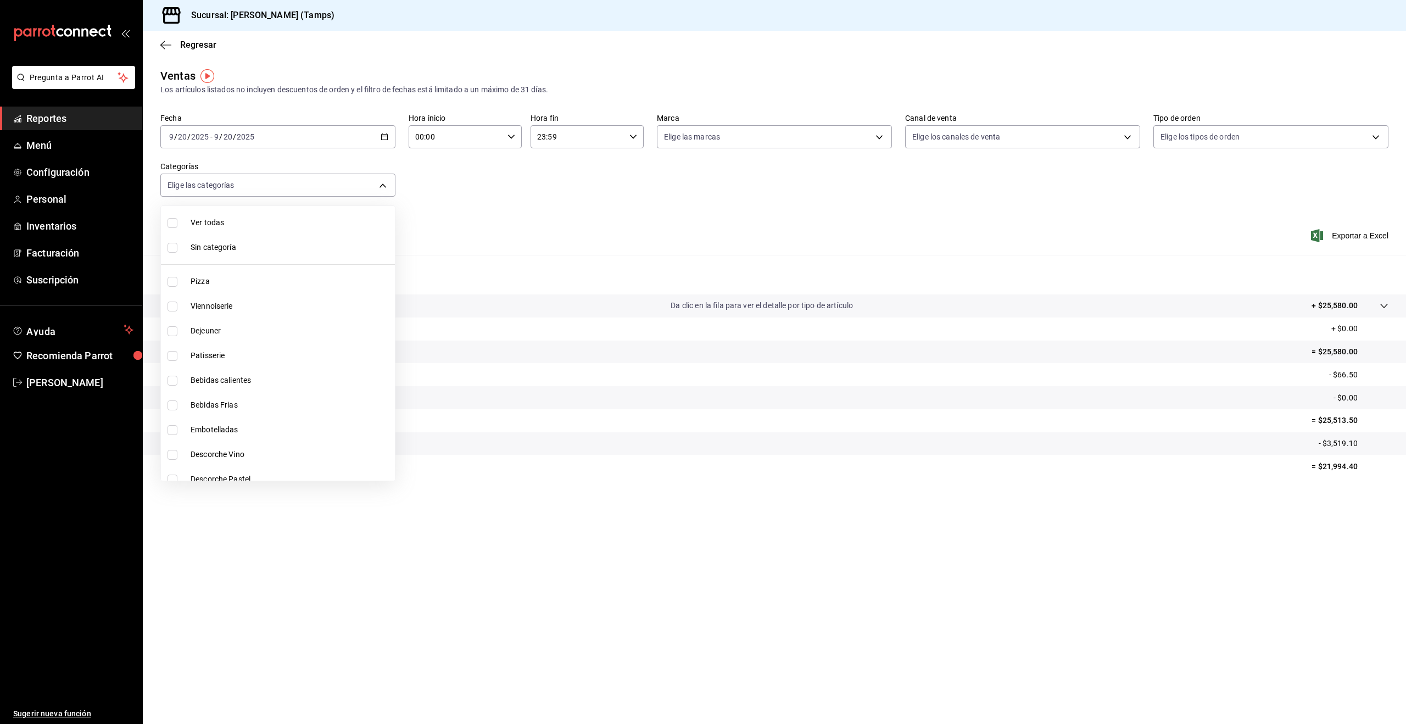
checkbox input "true"
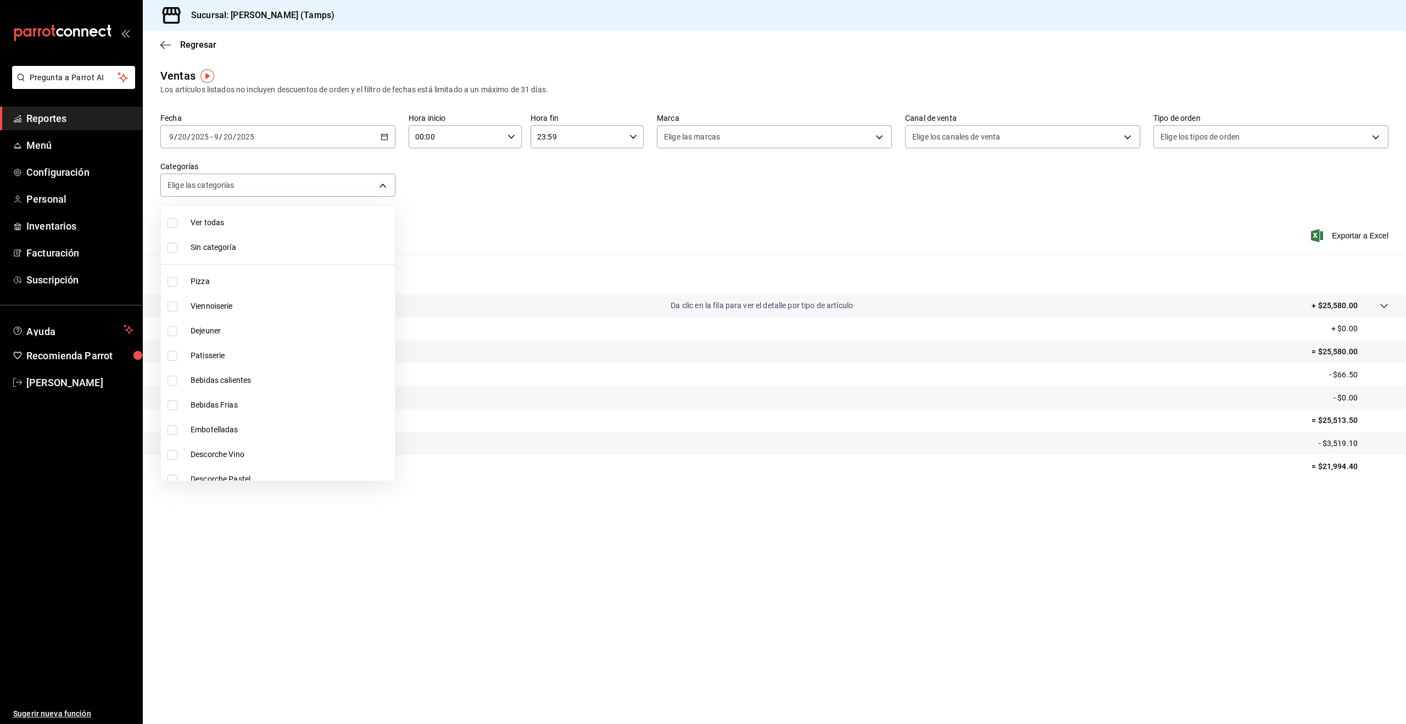
checkbox input "true"
click at [477, 141] on div at bounding box center [703, 362] width 1406 height 724
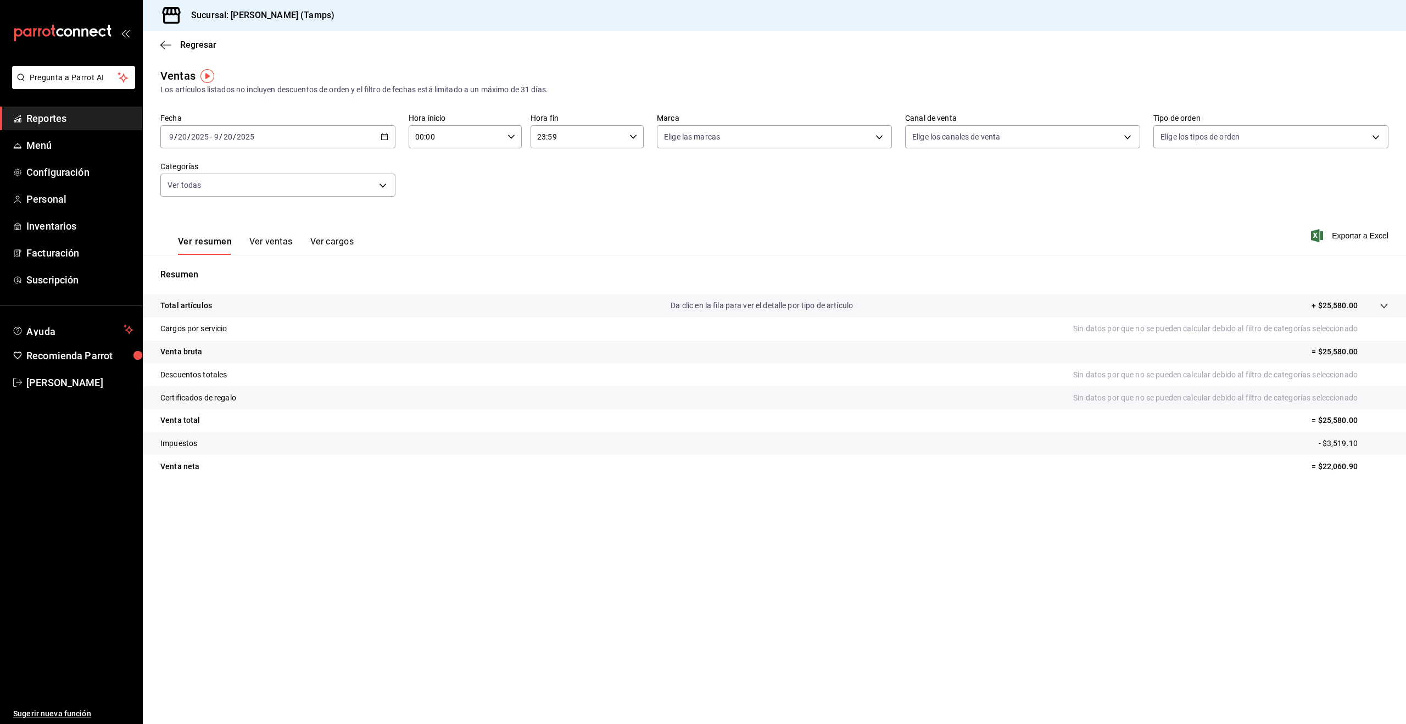
click at [580, 138] on input "23:59" at bounding box center [577, 137] width 94 height 22
click at [572, 141] on div at bounding box center [703, 362] width 1406 height 724
drag, startPoint x: 567, startPoint y: 133, endPoint x: 530, endPoint y: 133, distance: 36.8
click at [530, 133] on input "23:59" at bounding box center [577, 137] width 94 height 22
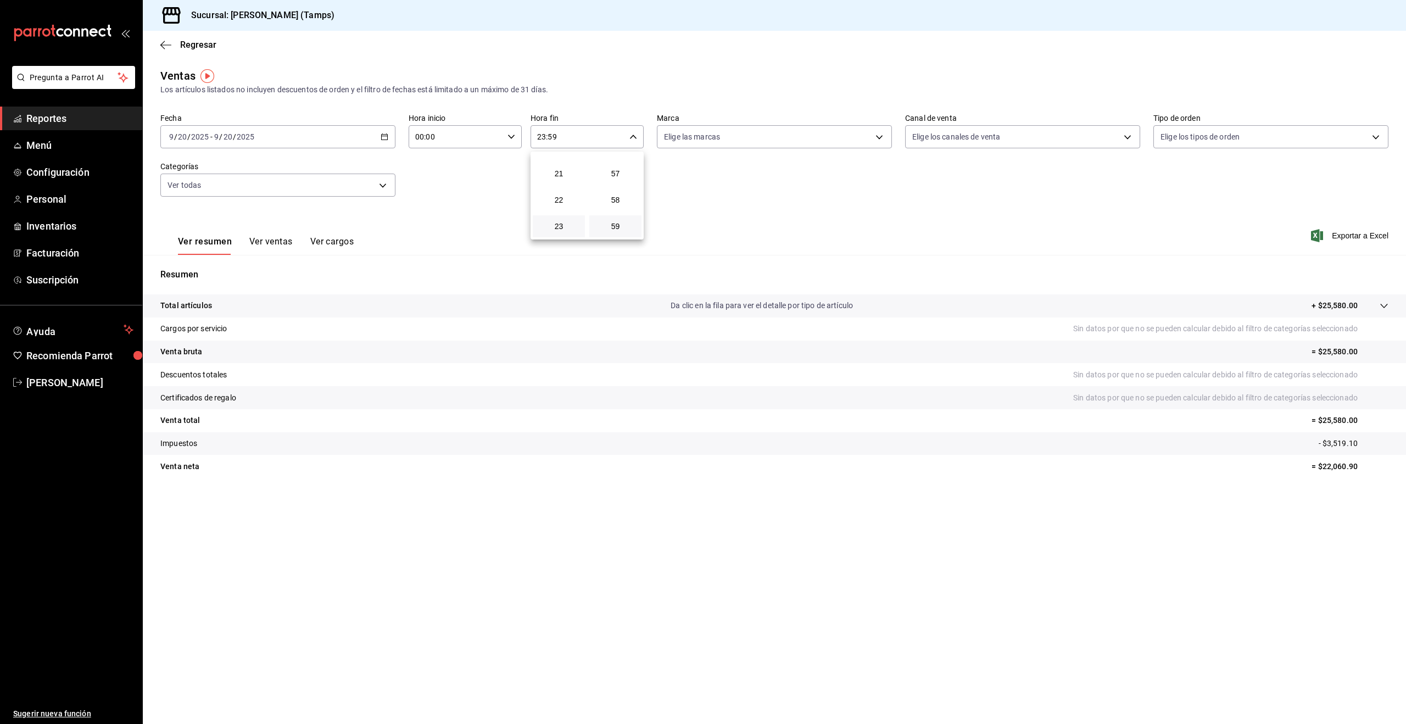
click at [445, 140] on div at bounding box center [703, 362] width 1406 height 724
click at [427, 137] on input "00:00" at bounding box center [456, 137] width 94 height 22
click at [435, 182] on span "08" at bounding box center [436, 181] width 39 height 9
type input "08:00"
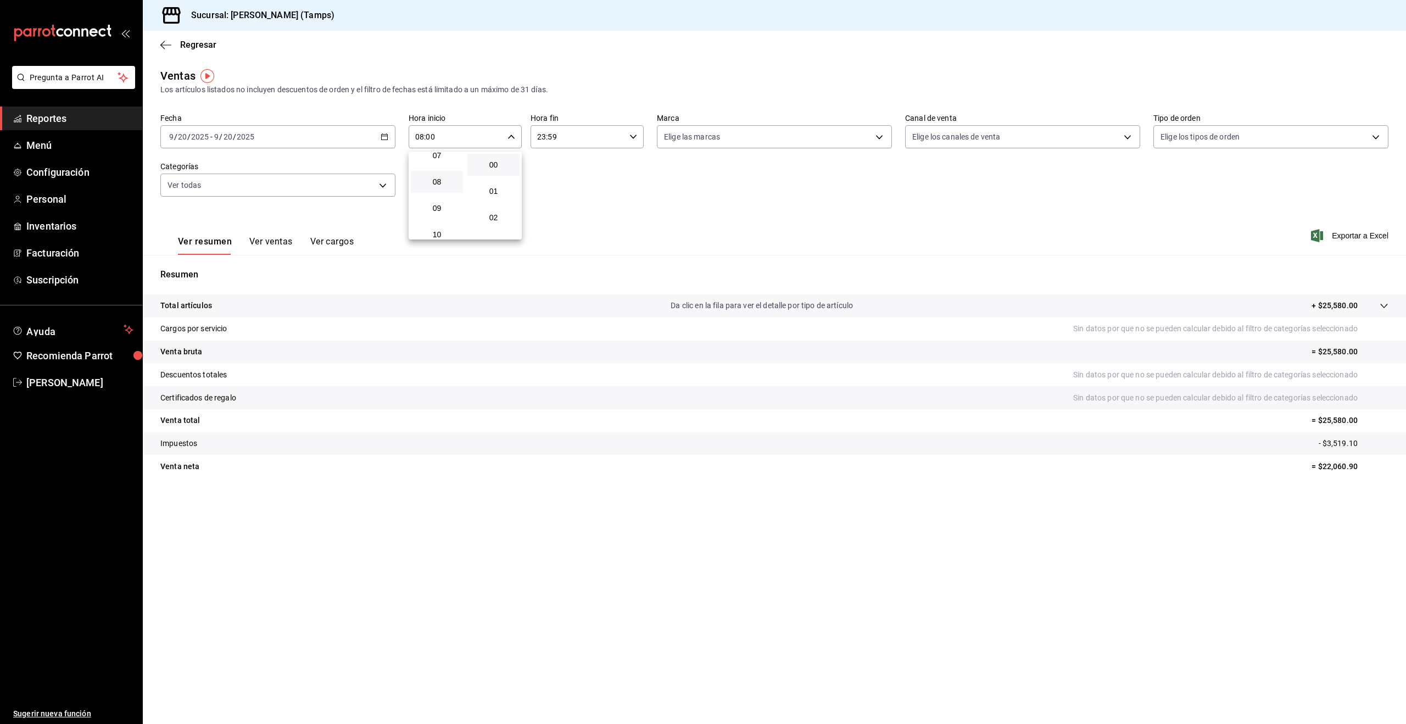
click at [537, 136] on div at bounding box center [703, 362] width 1406 height 724
click at [539, 136] on input "23:59" at bounding box center [577, 137] width 94 height 22
click at [567, 201] on span "14" at bounding box center [558, 201] width 39 height 9
click at [561, 180] on button "13" at bounding box center [559, 175] width 52 height 22
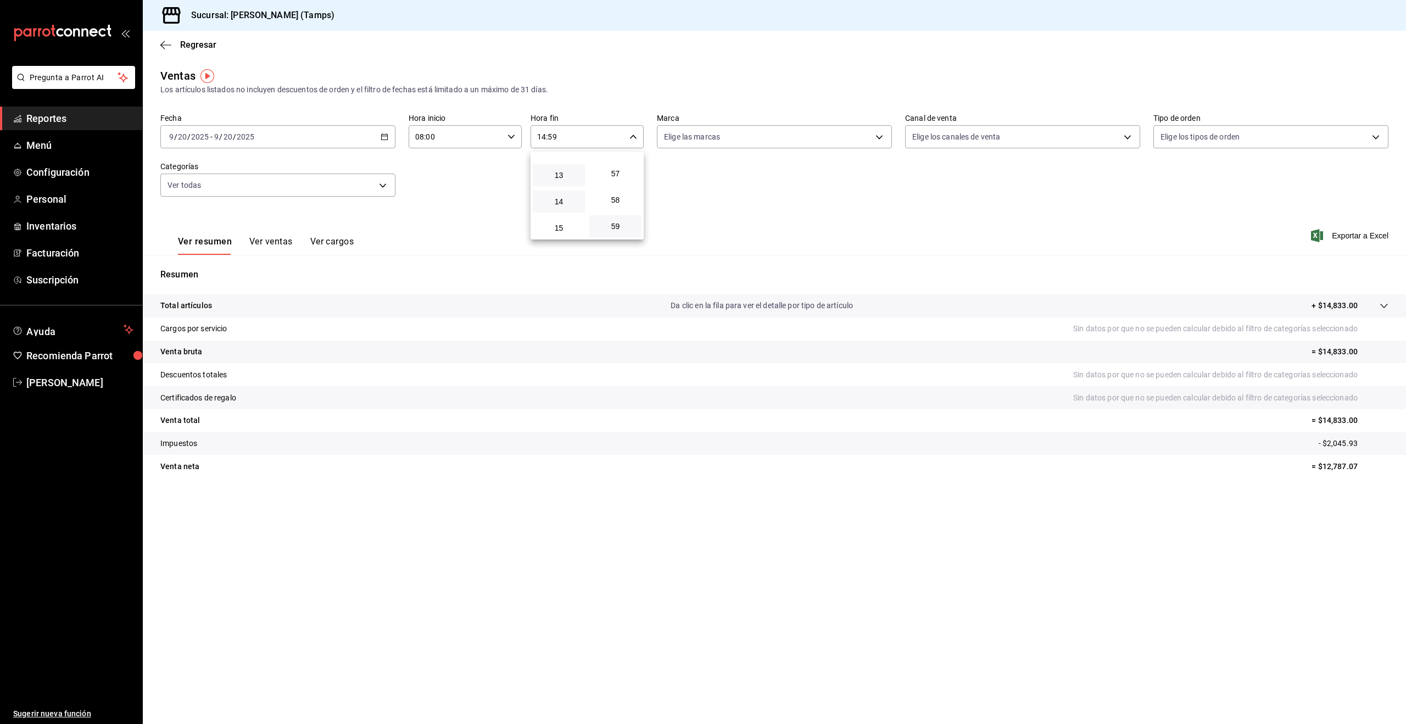
type input "13:59"
click at [338, 141] on div at bounding box center [703, 362] width 1406 height 724
click at [392, 135] on div "[DATE] [DATE] - [DATE] [DATE]" at bounding box center [277, 136] width 235 height 23
click at [179, 215] on span "Semana actual" at bounding box center [212, 220] width 85 height 12
click at [441, 133] on input "08:00" at bounding box center [456, 137] width 94 height 22
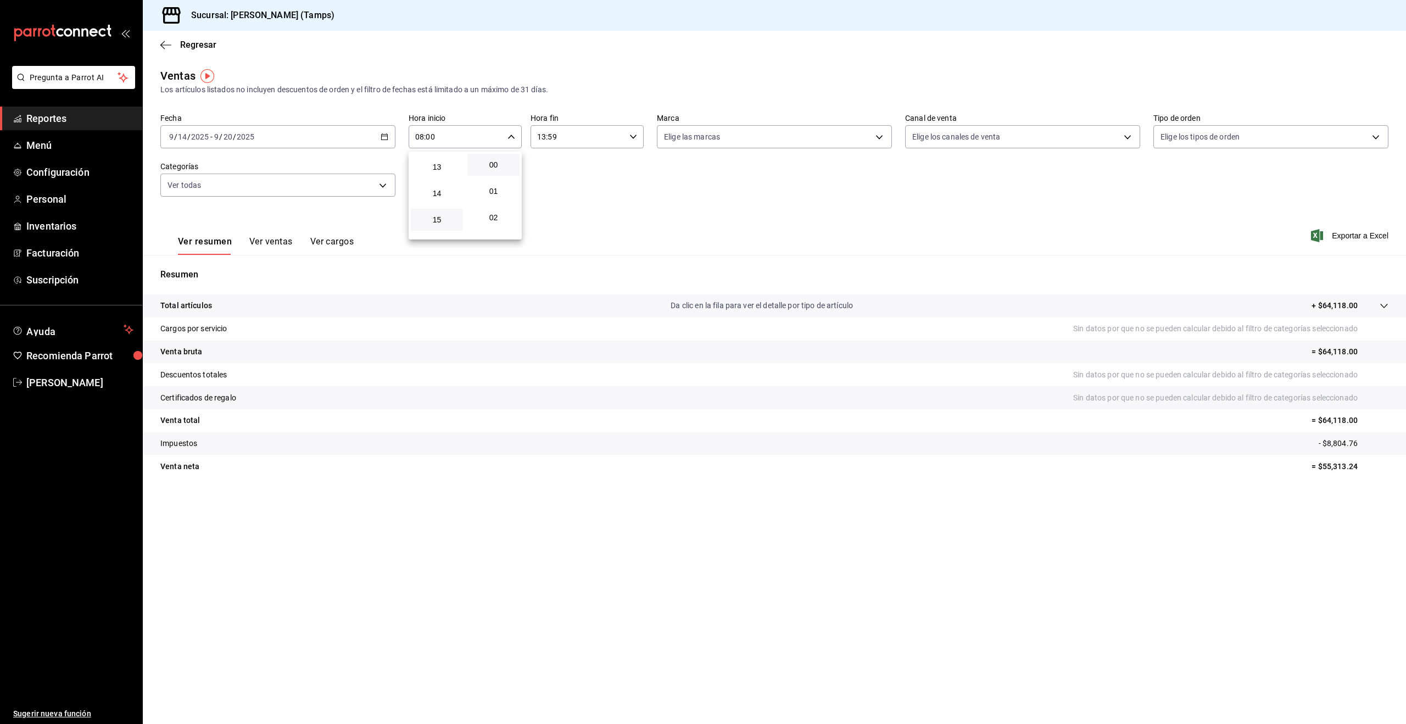
scroll to position [353, 0]
click at [441, 184] on span "14" at bounding box center [436, 180] width 39 height 9
type input "14:00"
click at [562, 138] on div at bounding box center [703, 362] width 1406 height 724
click at [541, 137] on input "13:59" at bounding box center [577, 137] width 94 height 22
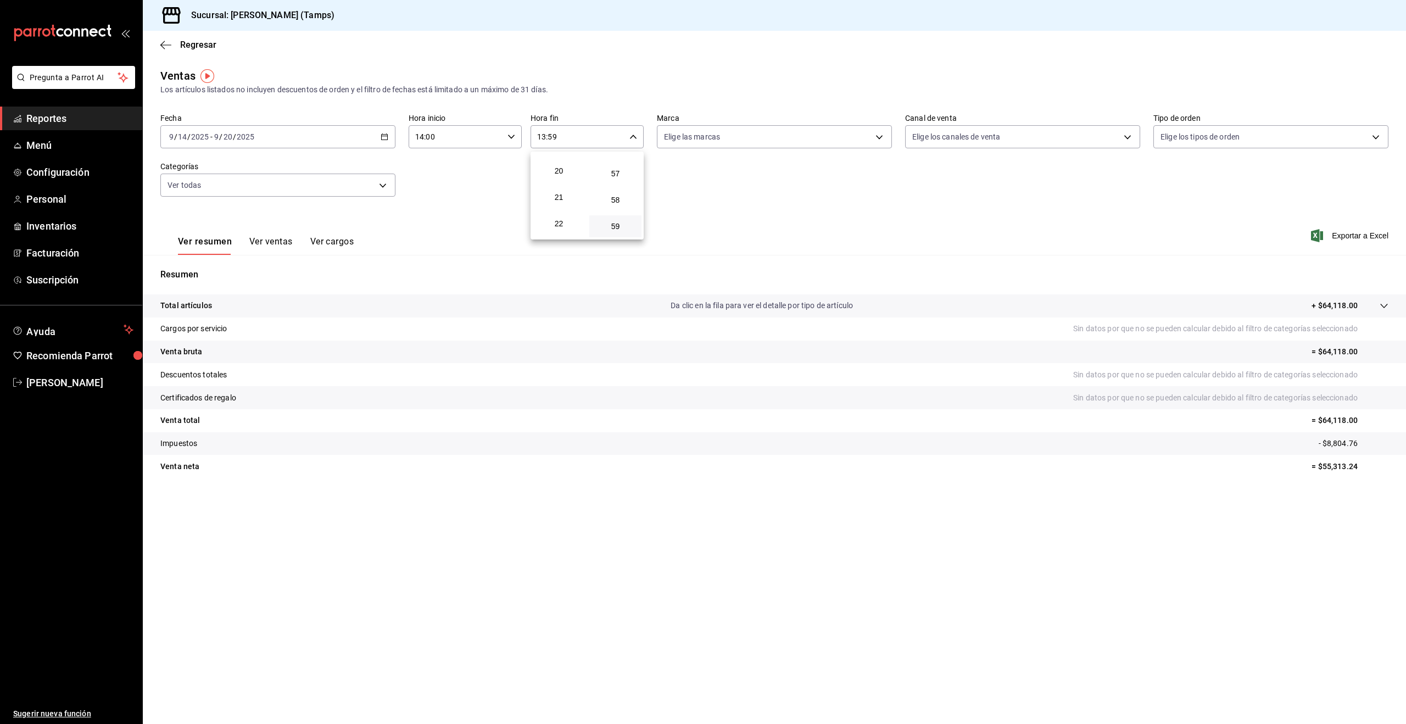
scroll to position [545, 0]
click at [556, 225] on span "23" at bounding box center [558, 226] width 39 height 9
type input "23:59"
click at [966, 197] on div at bounding box center [703, 362] width 1406 height 724
click at [52, 120] on span "Reportes" at bounding box center [79, 118] width 107 height 15
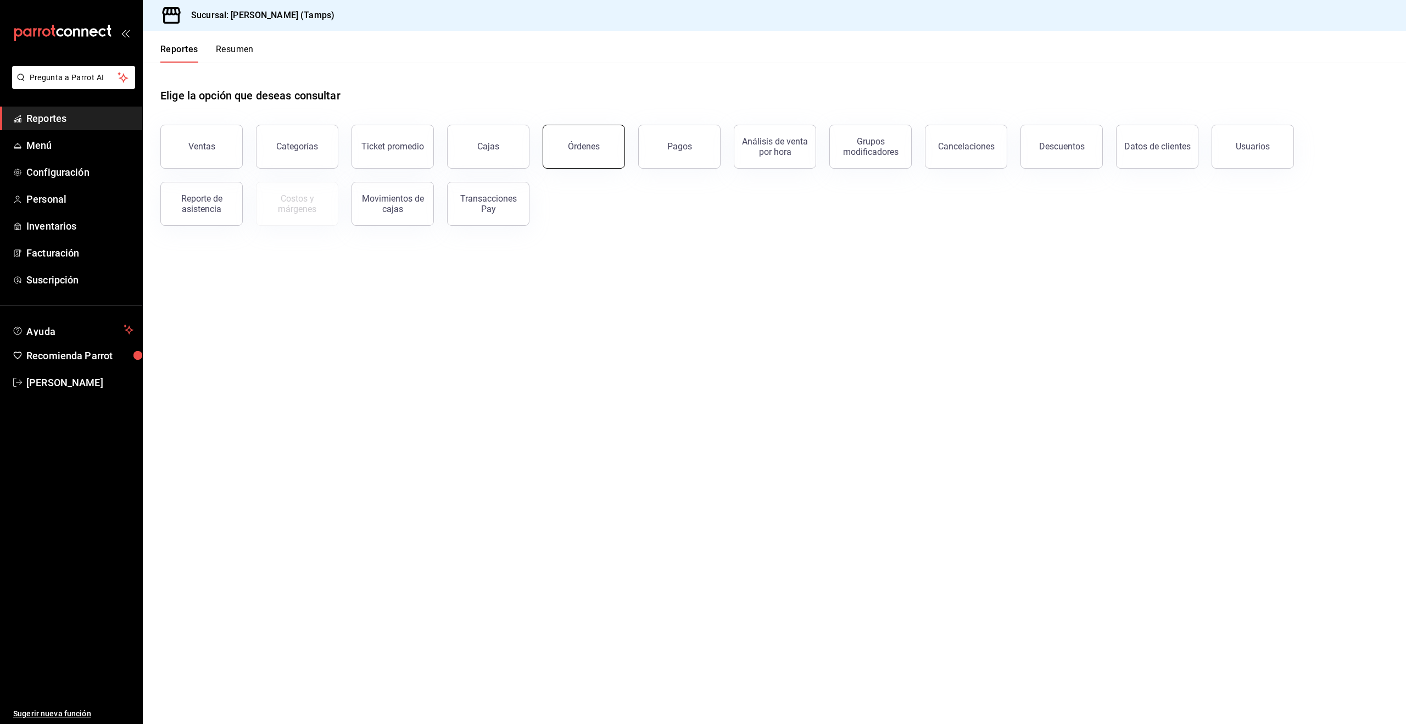
click at [574, 154] on button "Órdenes" at bounding box center [584, 147] width 82 height 44
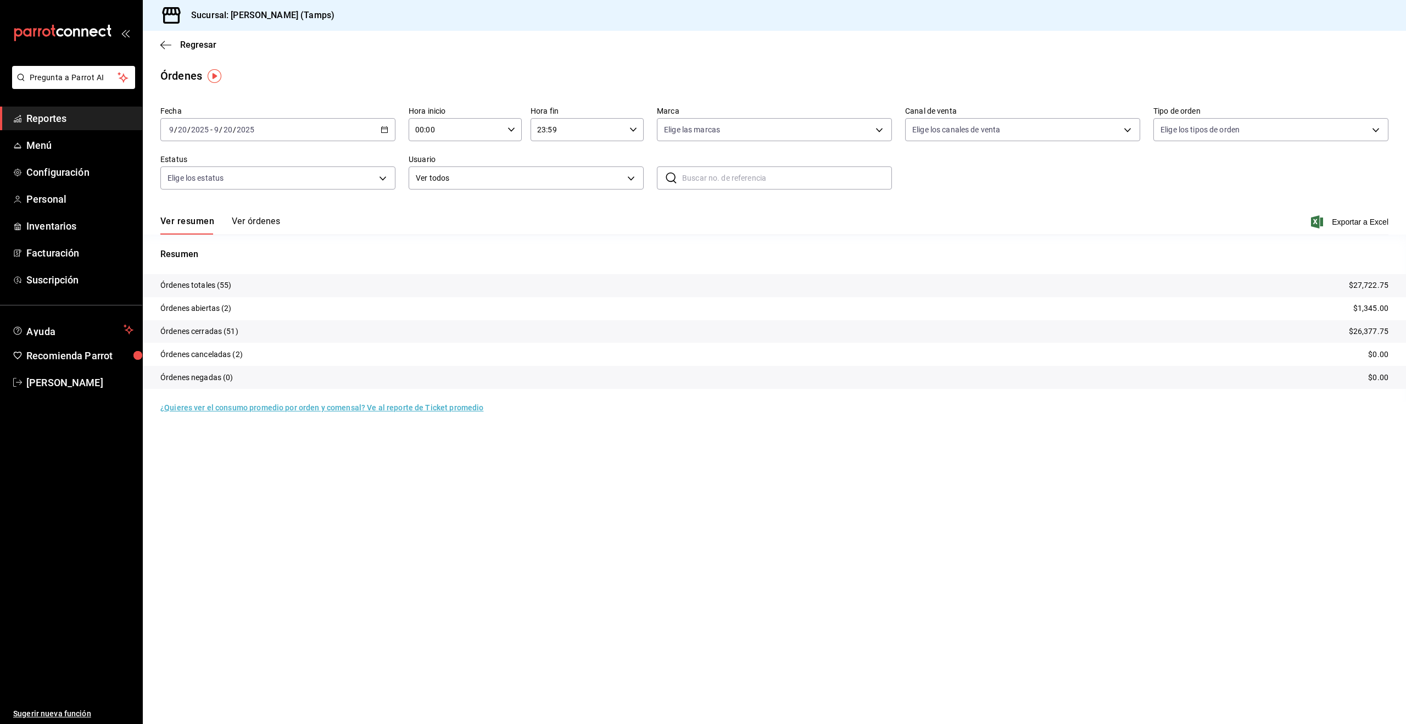
click at [251, 225] on button "Ver órdenes" at bounding box center [256, 225] width 48 height 19
